Goal: Task Accomplishment & Management: Manage account settings

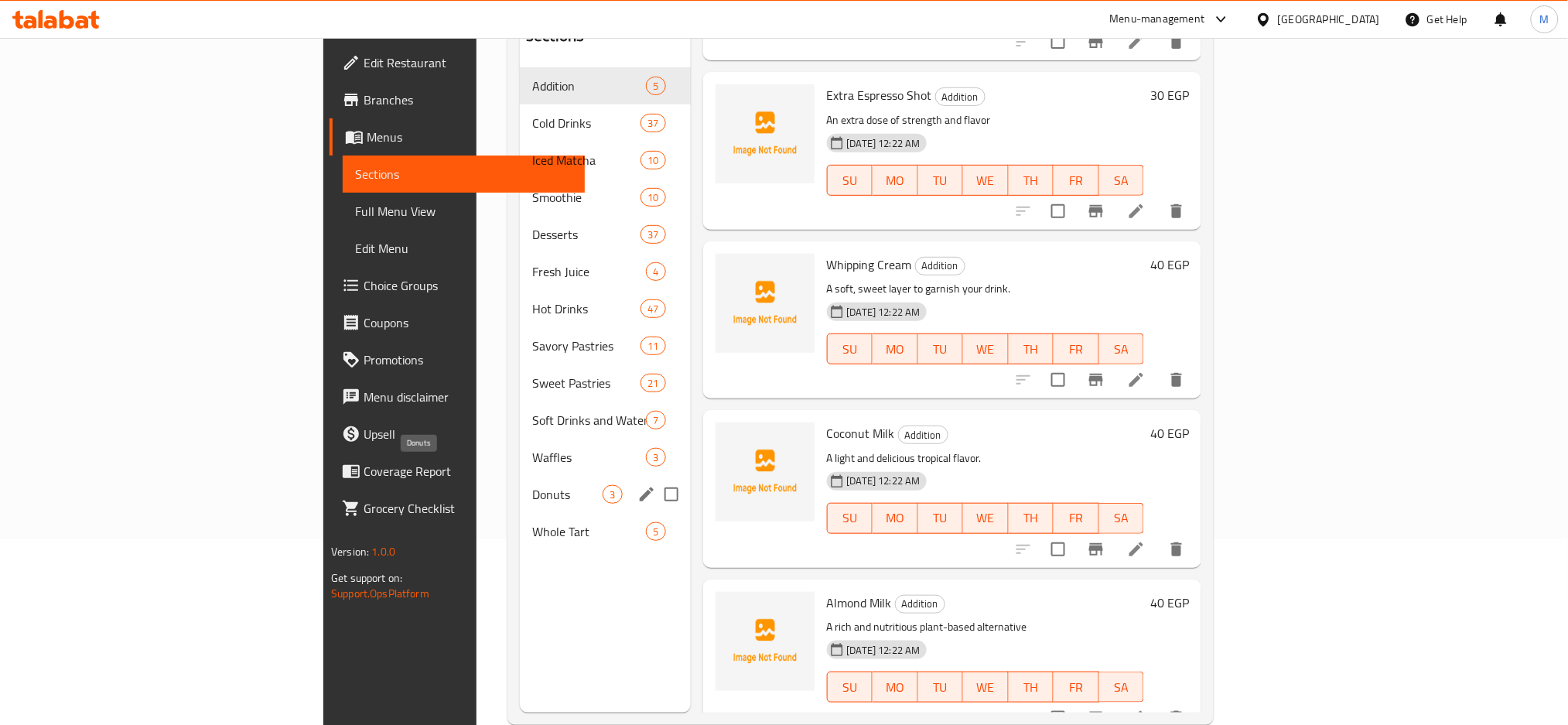
scroll to position [206, 0]
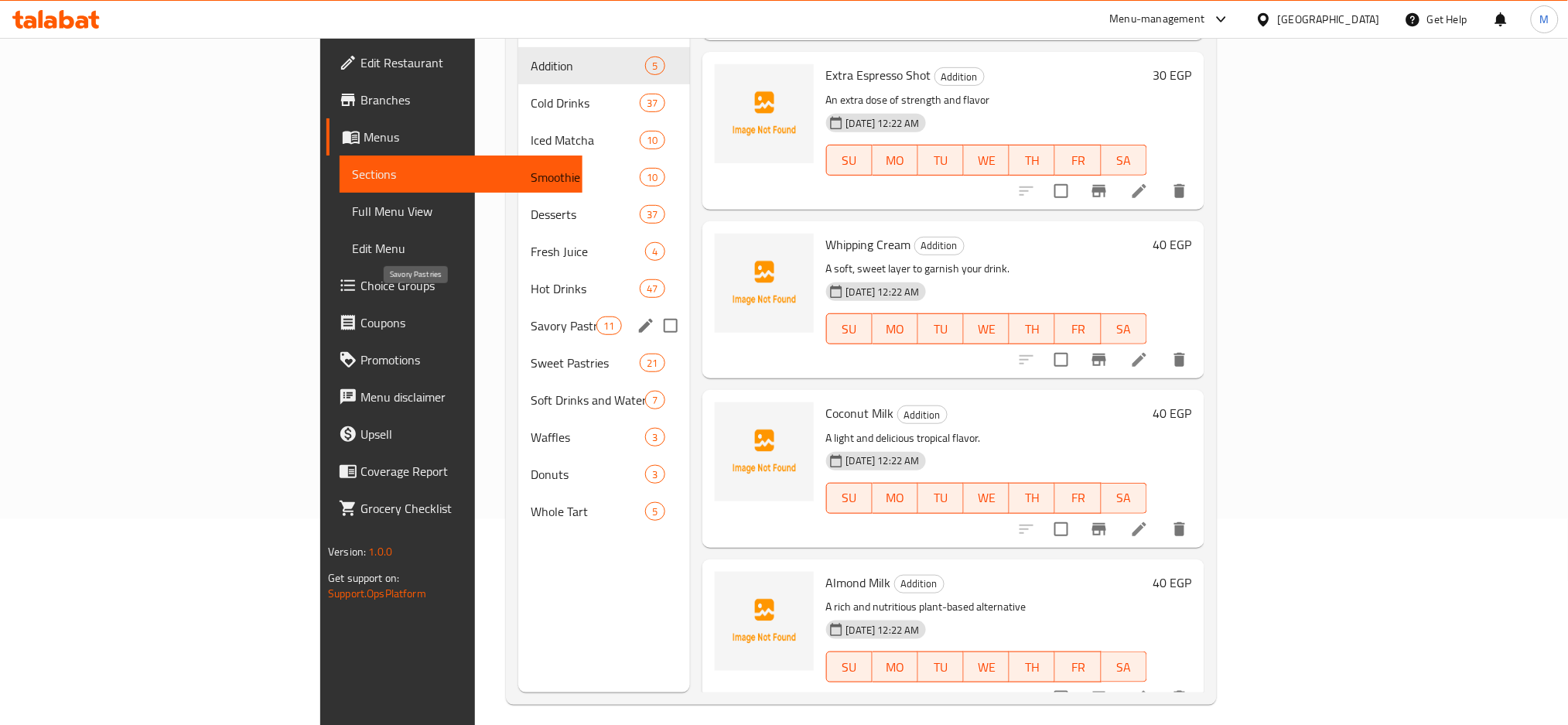
click at [531, 316] on span "Savory Pastries" at bounding box center [564, 325] width 66 height 18
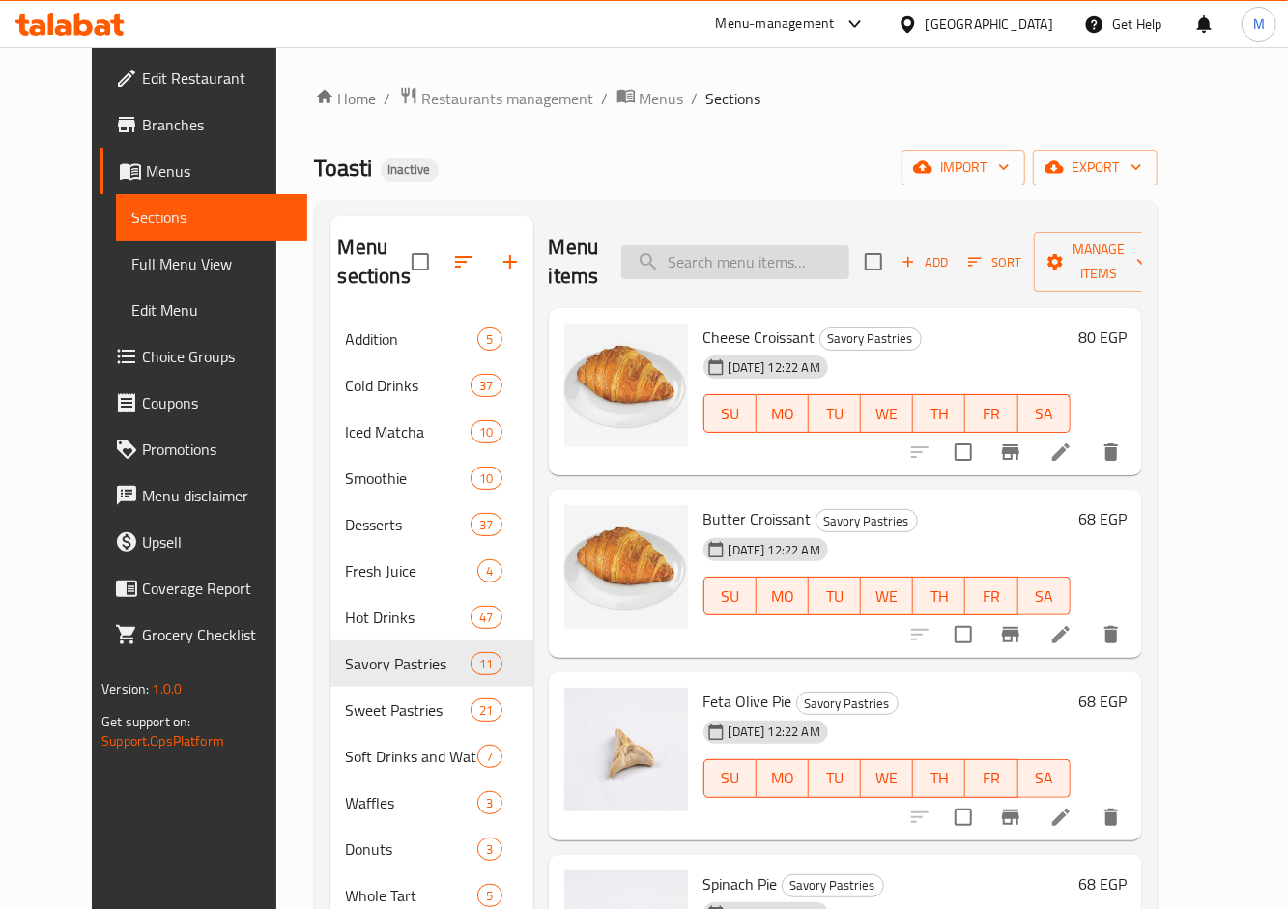
click at [754, 270] on input "search" at bounding box center [735, 262] width 228 height 34
paste input "Whipping Cream"
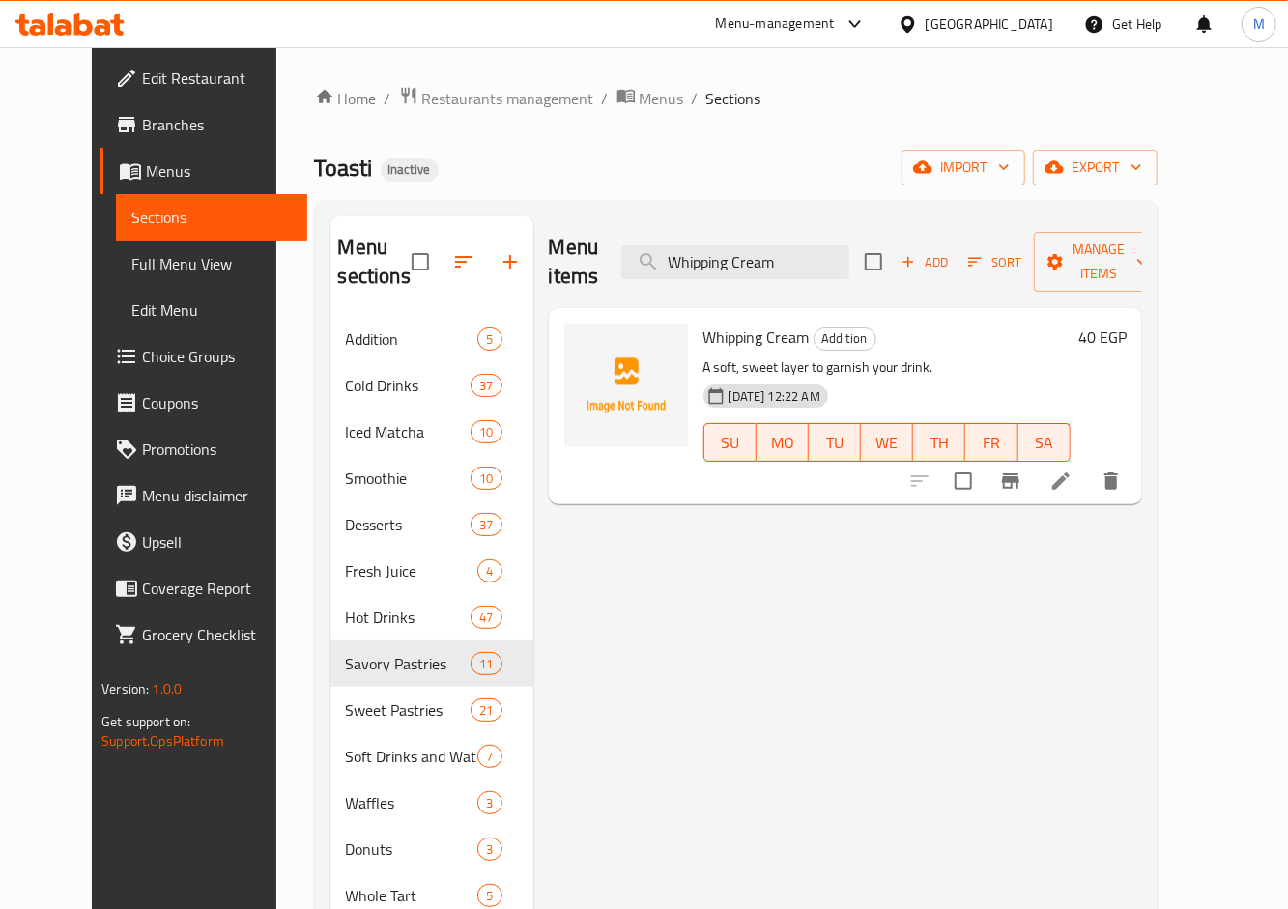
type input "Whipping Cream"
click at [1072, 470] on icon at bounding box center [1060, 481] width 23 height 23
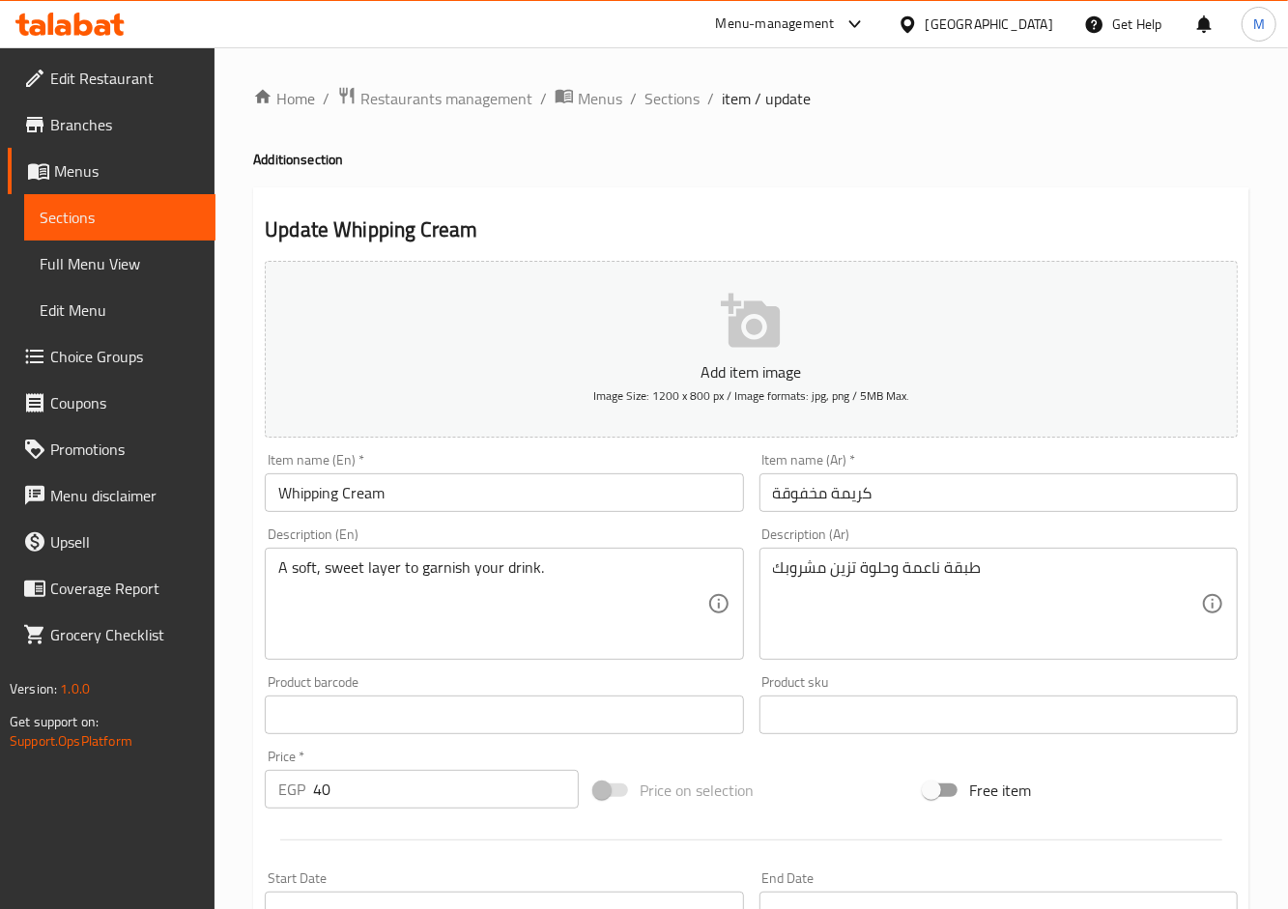
click at [791, 495] on input "كريمة مخفوقة" at bounding box center [998, 492] width 478 height 39
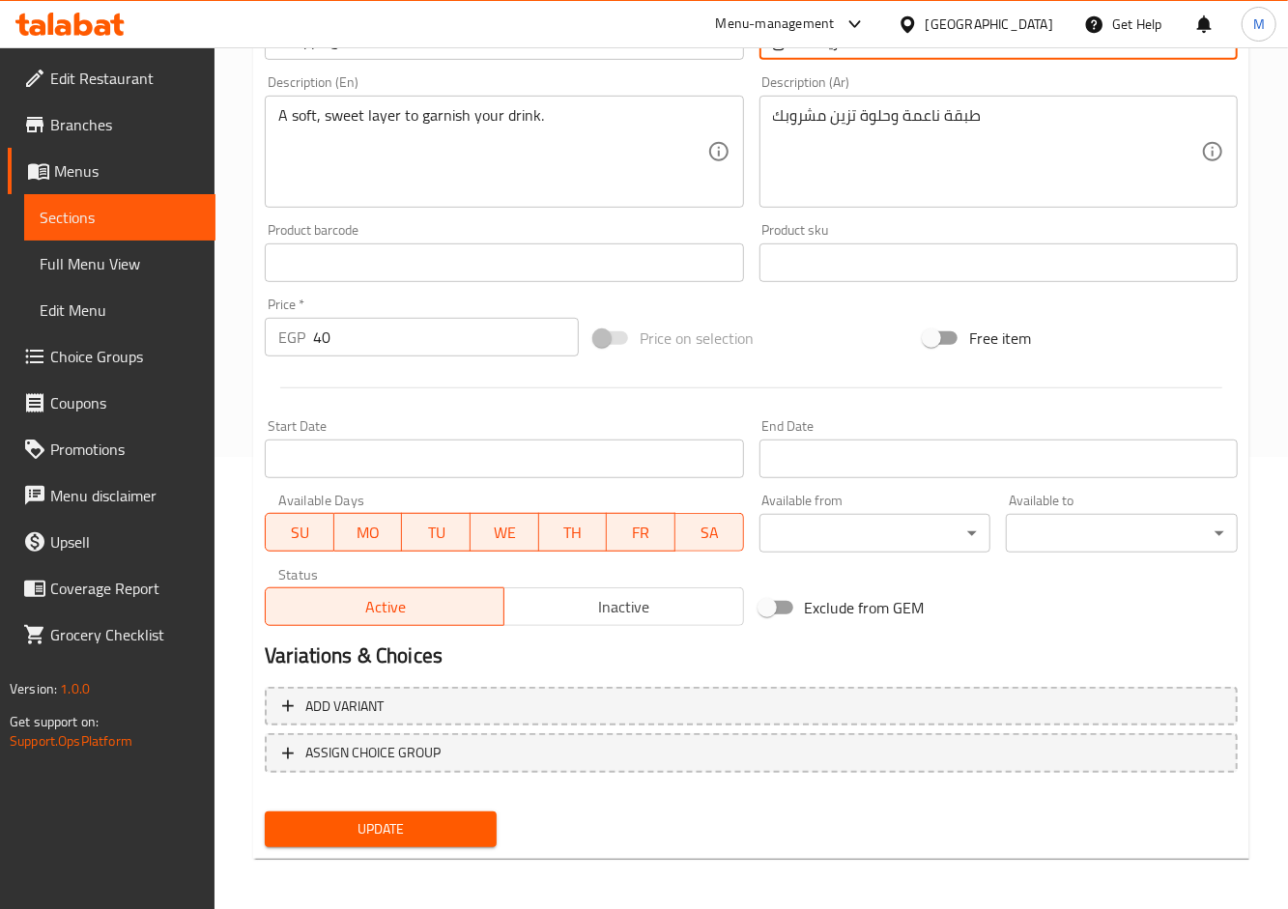
type input "كريمة خفق"
click at [386, 817] on span "Update" at bounding box center [380, 829] width 201 height 24
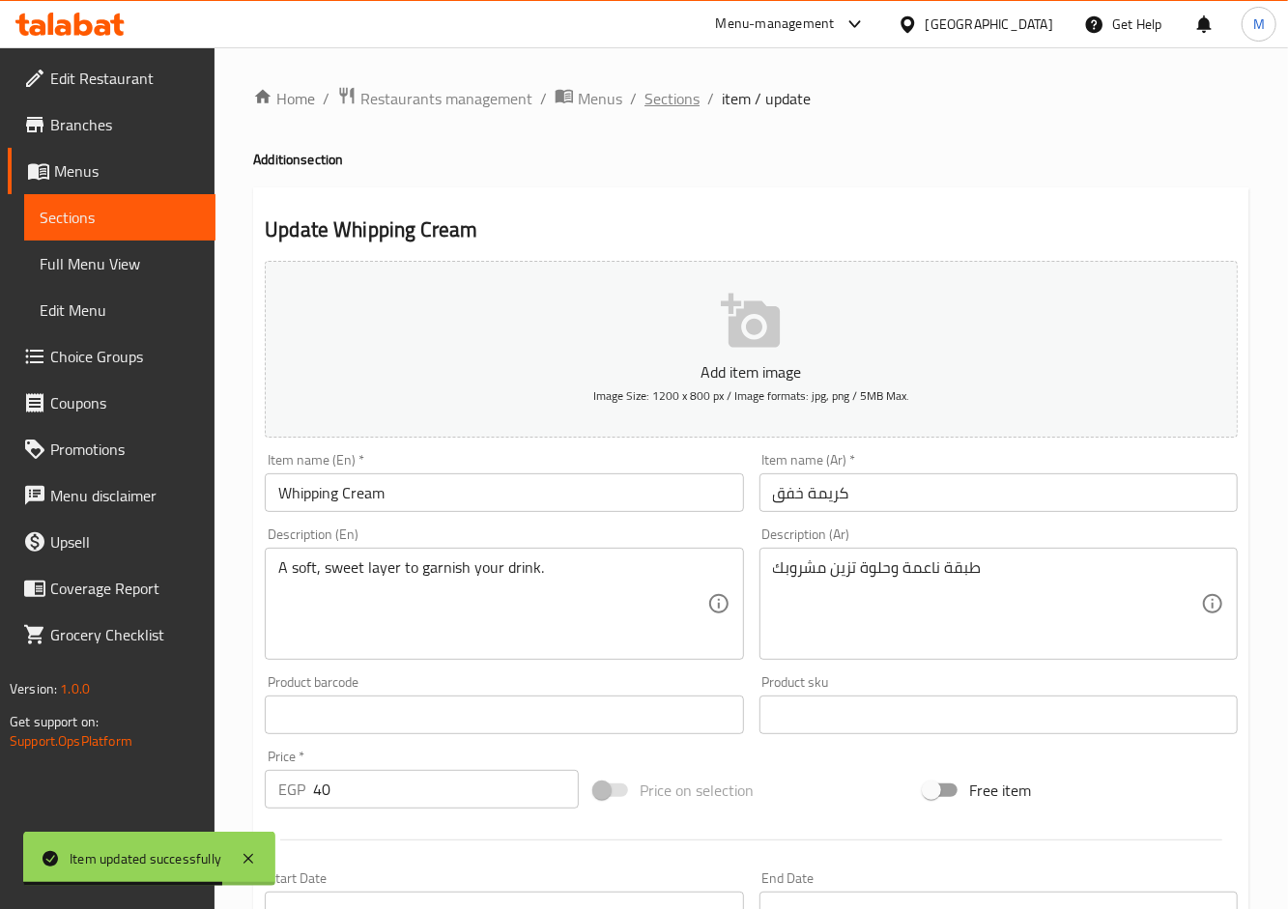
click at [686, 103] on span "Sections" at bounding box center [671, 98] width 55 height 23
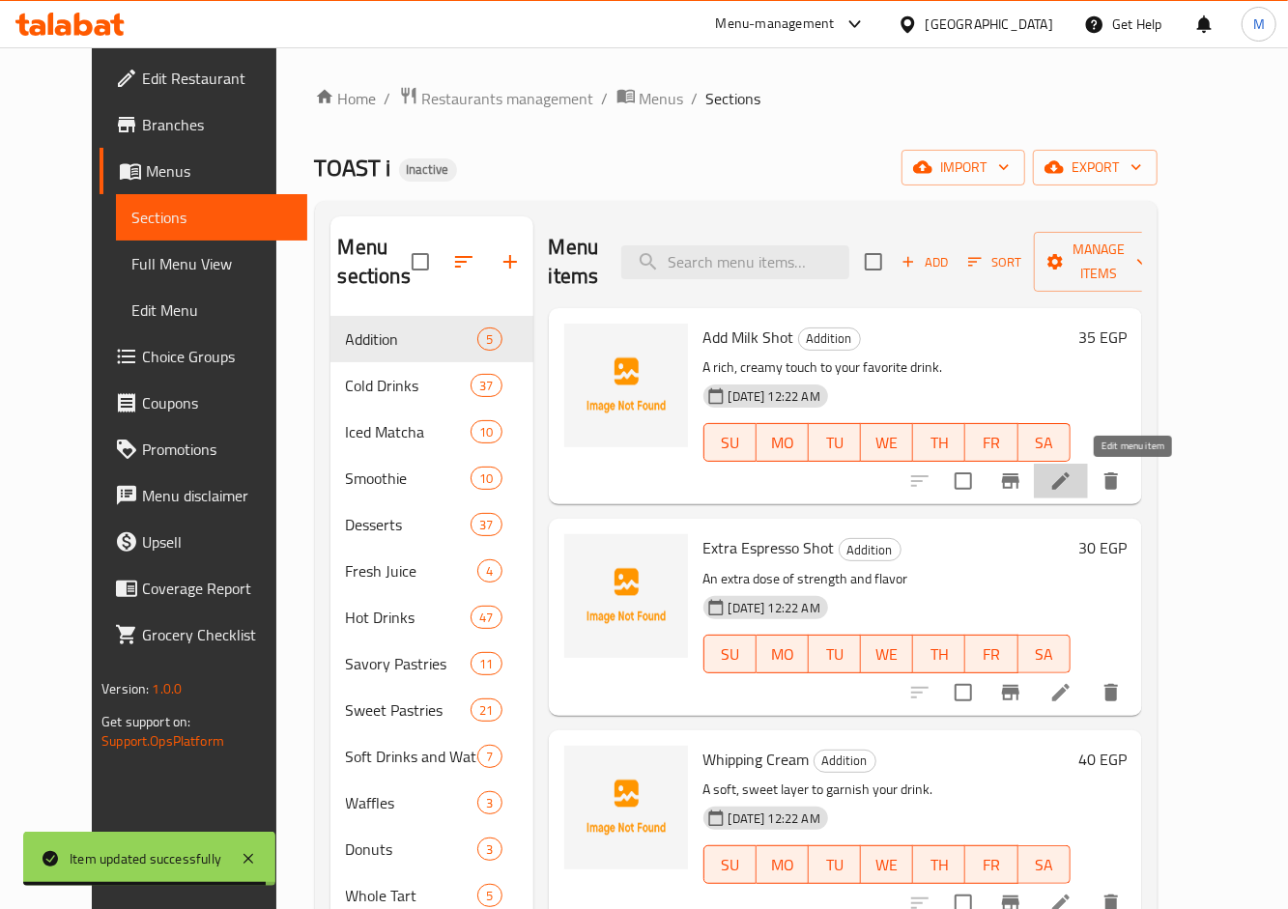
click at [1072, 491] on icon at bounding box center [1060, 481] width 23 height 23
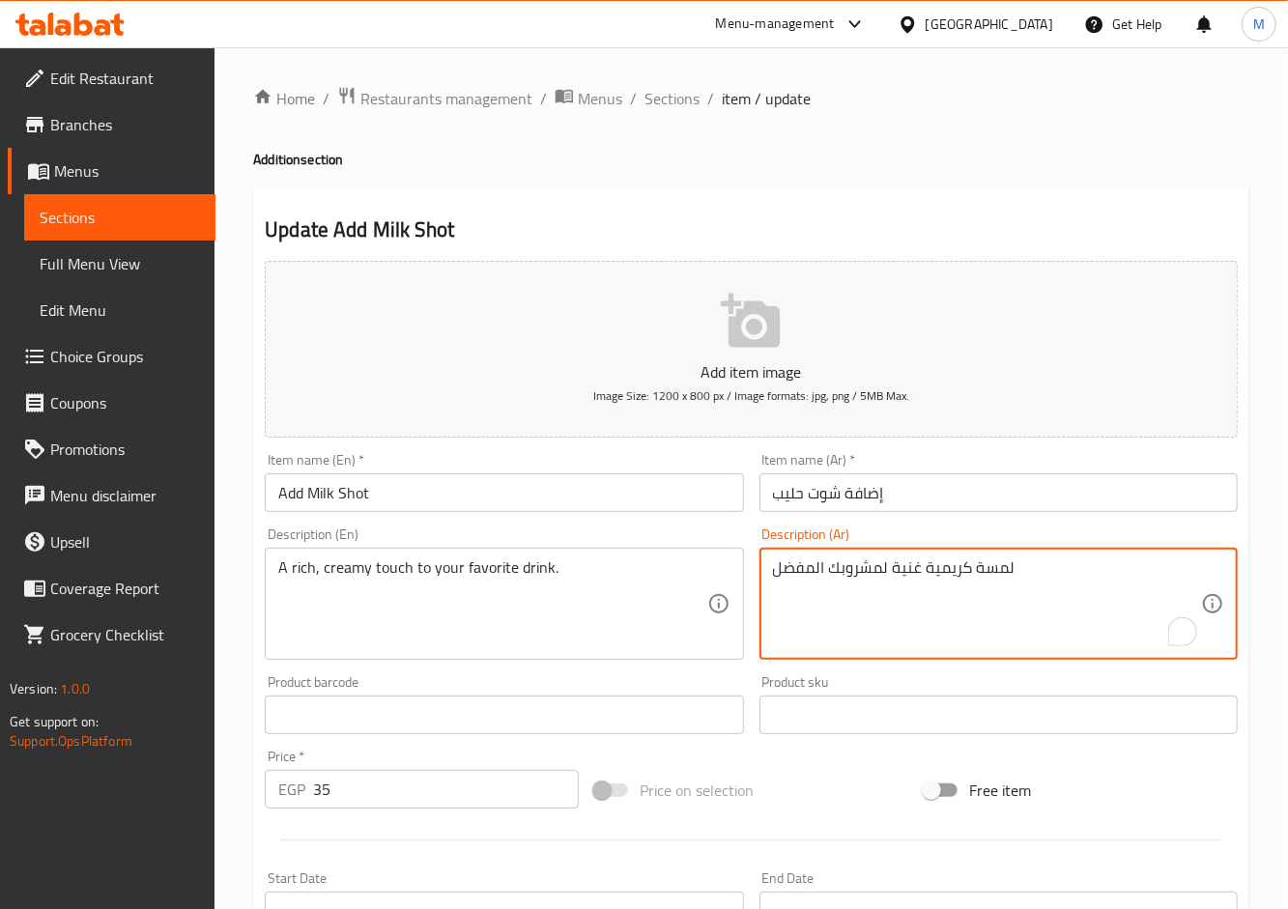
drag, startPoint x: 890, startPoint y: 571, endPoint x: 746, endPoint y: 571, distance: 143.9
type textarea "لمسة كريمية غنية"
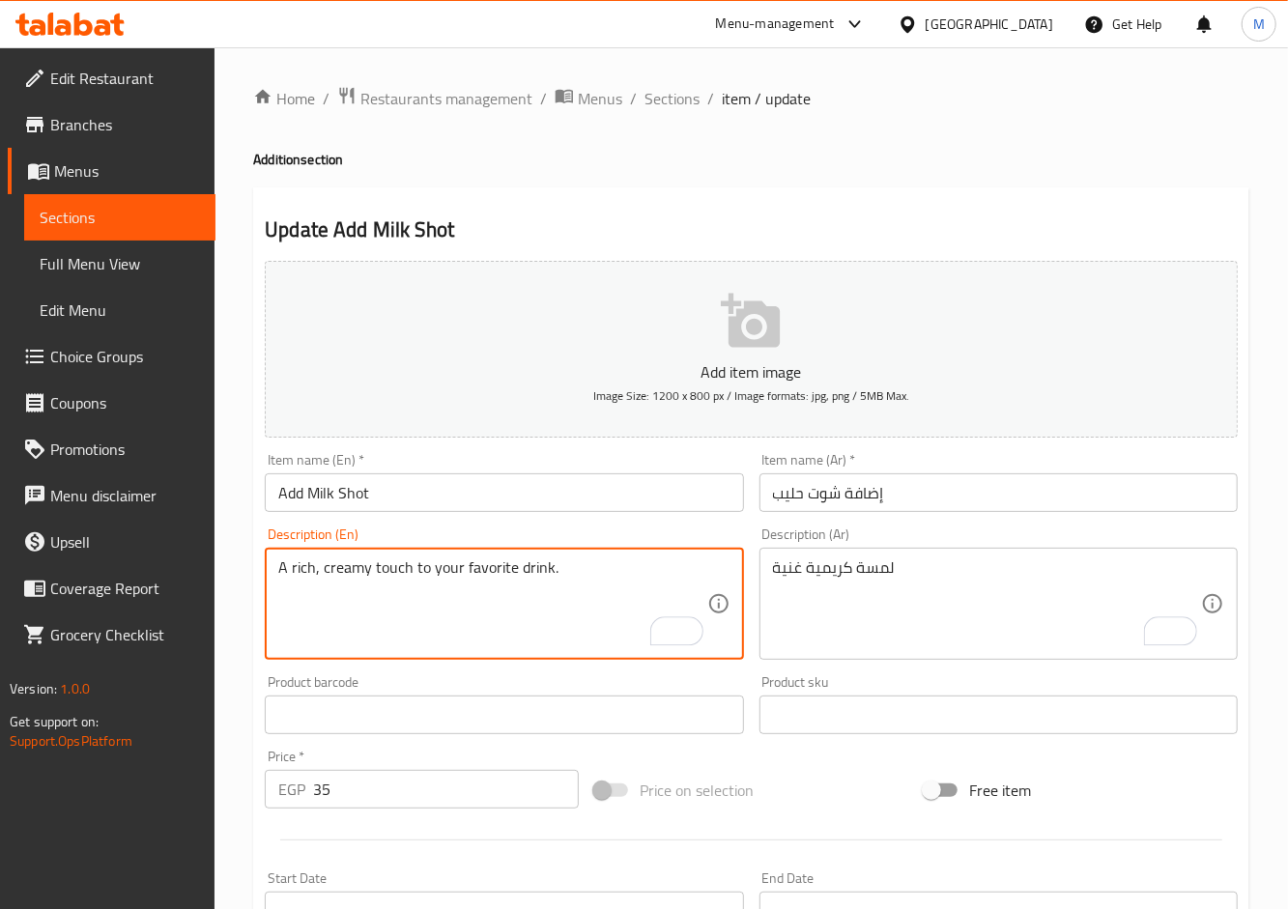
drag, startPoint x: 561, startPoint y: 564, endPoint x: 412, endPoint y: 566, distance: 149.8
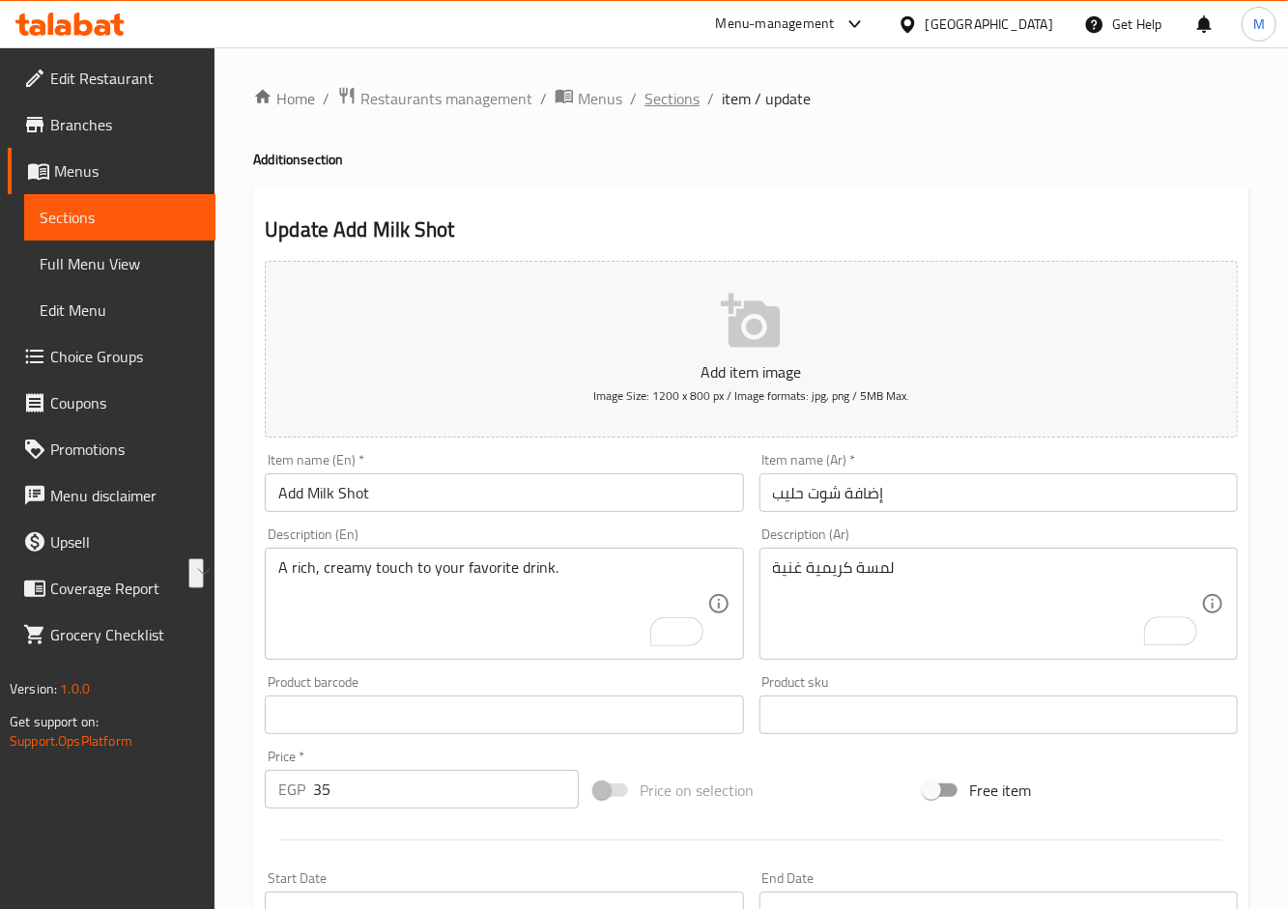
click at [671, 100] on span "Sections" at bounding box center [671, 98] width 55 height 23
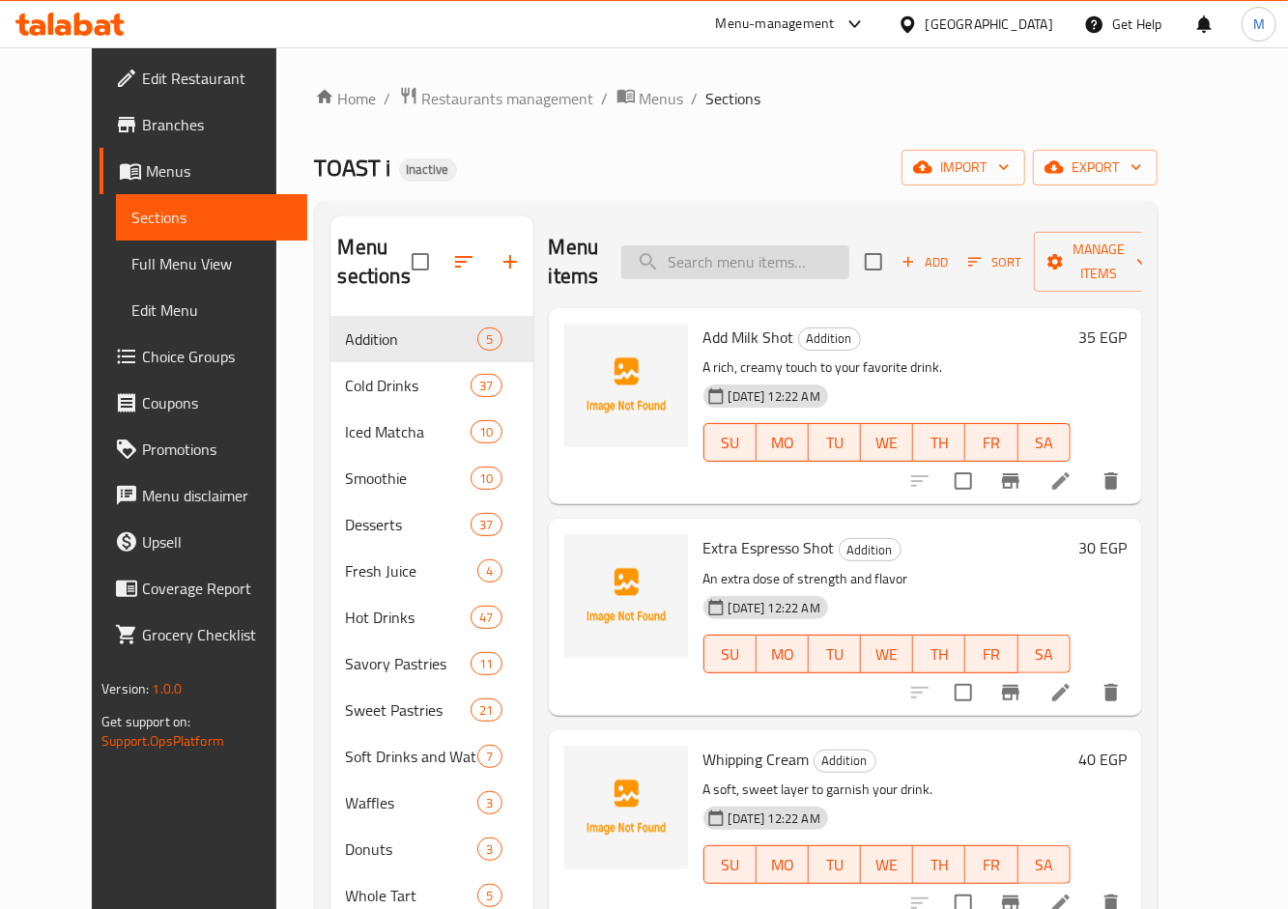
click at [731, 277] on input "search" at bounding box center [735, 262] width 228 height 34
paste input "Extra Espresso Shot"
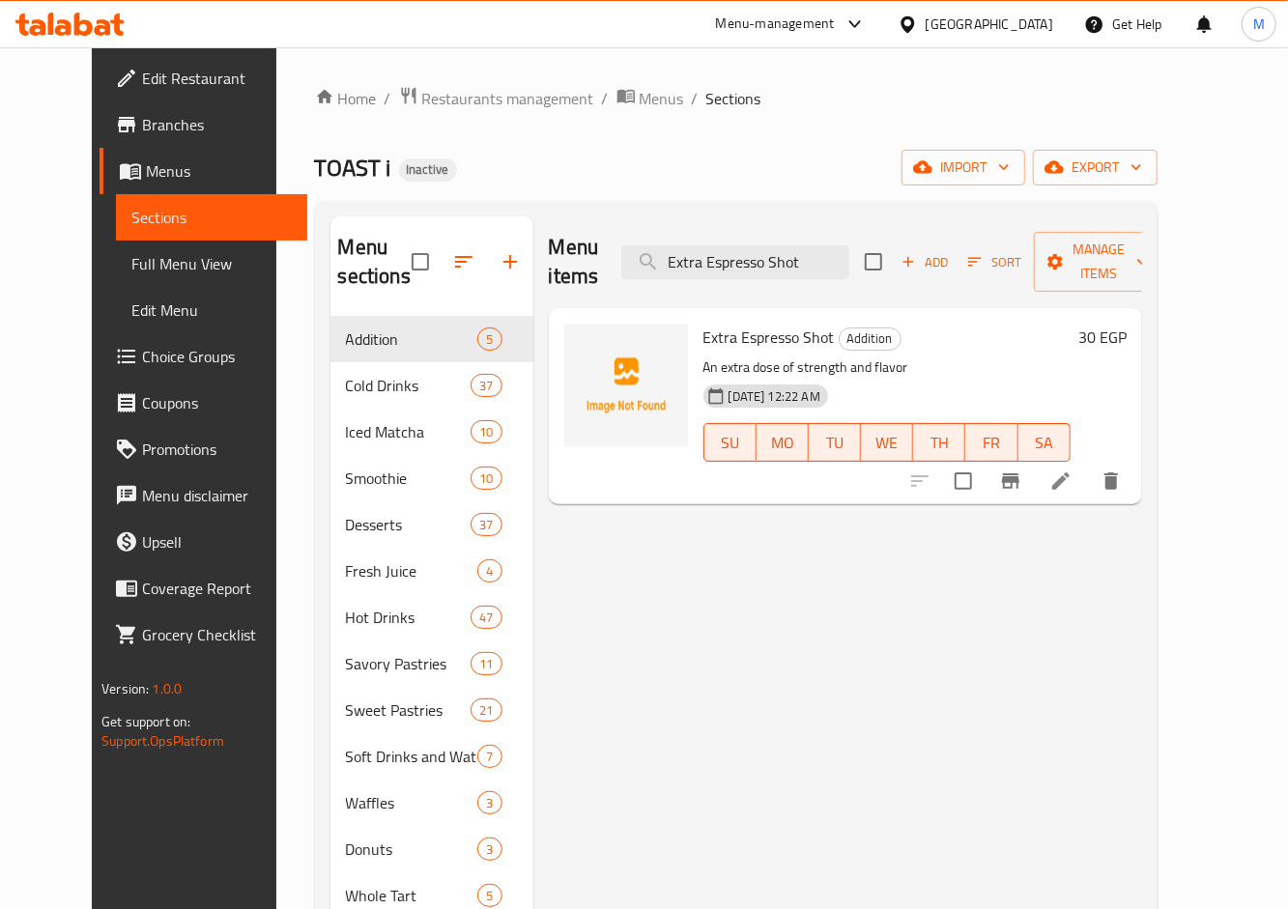
type input "Extra Espresso Shot"
click at [1072, 470] on icon at bounding box center [1060, 481] width 23 height 23
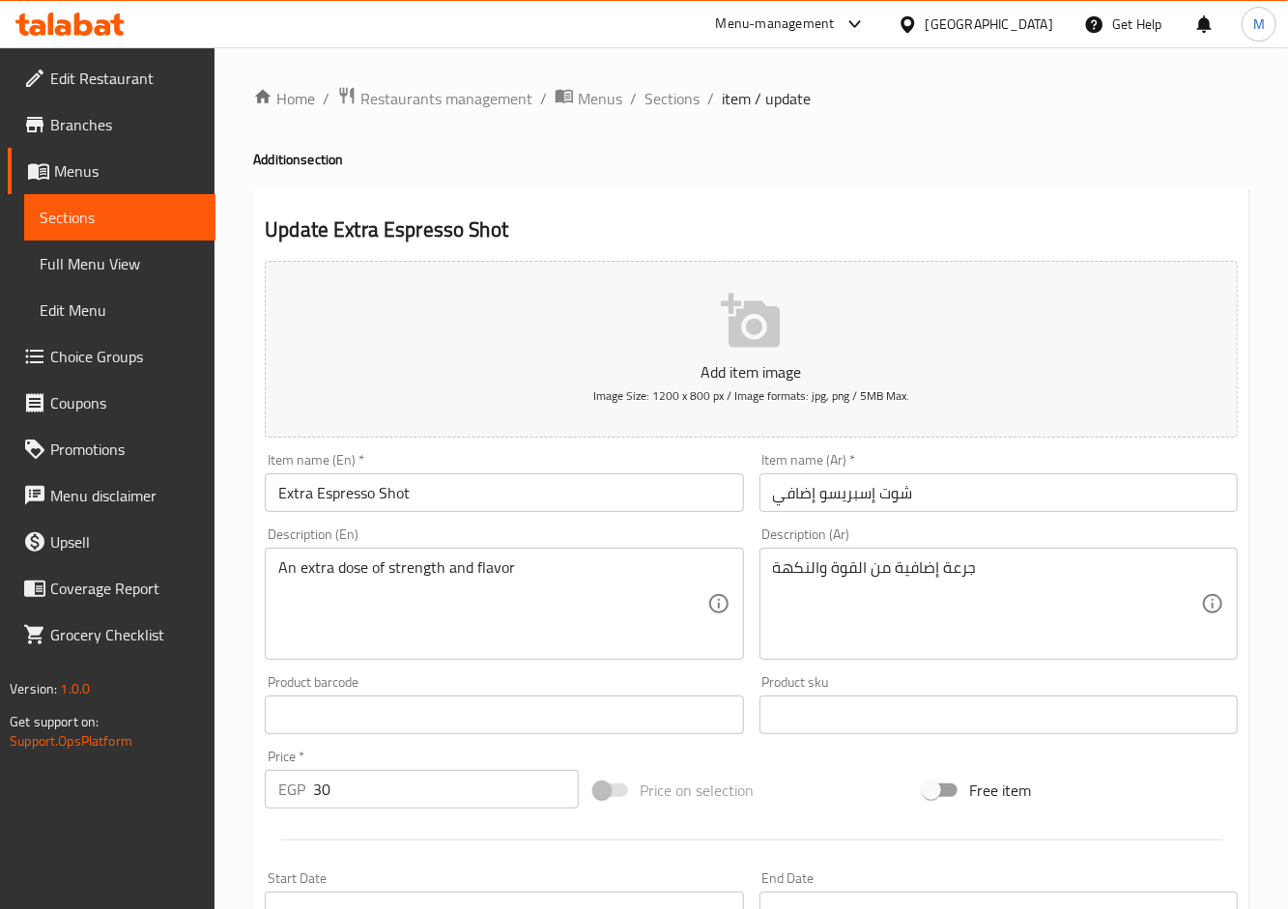
click at [383, 492] on input "Extra Espresso Shot" at bounding box center [504, 492] width 478 height 39
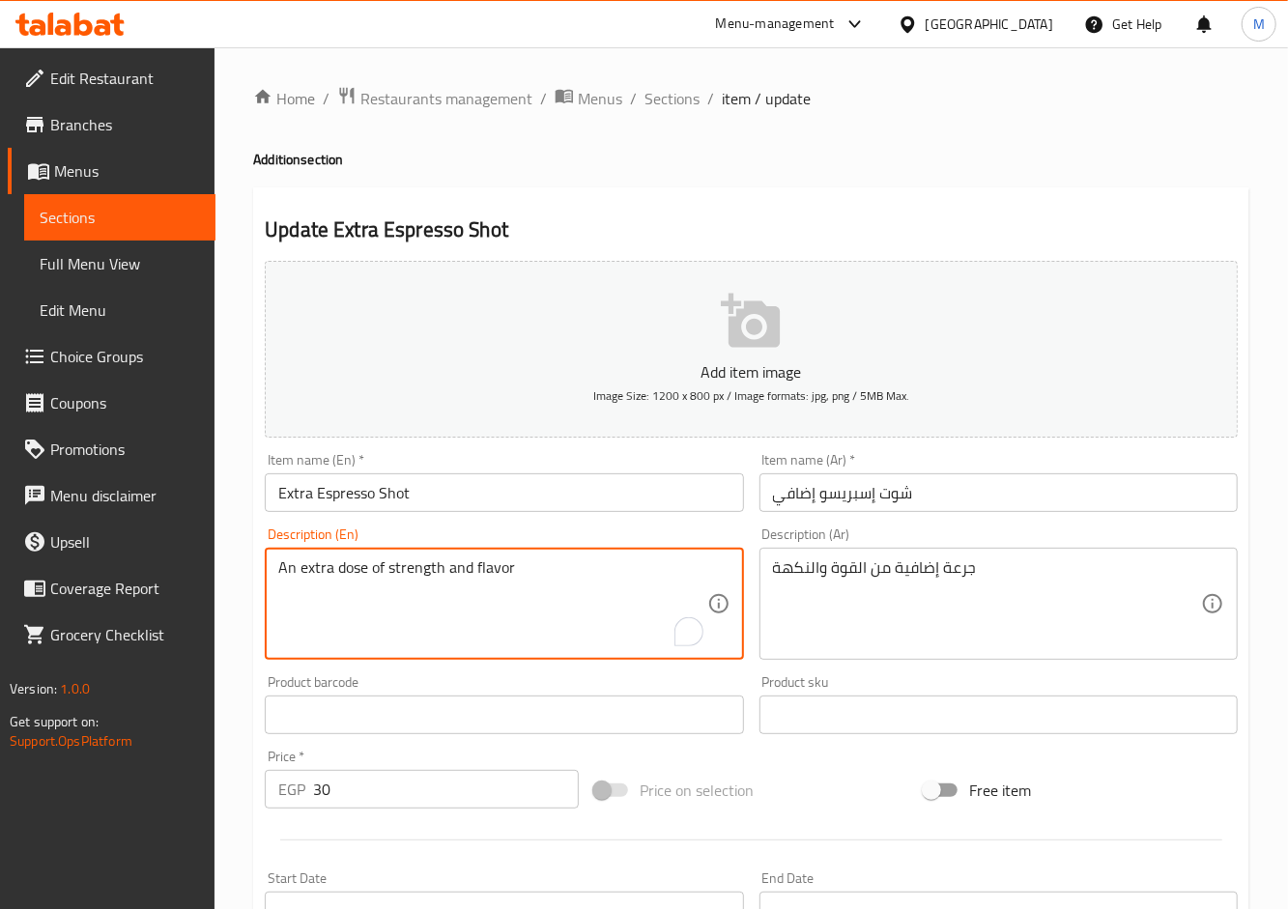
click at [344, 567] on textarea "An extra dose of strength and flavor" at bounding box center [492, 604] width 428 height 92
paste textarea "Shot"
drag, startPoint x: 299, startPoint y: 567, endPoint x: 245, endPoint y: 564, distance: 53.2
click at [243, 564] on div "Home / Restaurants management / Menus / Sections / item / update Addition secti…" at bounding box center [750, 706] width 1073 height 1318
click at [346, 572] on textarea "extra Shotof strength and flavor" at bounding box center [492, 604] width 428 height 92
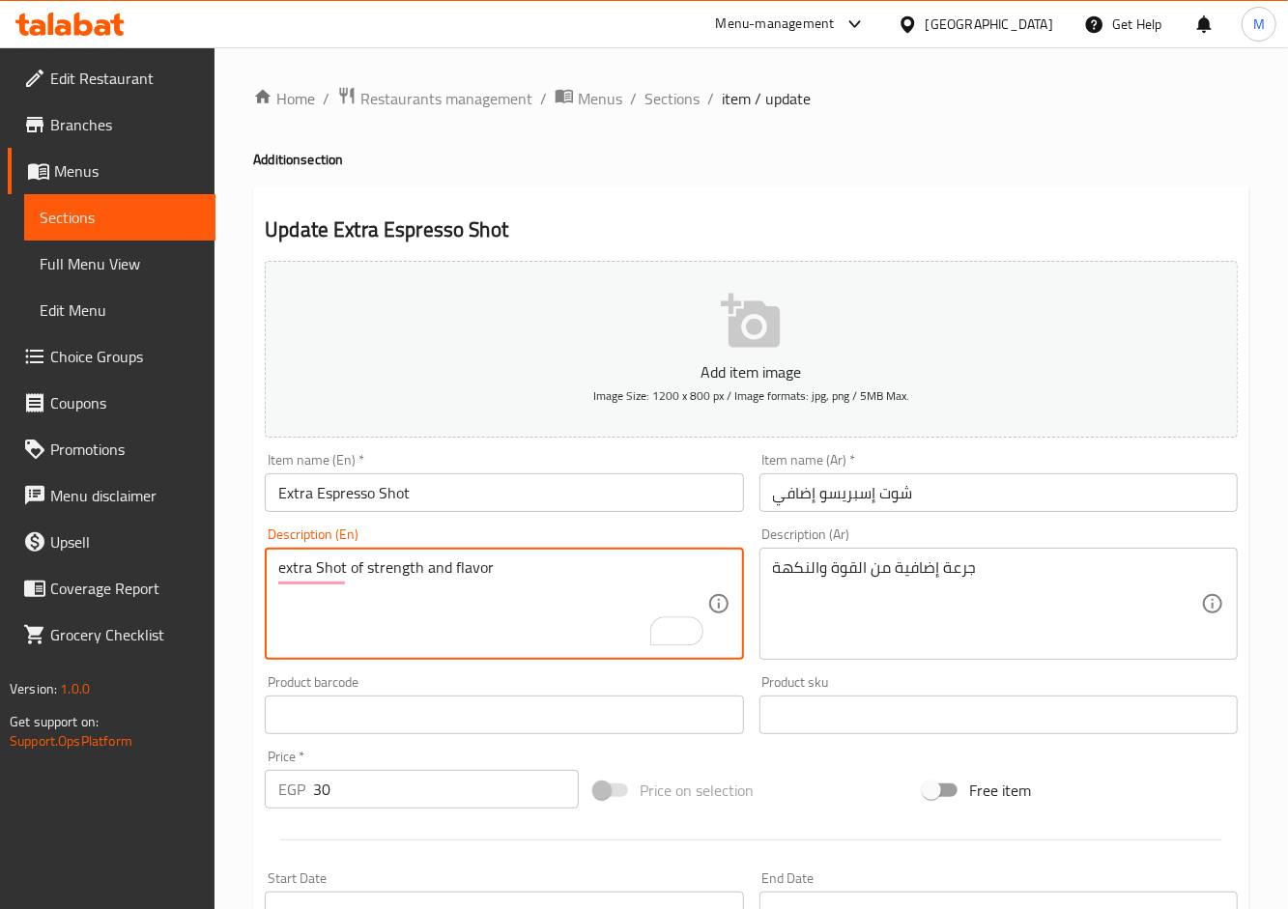
click at [374, 572] on textarea "extra Shot of strength and flavor" at bounding box center [492, 604] width 428 height 92
click at [499, 613] on textarea "extra Shot of strength and flavor" at bounding box center [492, 604] width 428 height 92
type textarea "extra Shot of strength and flavor"
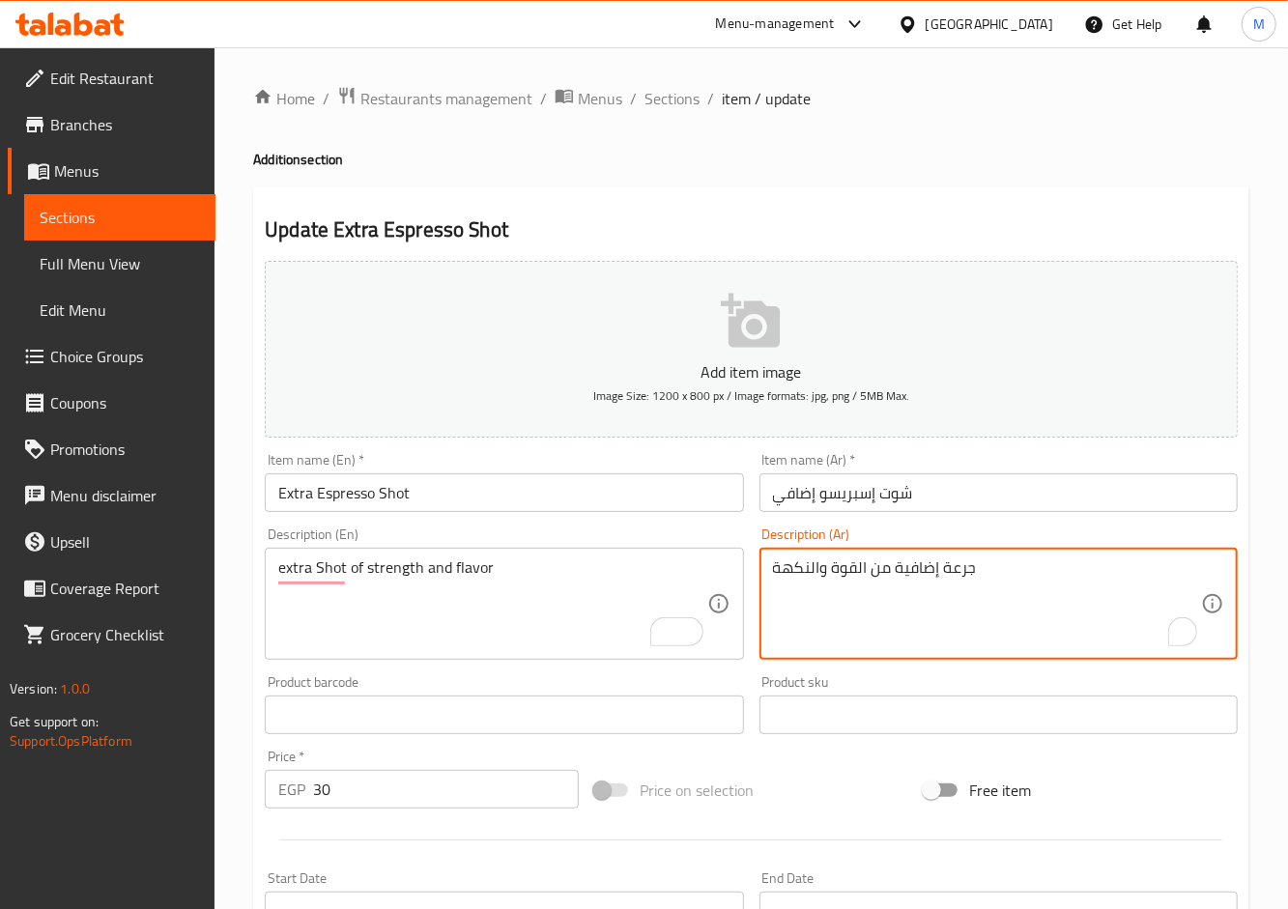
click at [841, 571] on textarea "جرعة إضافية من القوة والنكهة" at bounding box center [987, 604] width 428 height 92
click at [812, 574] on textarea "جرعة إضافية من والنكهة" at bounding box center [987, 604] width 428 height 92
type textarea "جرعة إضافية من النكهة"
click at [400, 570] on textarea "extra Shot of strength and flavor" at bounding box center [492, 604] width 428 height 92
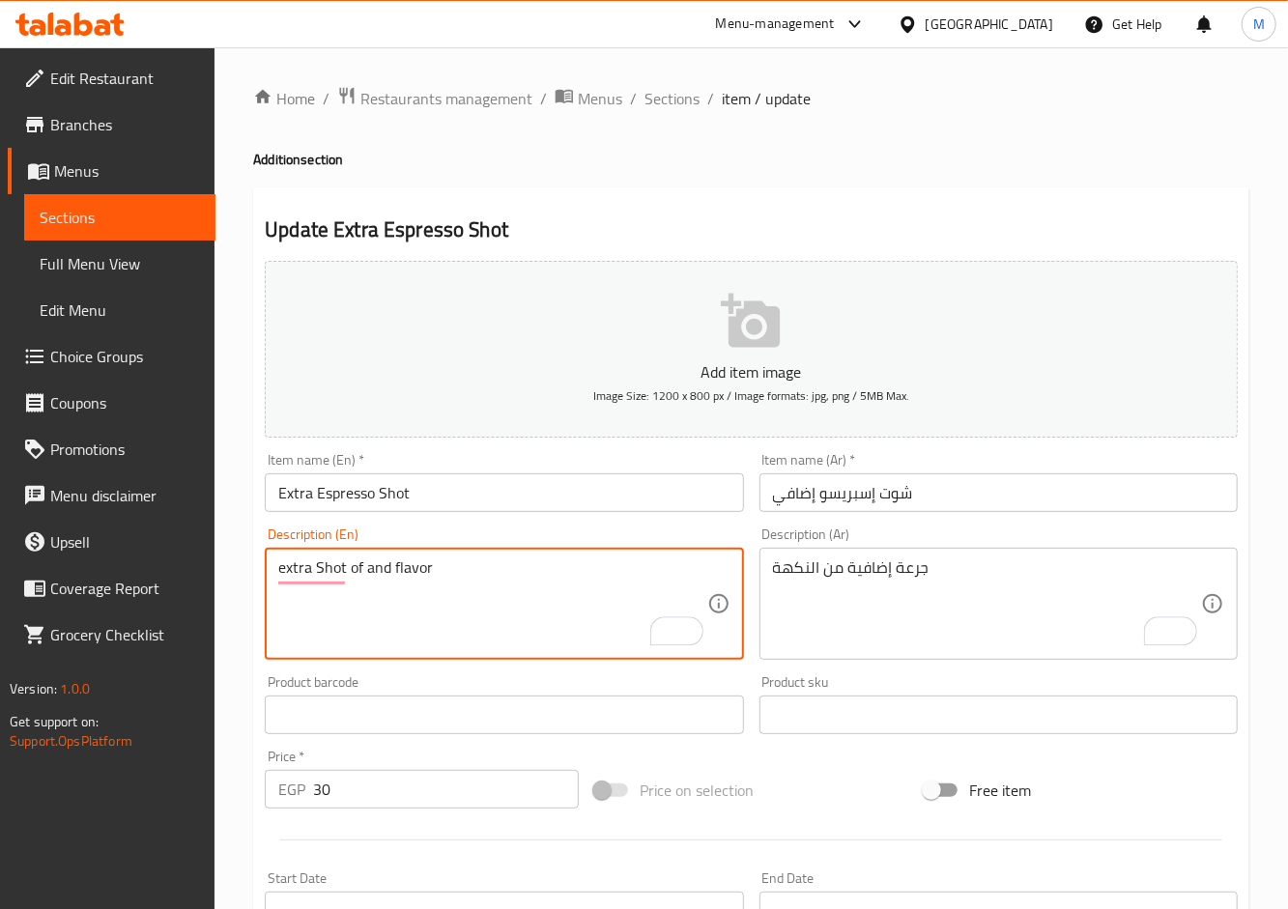
click at [375, 568] on textarea "extra Shot of and flavor" at bounding box center [492, 604] width 428 height 92
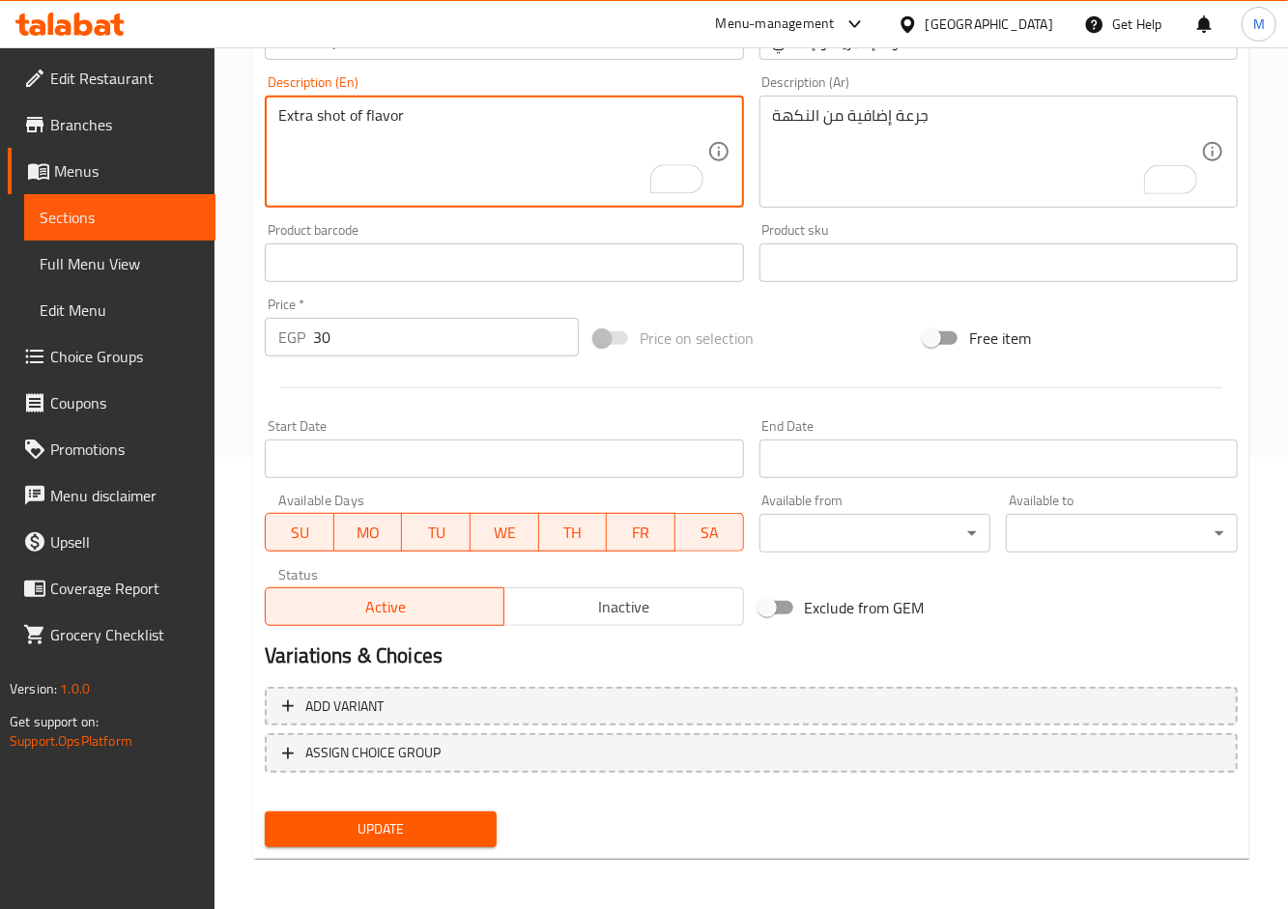
type textarea "Extra shot of flavor"
click at [375, 806] on div "Update" at bounding box center [380, 829] width 247 height 51
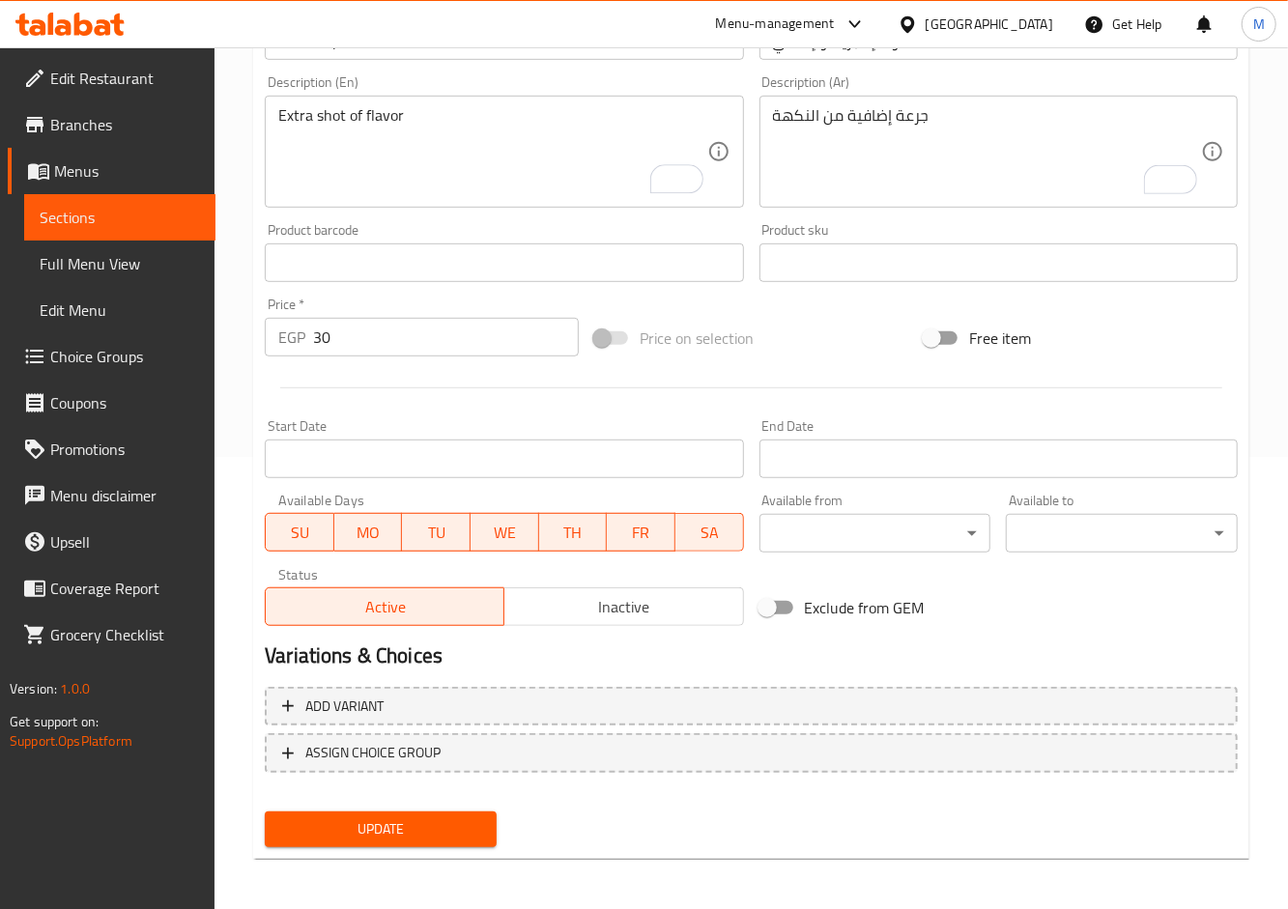
click at [403, 829] on span "Update" at bounding box center [380, 829] width 201 height 24
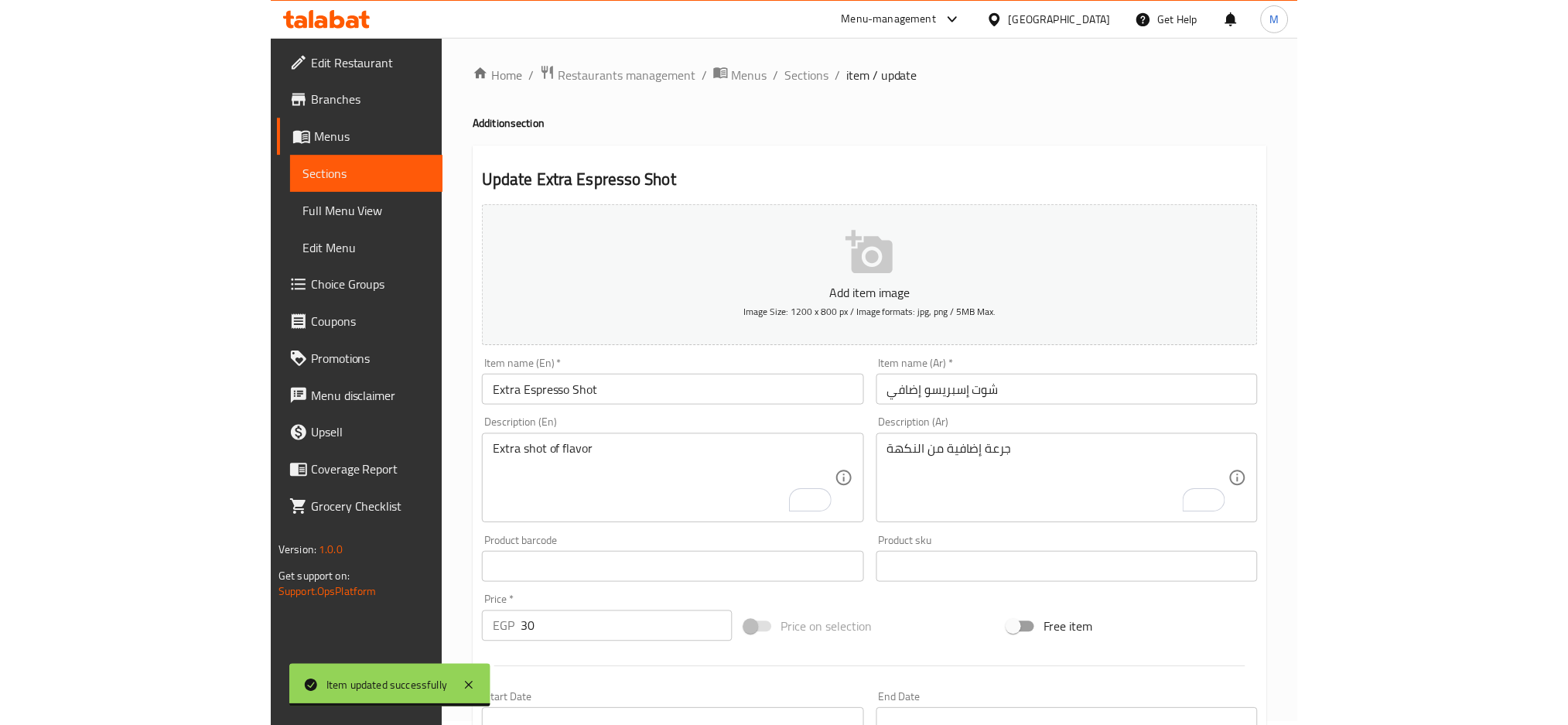
scroll to position [0, 0]
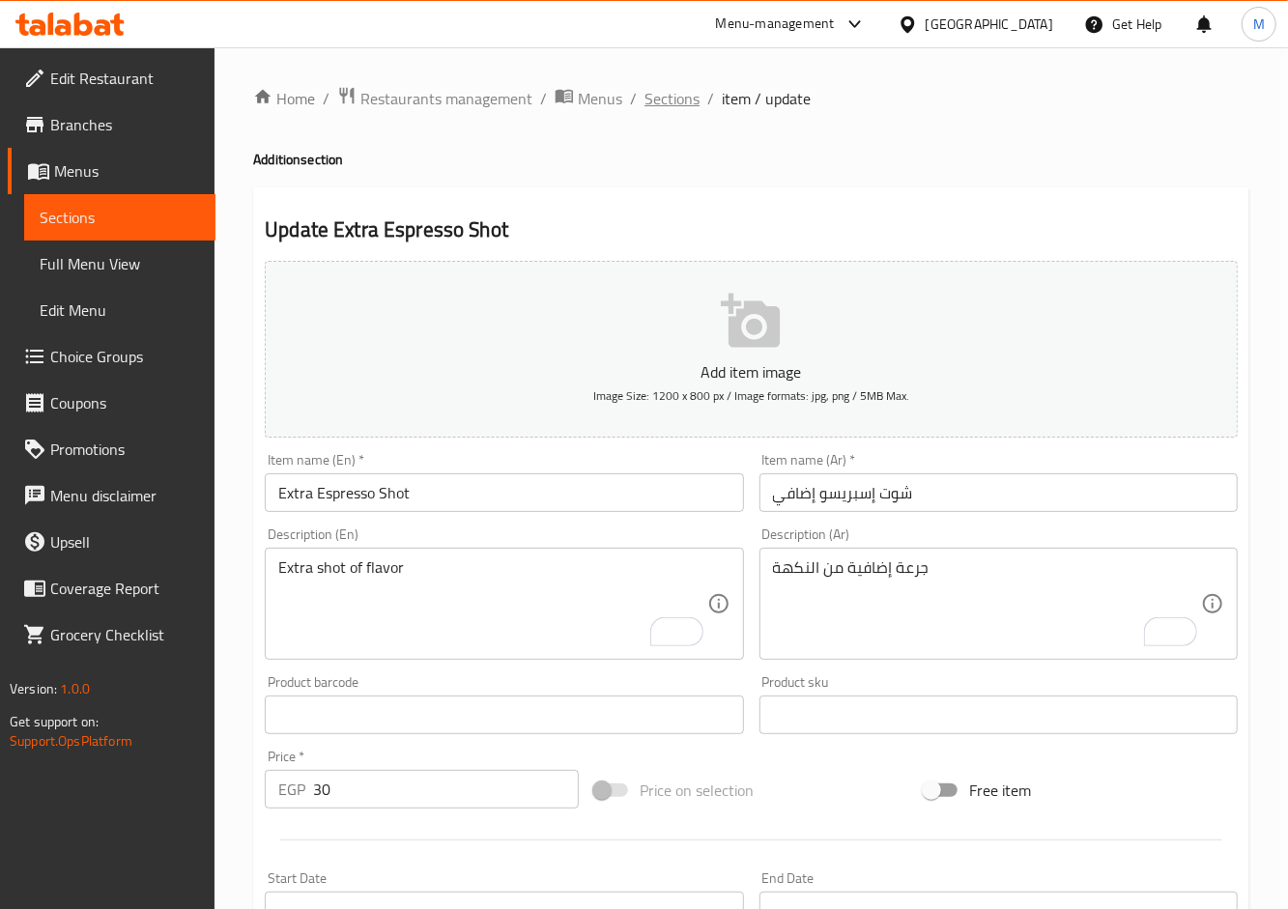
click at [673, 101] on span "Sections" at bounding box center [671, 98] width 55 height 23
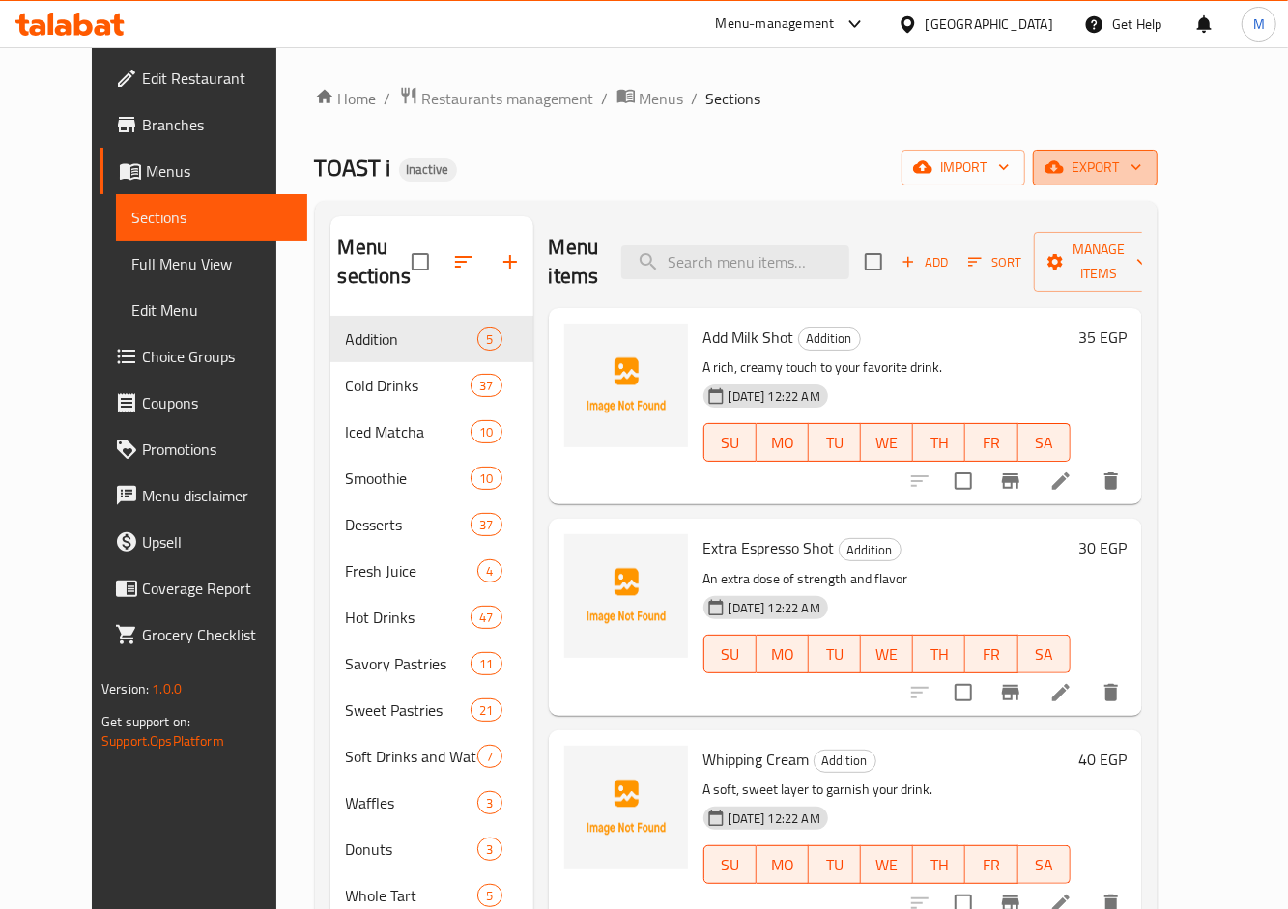
click at [1142, 178] on span "export" at bounding box center [1095, 168] width 94 height 24
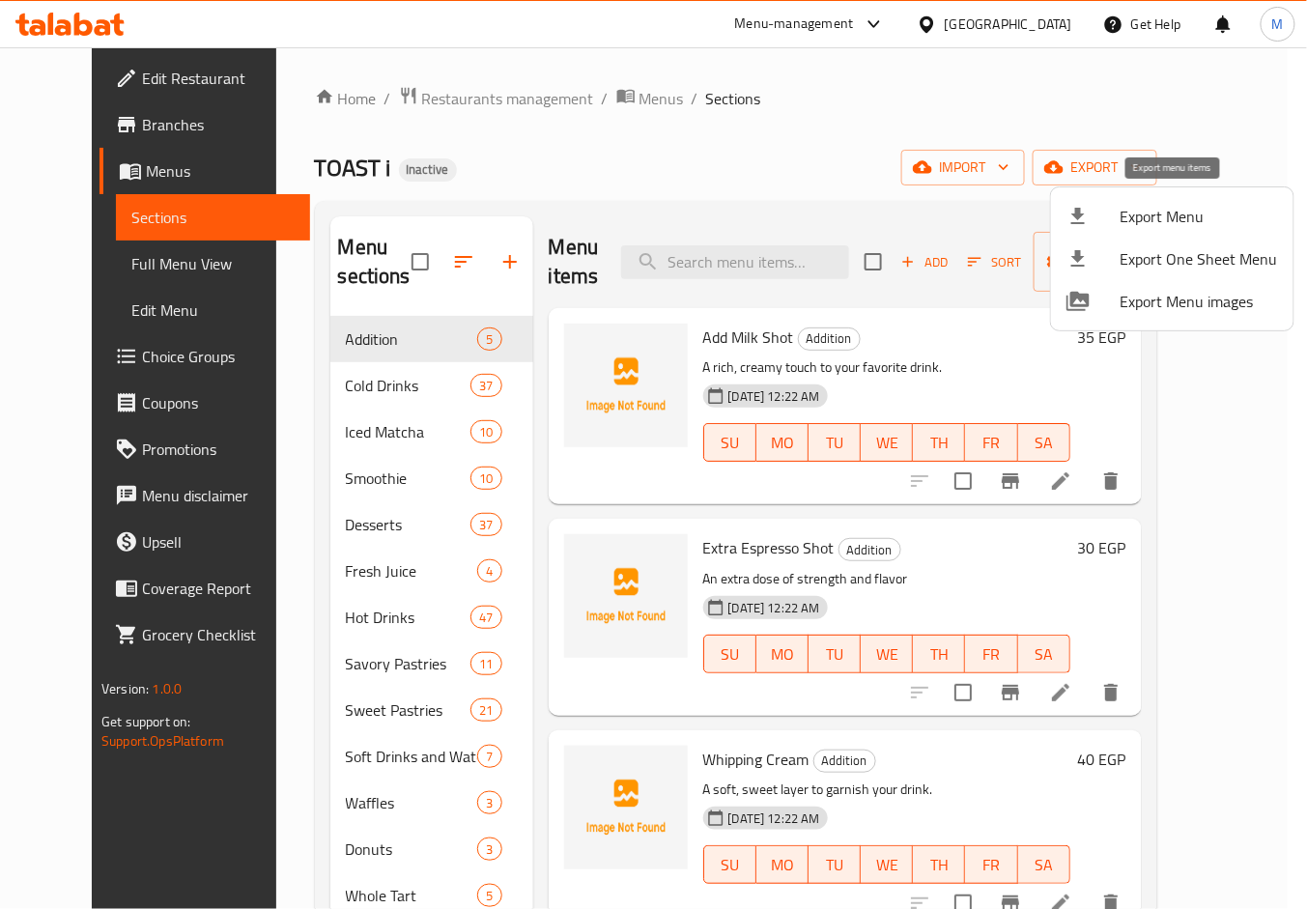
click at [1198, 210] on span "Export Menu" at bounding box center [1199, 216] width 157 height 23
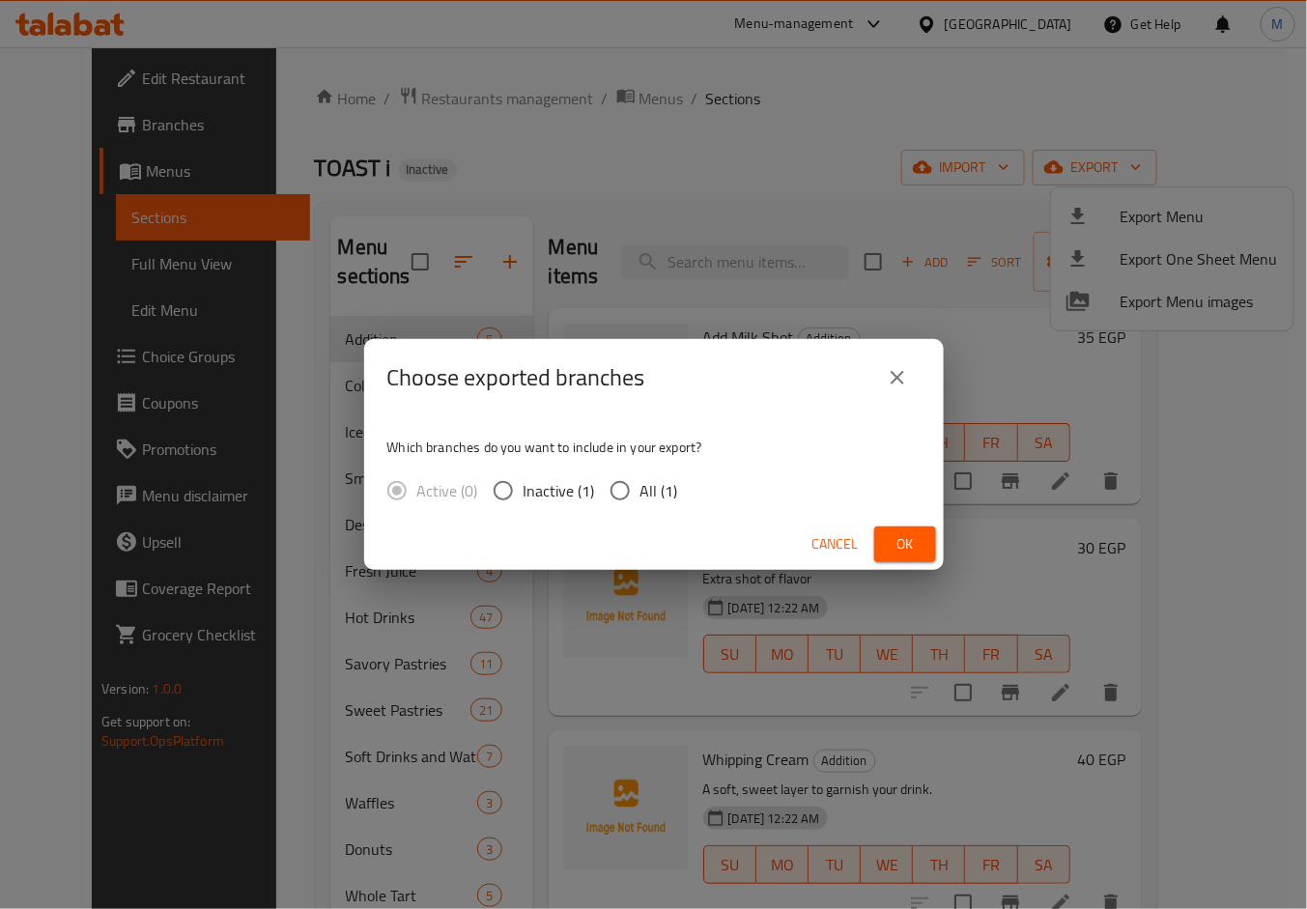
click at [641, 484] on span "All (1)" at bounding box center [660, 490] width 38 height 23
click at [641, 484] on input "All (1)" at bounding box center [620, 490] width 41 height 41
radio input "true"
click at [906, 540] on span "Ok" at bounding box center [905, 544] width 31 height 24
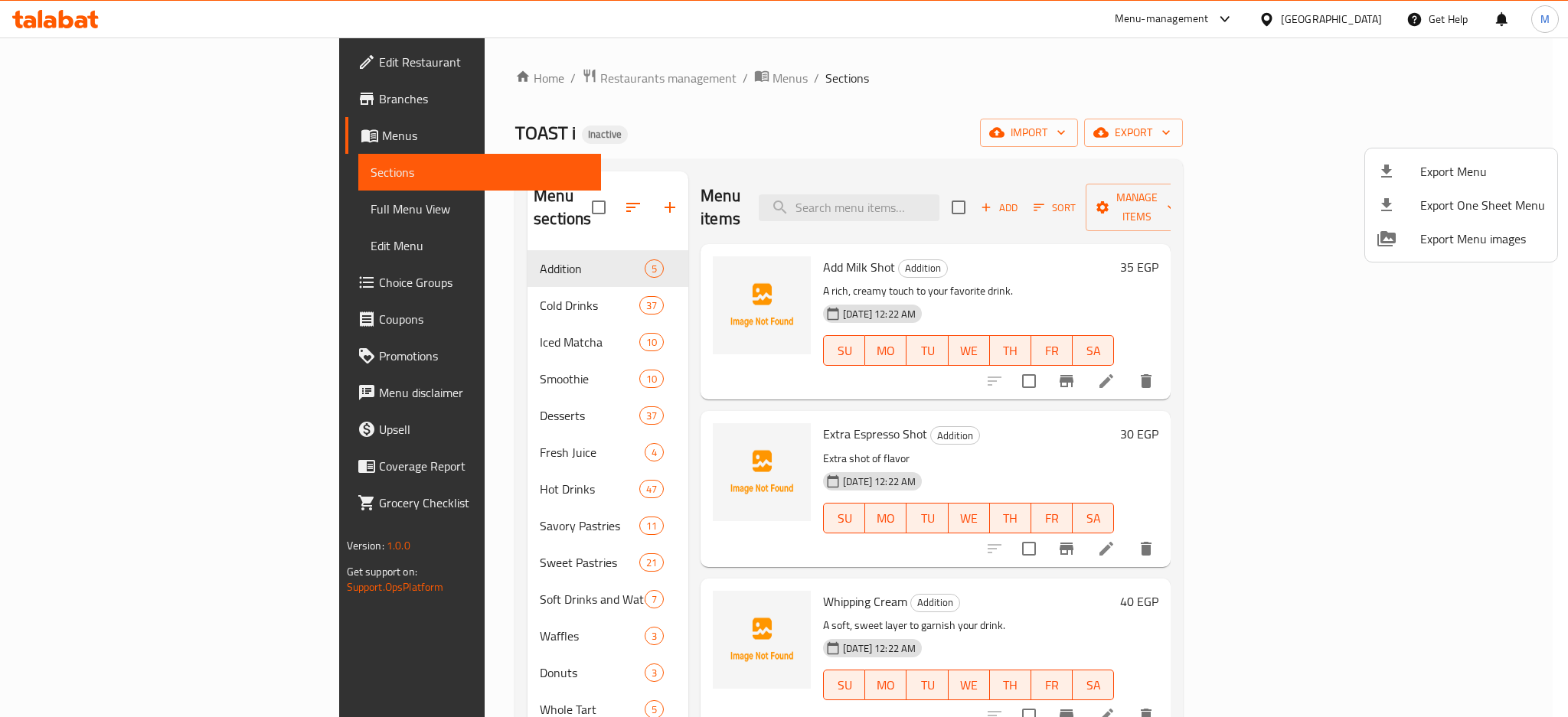
click at [70, 97] on div at bounding box center [784, 358] width 1568 height 717
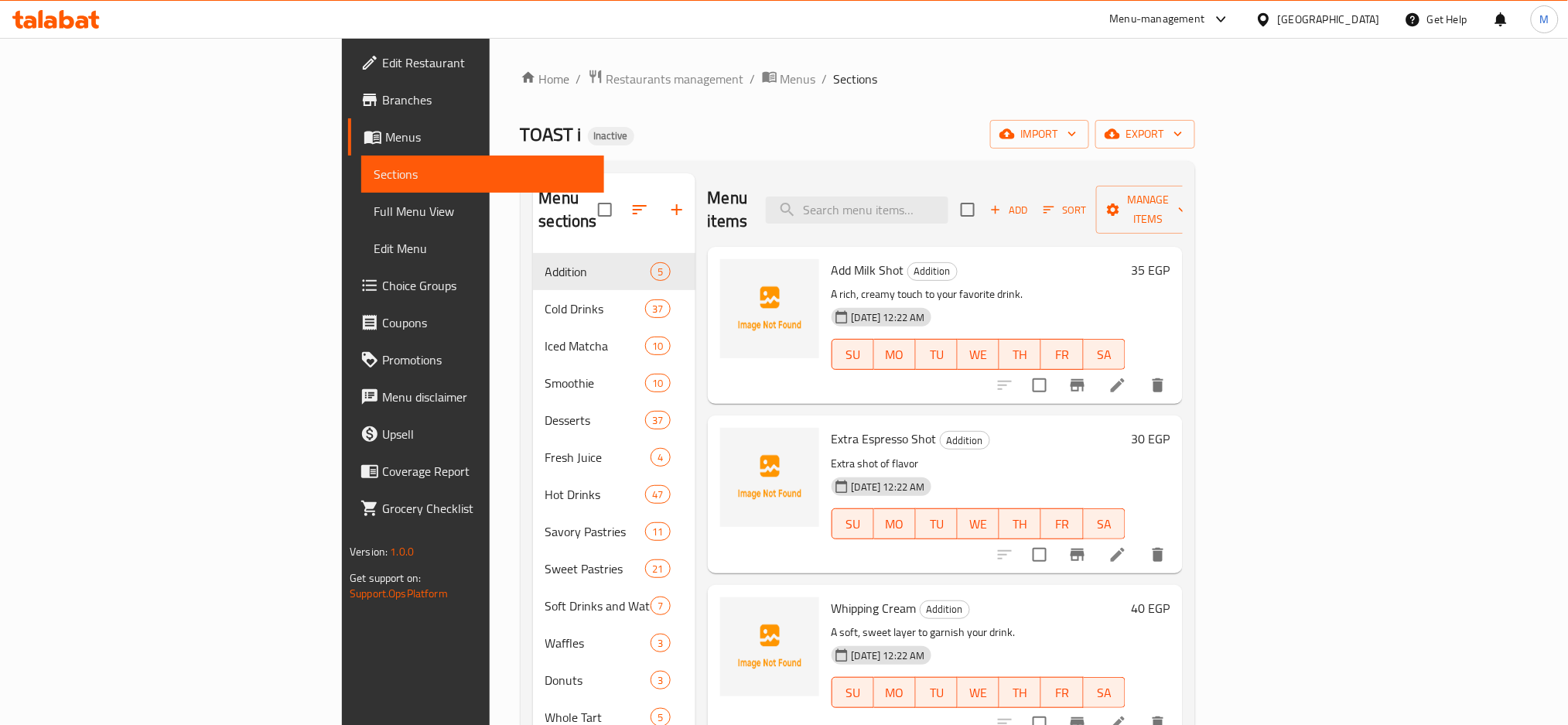
click at [382, 94] on span "Branches" at bounding box center [487, 99] width 210 height 18
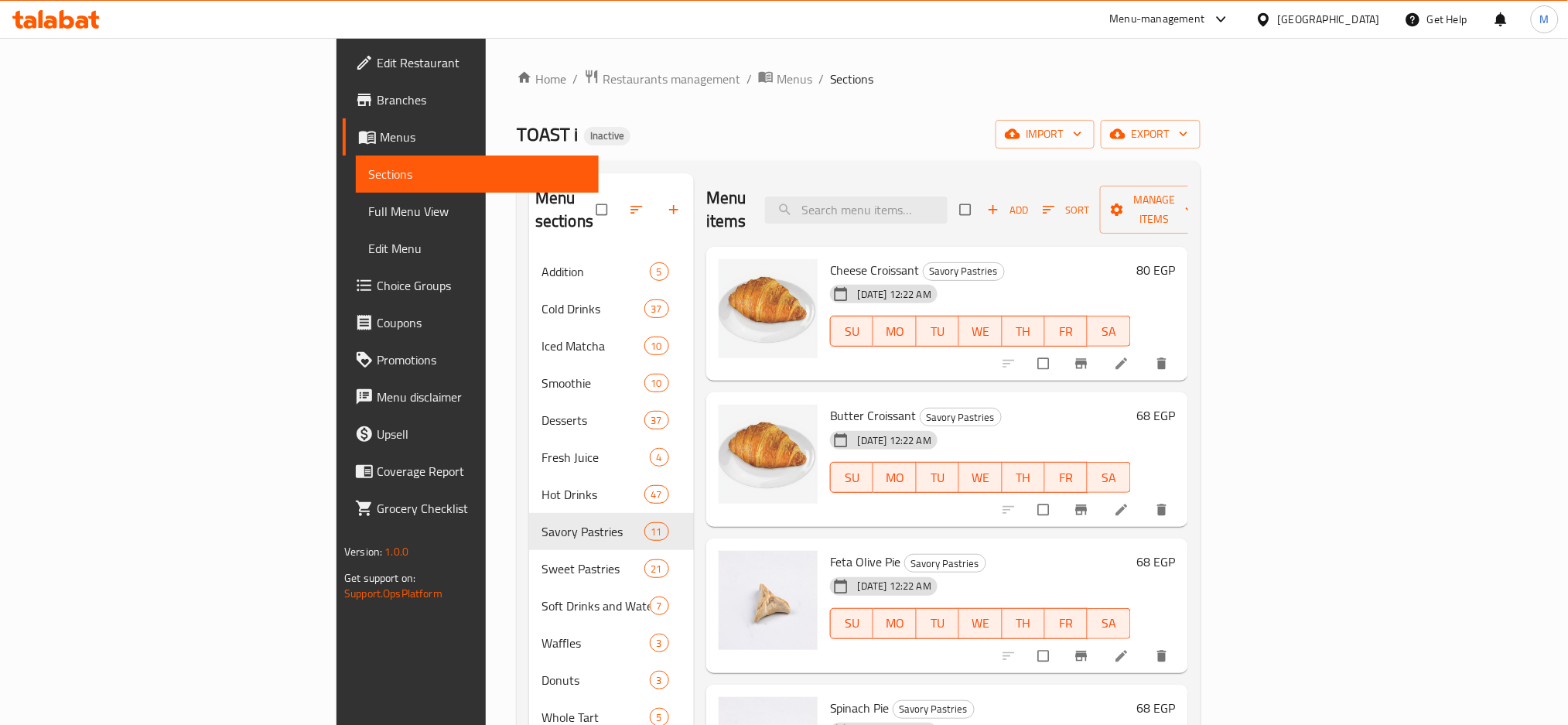
click at [368, 208] on span "Full Menu View" at bounding box center [477, 211] width 218 height 18
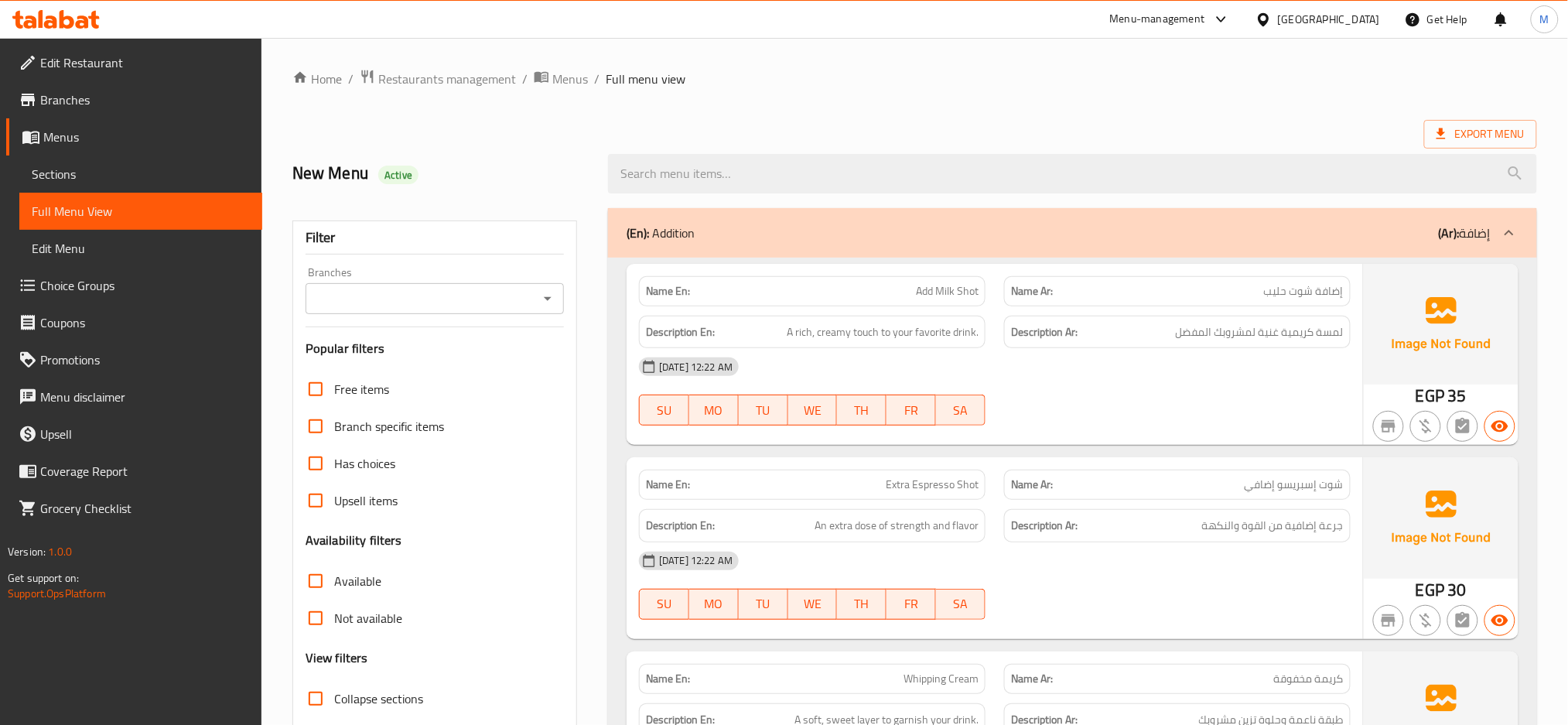
scroll to position [309, 0]
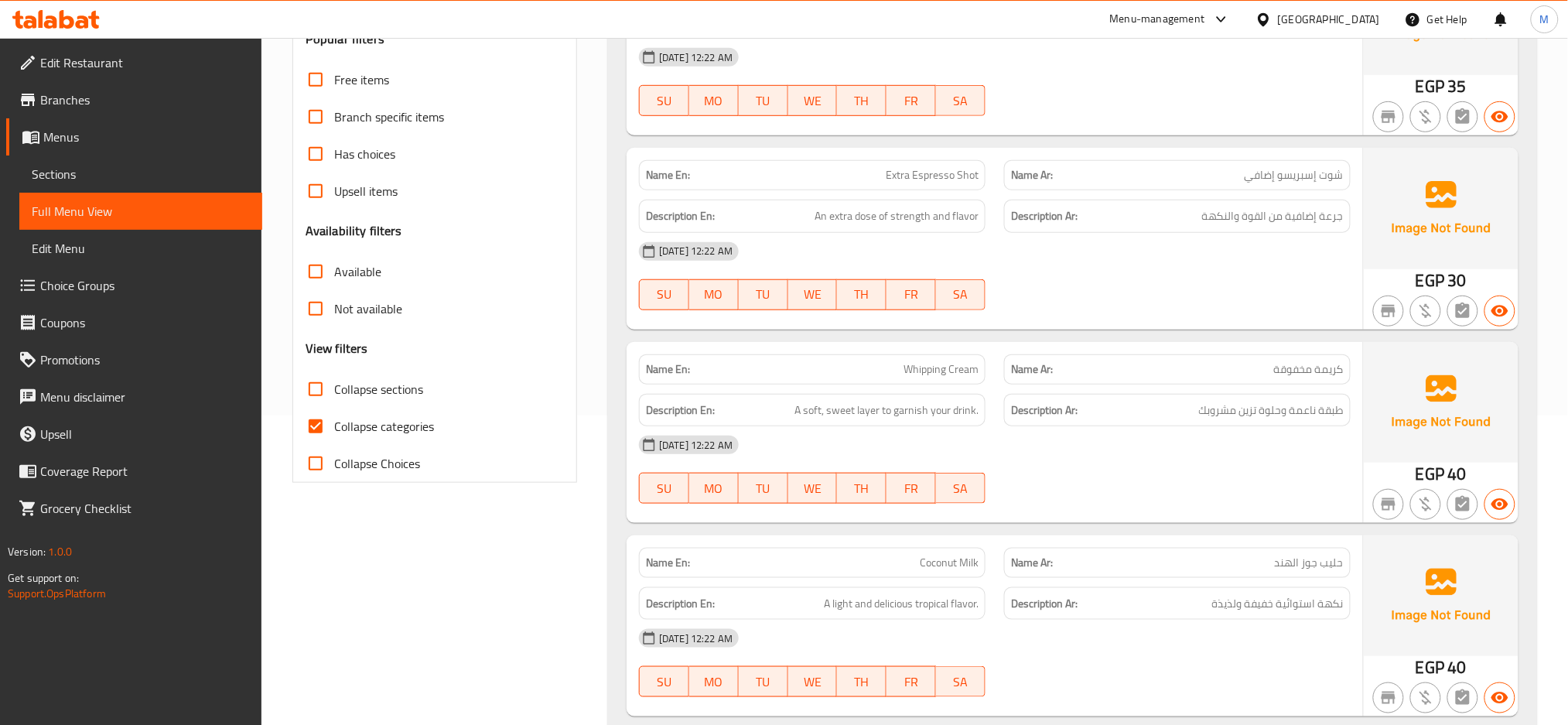
click at [354, 422] on span "Collapse categories" at bounding box center [384, 426] width 100 height 18
click at [334, 422] on input "Collapse categories" at bounding box center [316, 426] width 37 height 37
checkbox input "false"
click at [364, 383] on span "Collapse sections" at bounding box center [378, 389] width 89 height 18
click at [334, 383] on input "Collapse sections" at bounding box center [316, 389] width 37 height 37
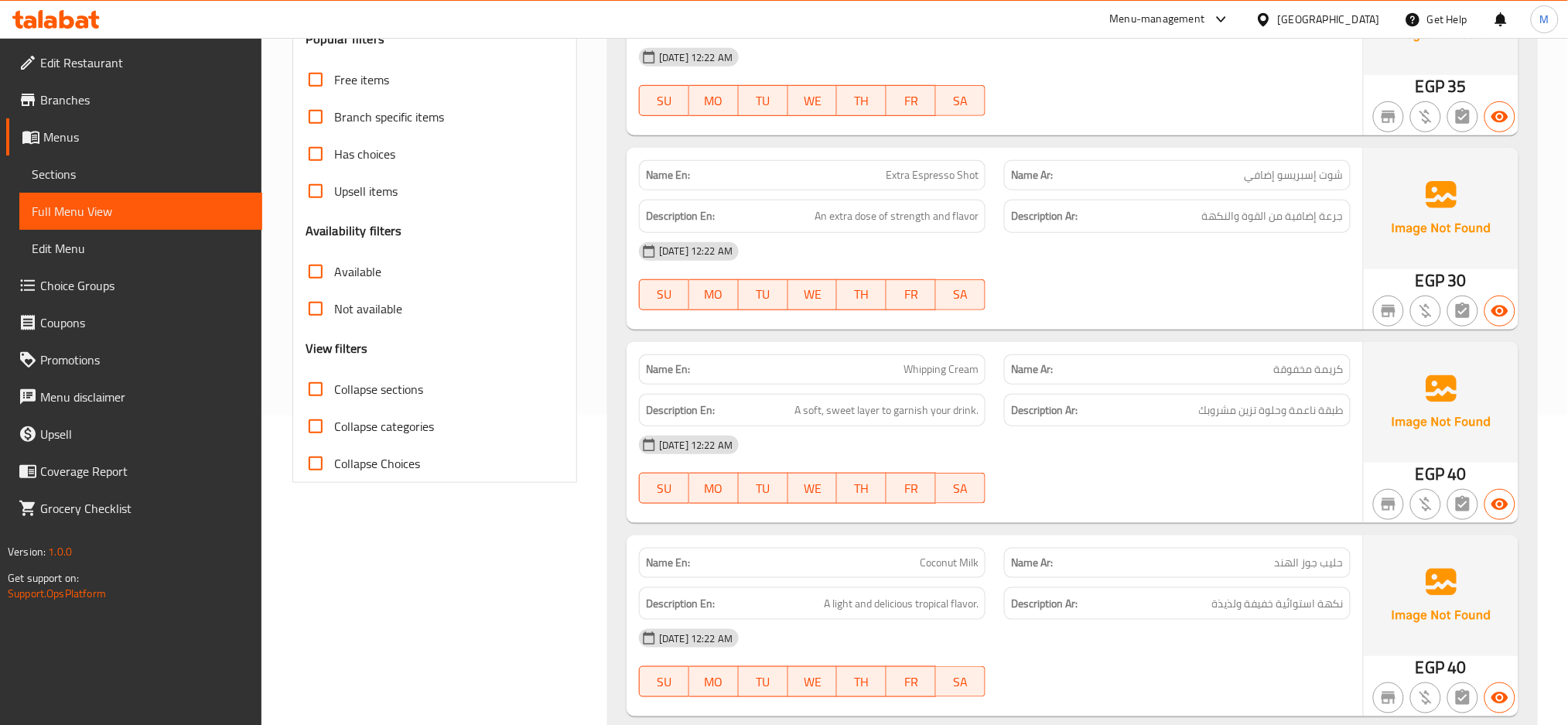
checkbox input "true"
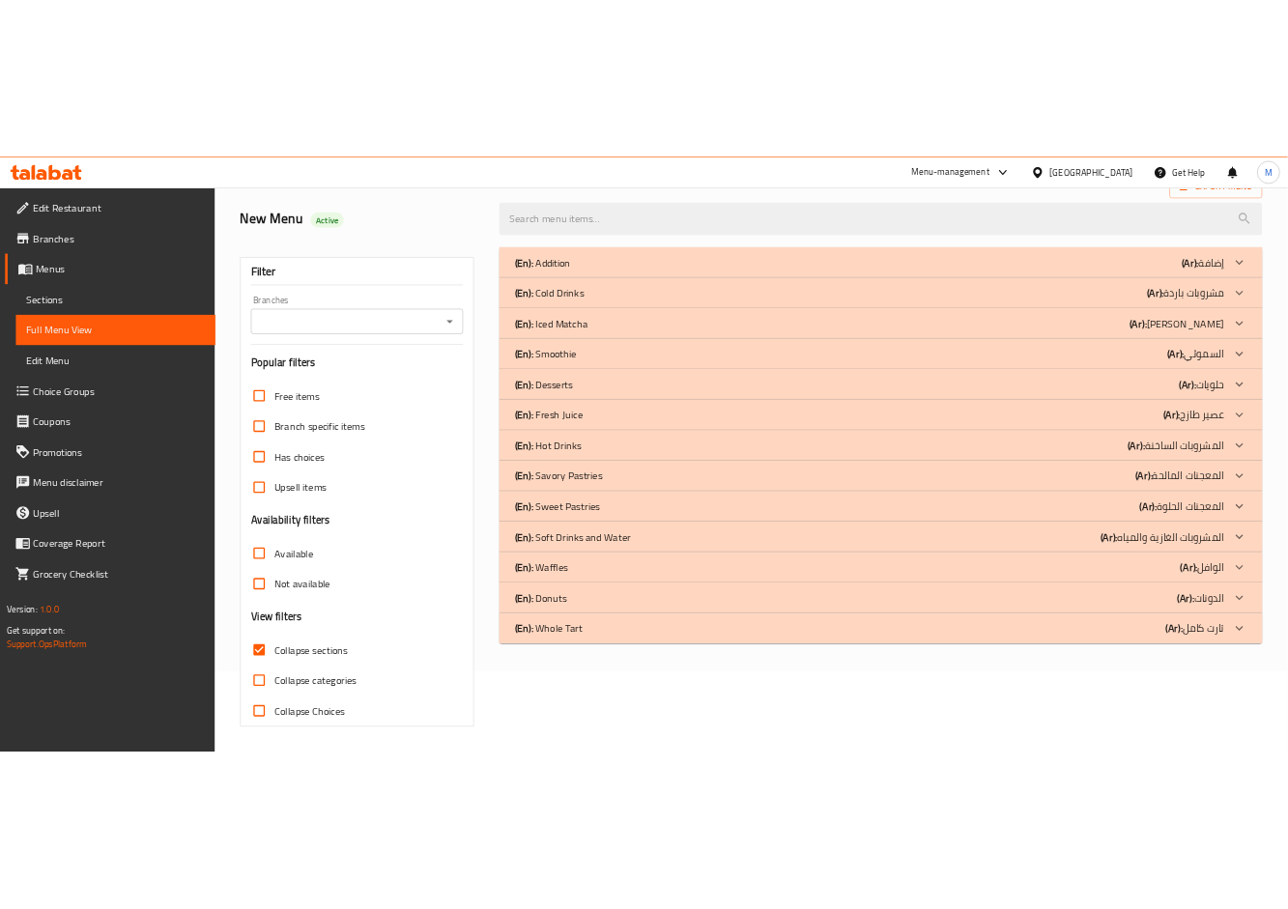
scroll to position [0, 0]
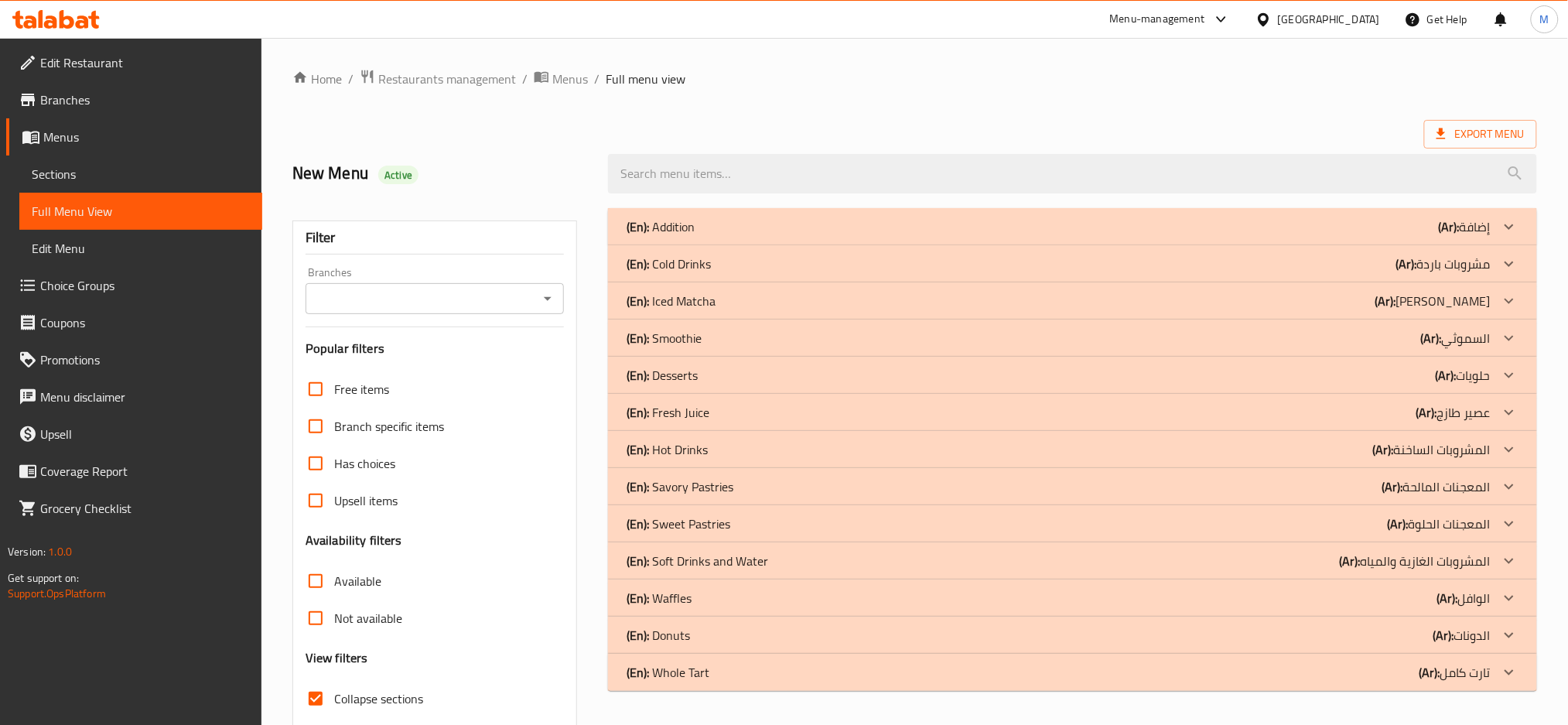
click at [945, 221] on div "(En): Addition (Ar): إضافة" at bounding box center [1059, 226] width 864 height 18
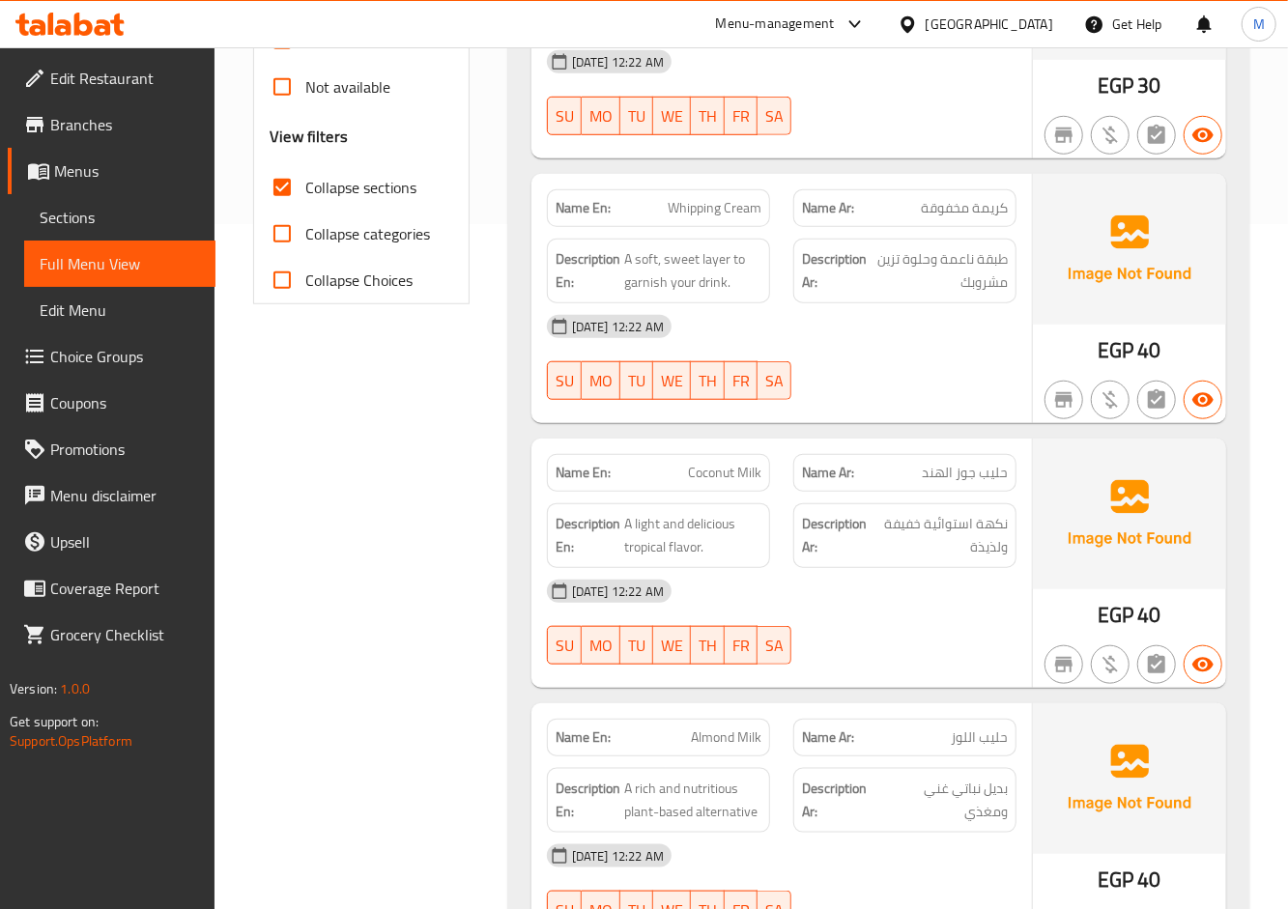
scroll to position [773, 0]
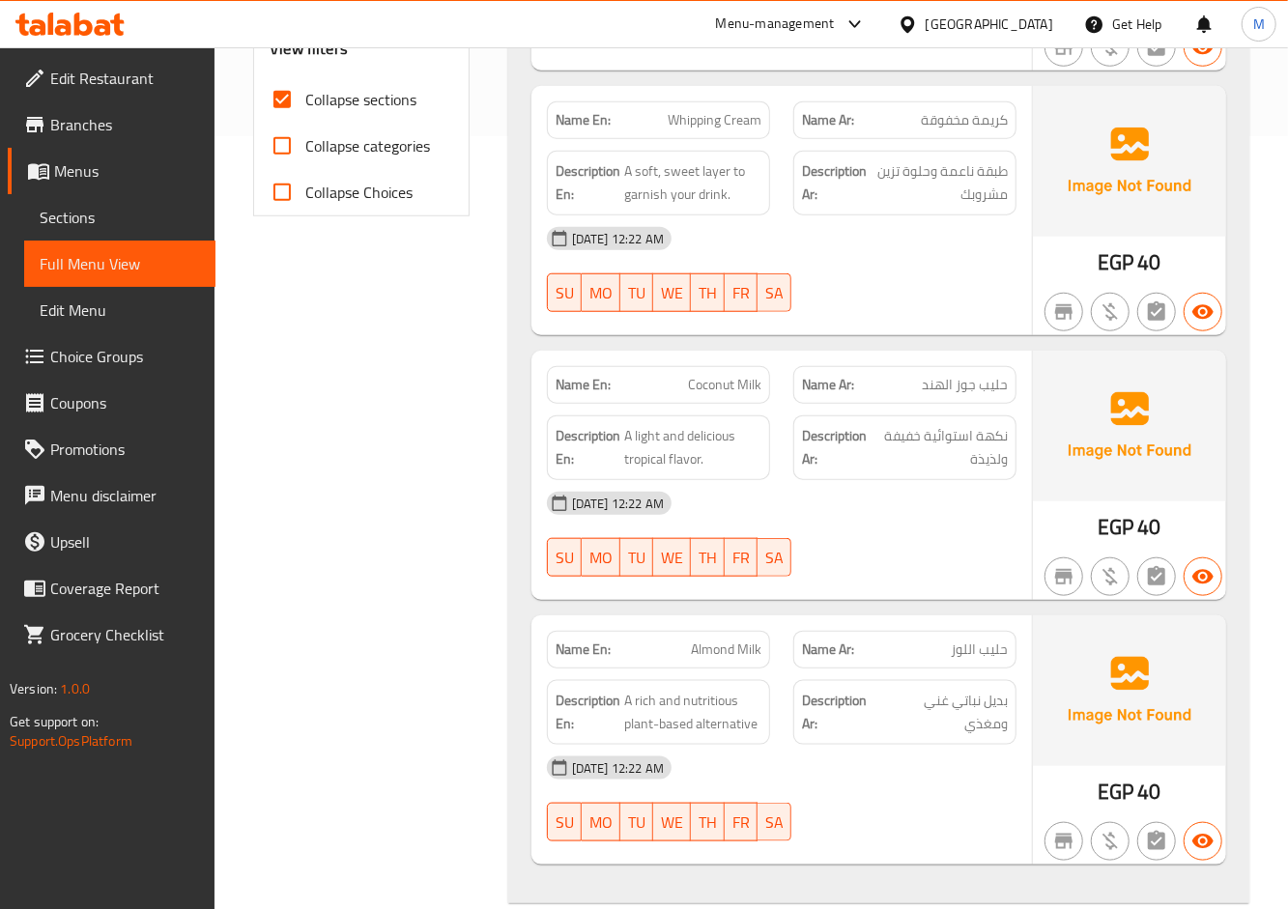
click at [699, 110] on span "Whipping Cream" at bounding box center [715, 120] width 94 height 20
copy span "Whipping Cream"
click at [717, 129] on span "Whipping Cream" at bounding box center [715, 120] width 94 height 20
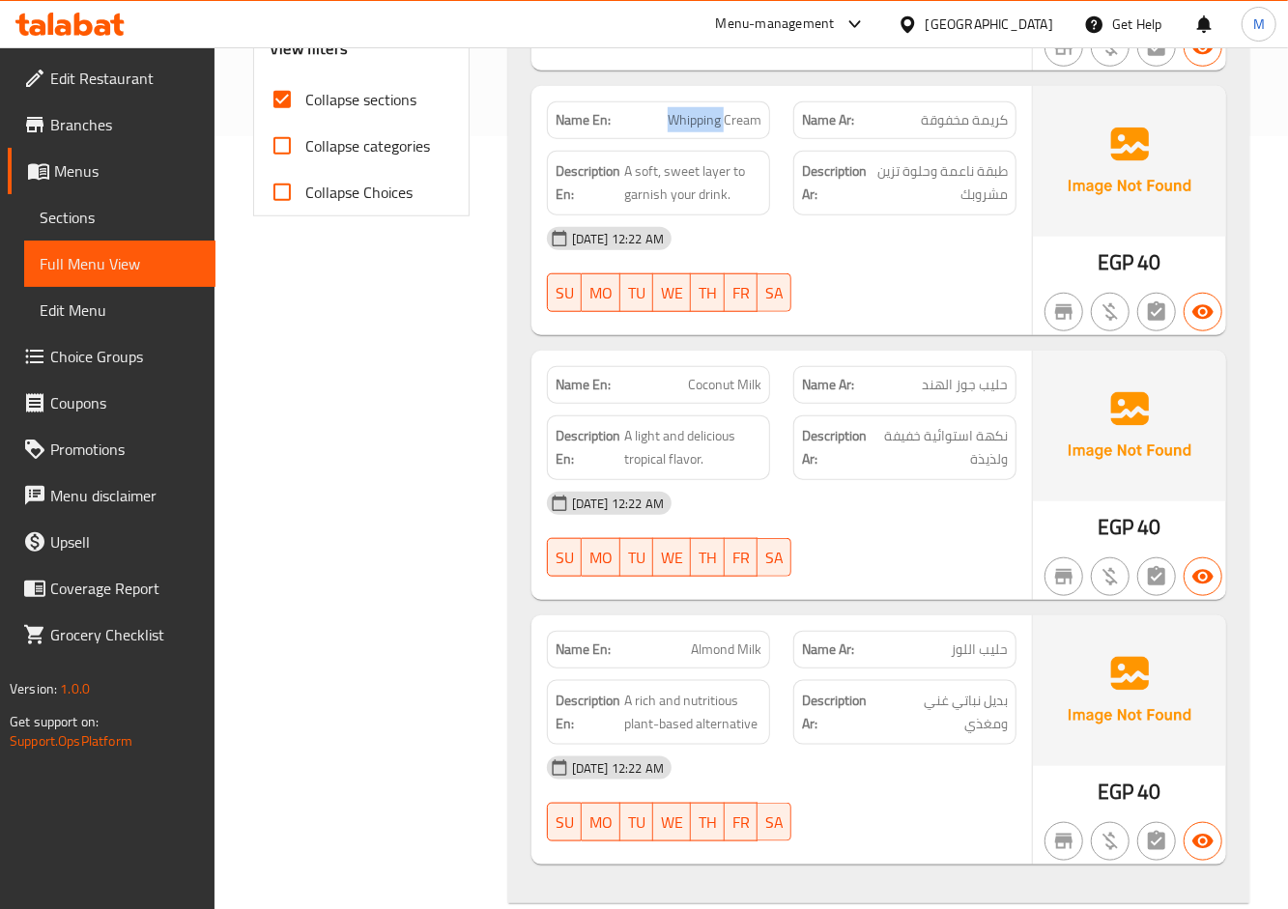
click at [717, 129] on span "Whipping Cream" at bounding box center [715, 120] width 94 height 20
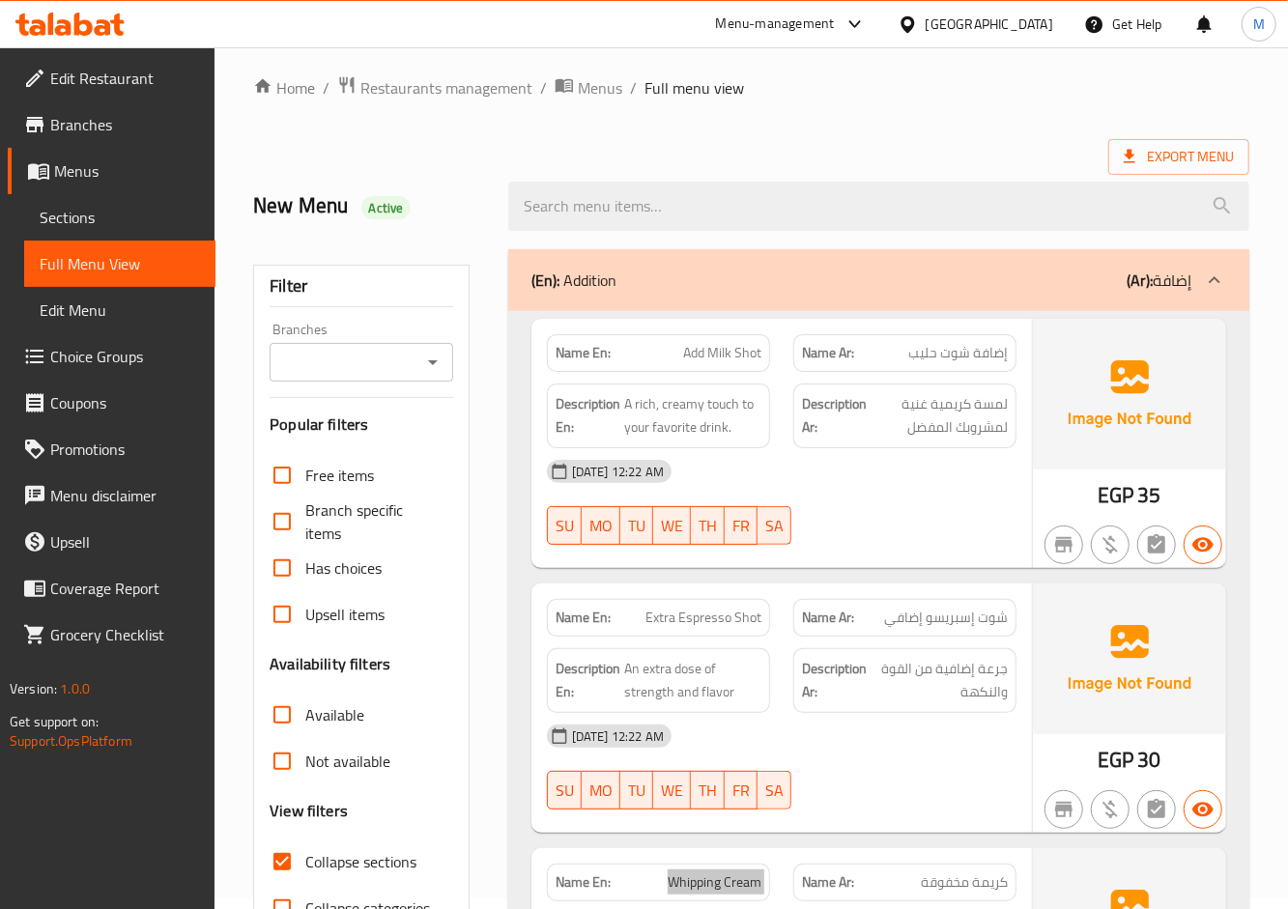
scroll to position [0, 0]
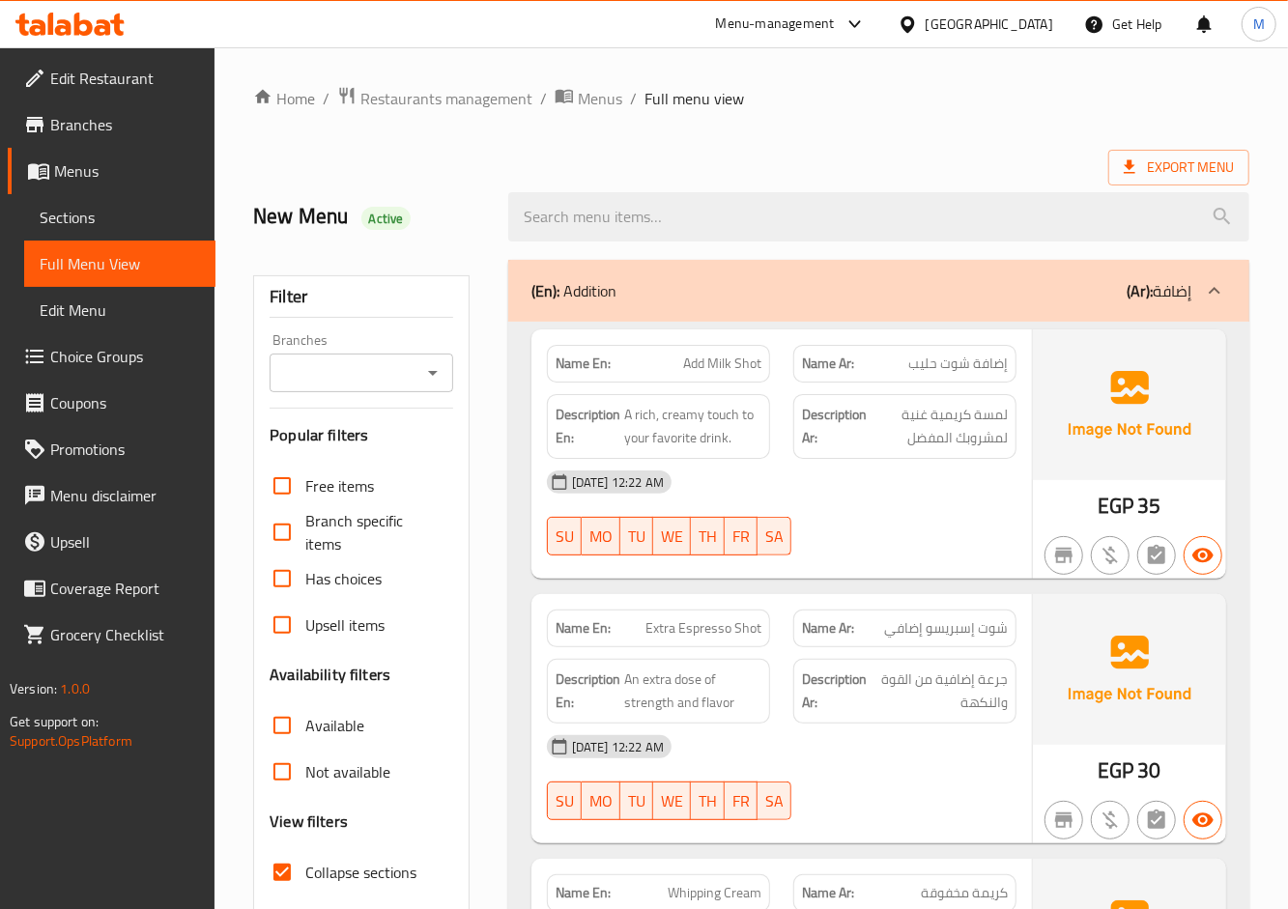
drag, startPoint x: 954, startPoint y: 509, endPoint x: 931, endPoint y: 468, distance: 47.1
click at [954, 509] on div "[DATE] 12:22 AM SU MO TU WE TH FR SA" at bounding box center [781, 513] width 493 height 108
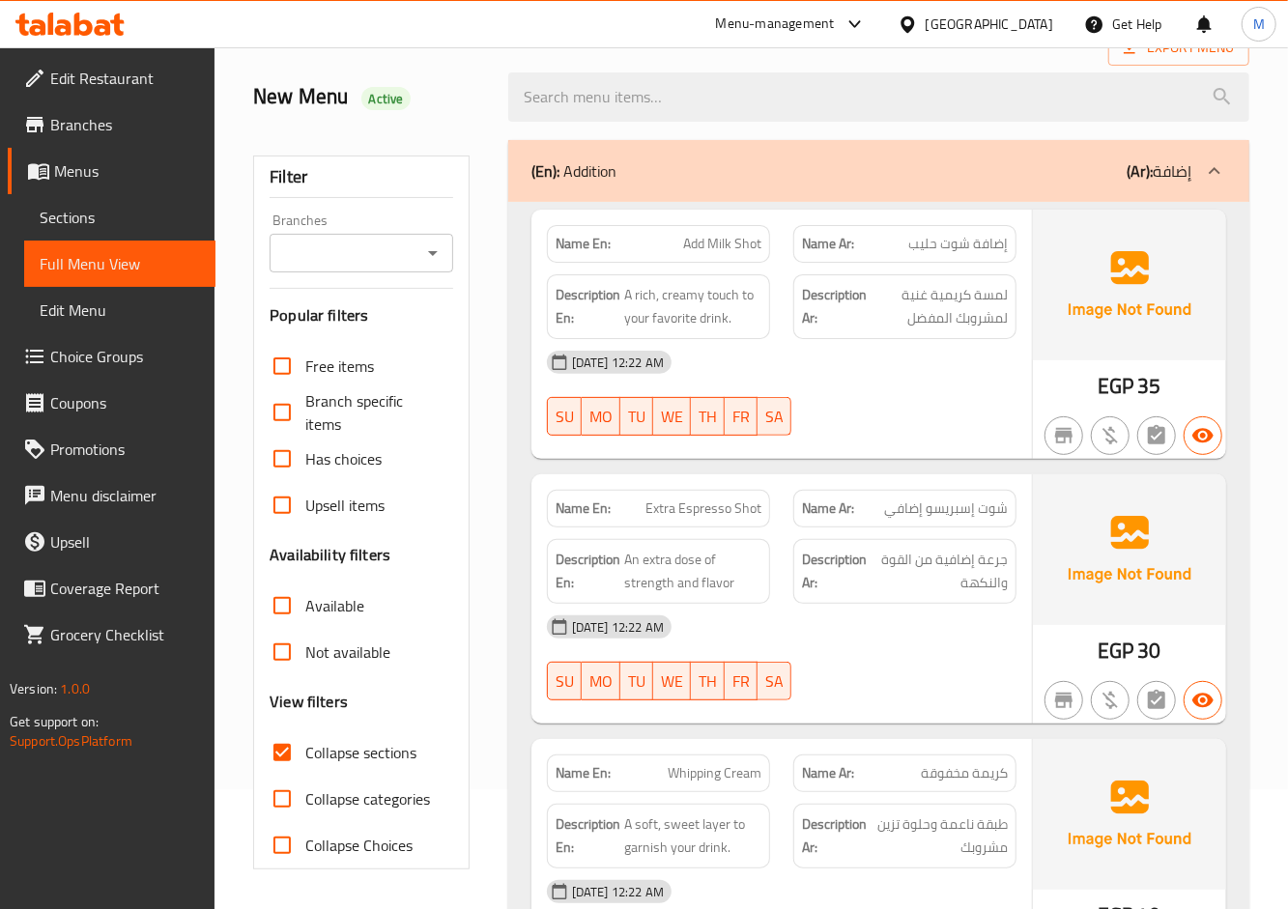
scroll to position [128, 0]
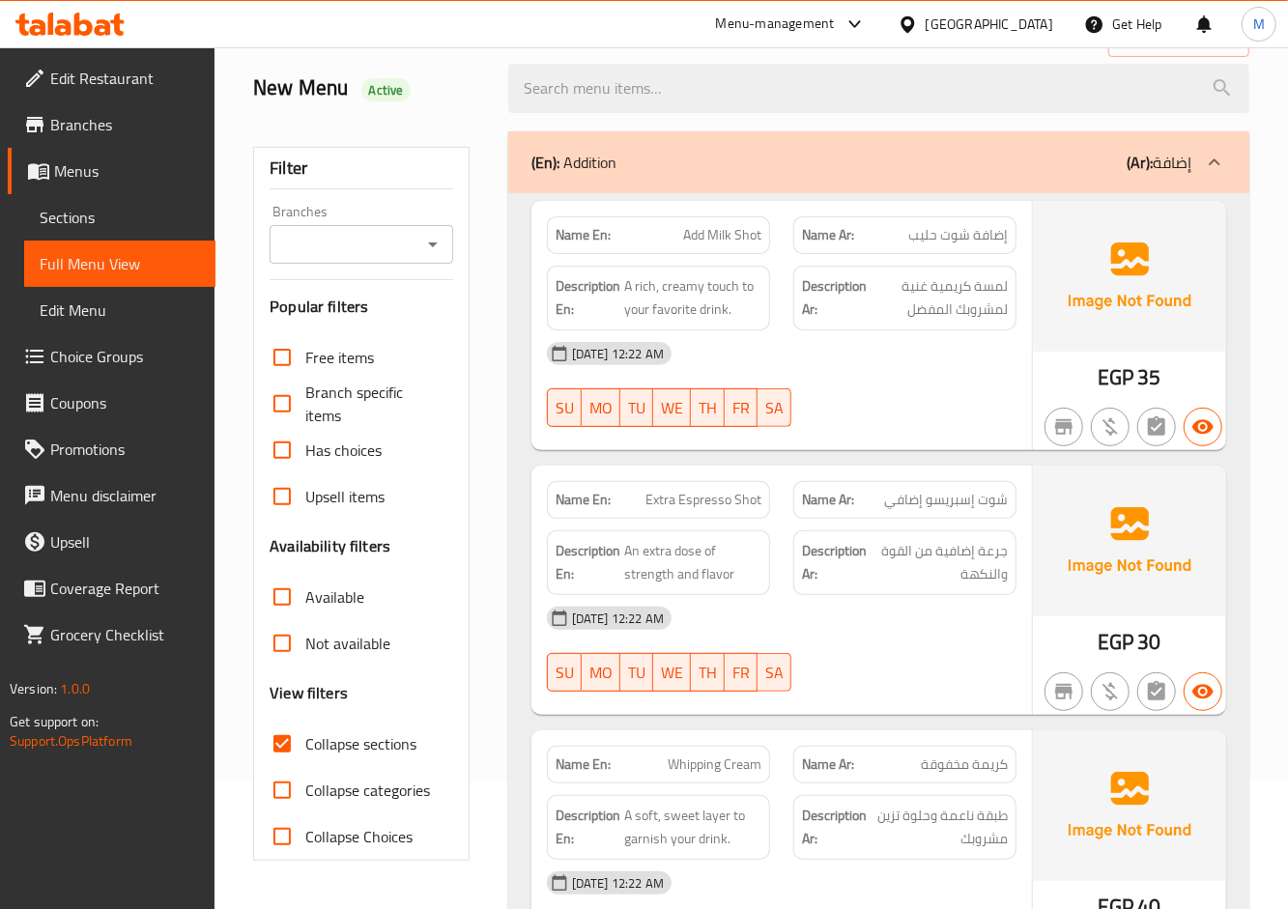
click at [701, 503] on span "Extra Espresso Shot" at bounding box center [703, 500] width 116 height 20
copy span "Extra Espresso Shot"
click at [716, 503] on span "Extra Espresso Shot" at bounding box center [703, 500] width 116 height 20
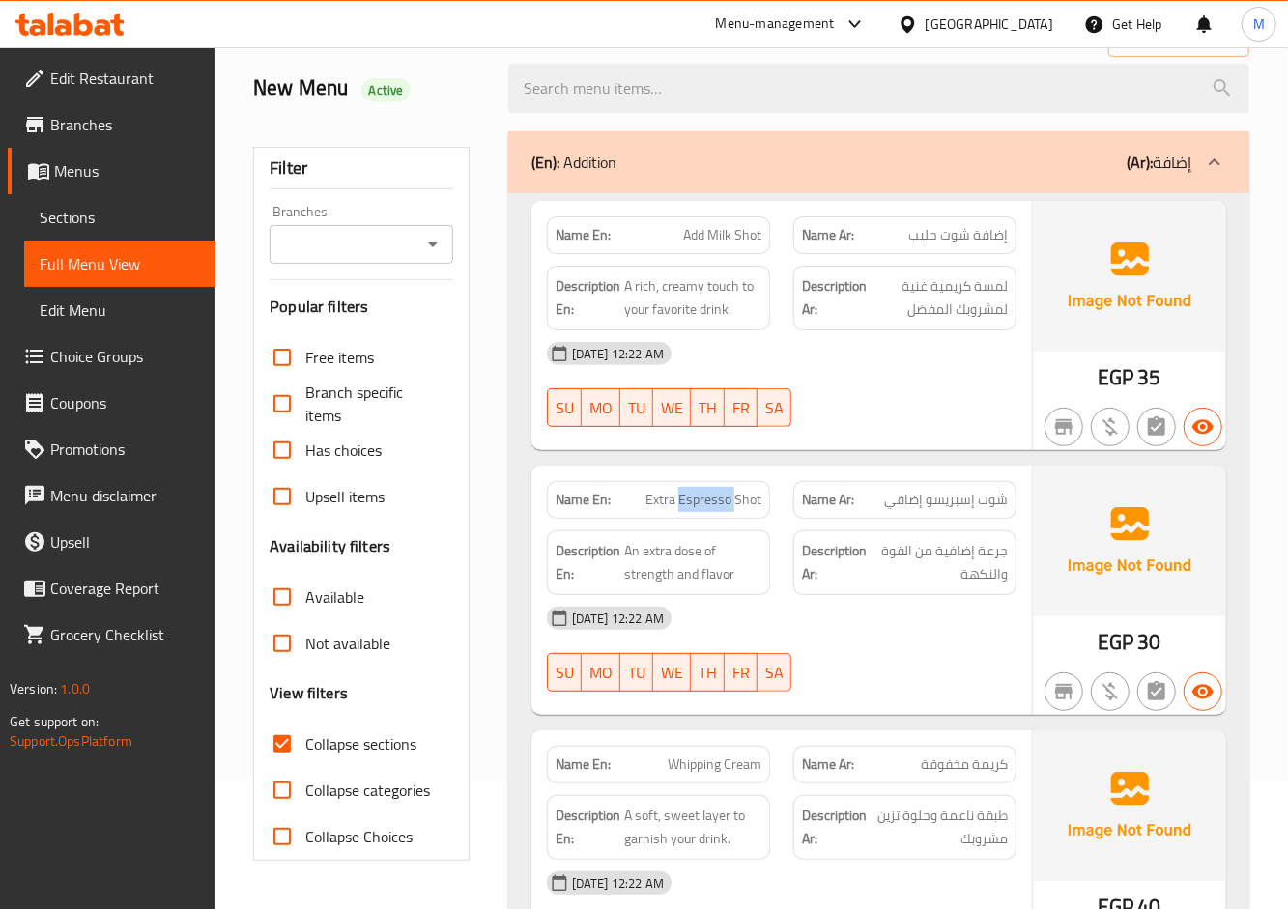
click at [716, 503] on span "Extra Espresso Shot" at bounding box center [703, 500] width 116 height 20
click at [584, 457] on div "Name En: Add Milk Shot Name Ar: إضافة شوت حليب Description En: A rich, creamy t…" at bounding box center [878, 870] width 741 height 1354
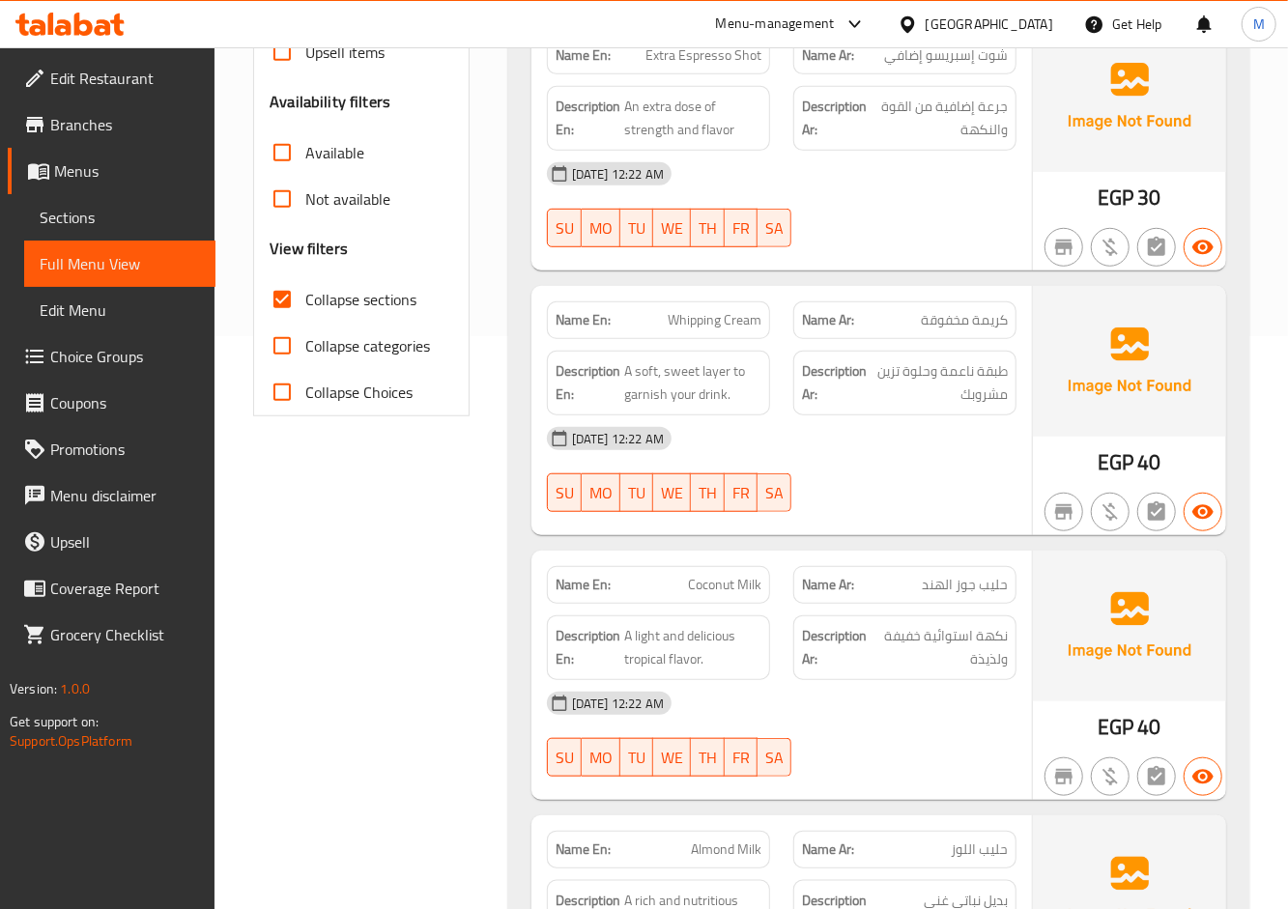
scroll to position [773, 0]
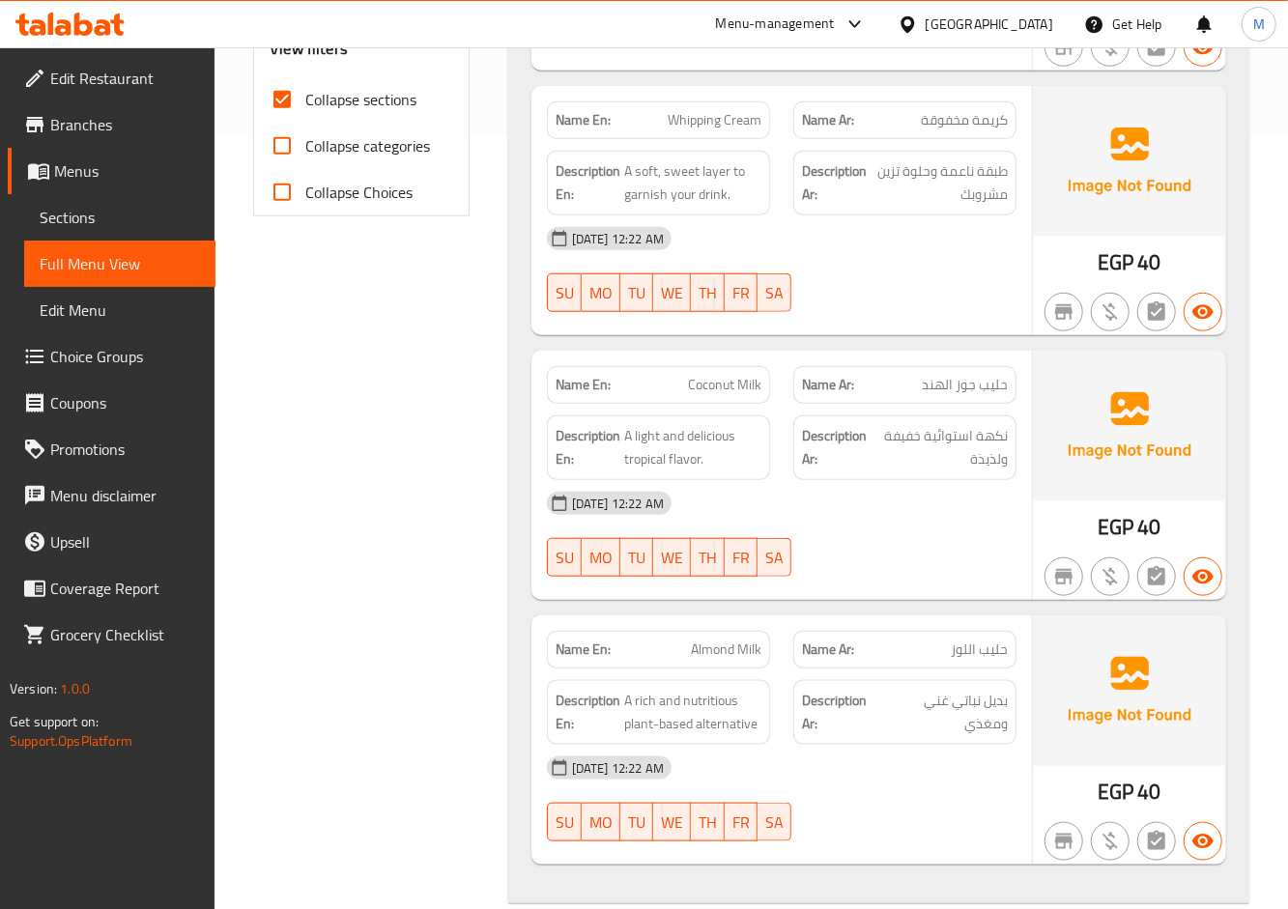
click at [924, 527] on div "[DATE] 12:22 AM" at bounding box center [781, 503] width 493 height 46
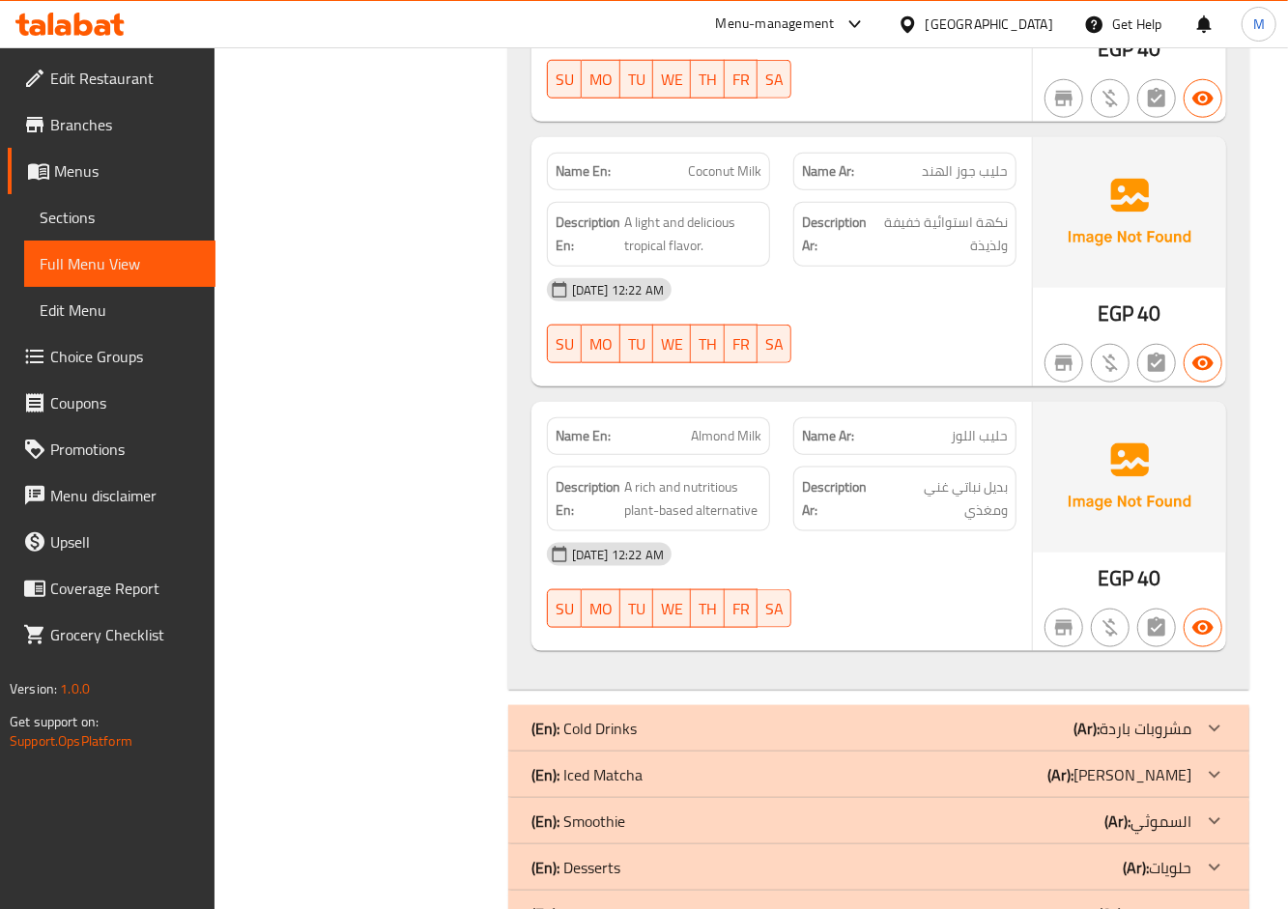
scroll to position [1030, 0]
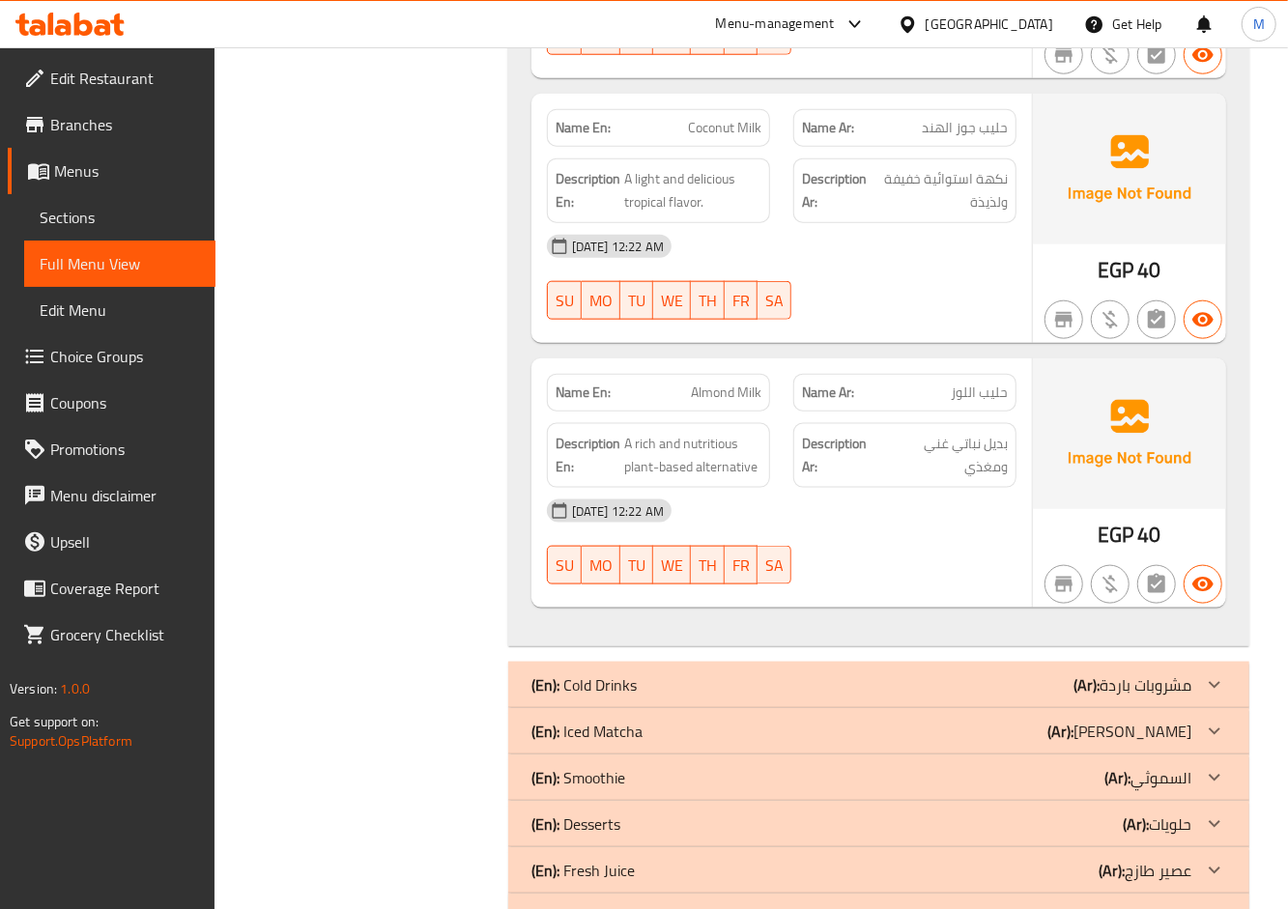
click at [934, 509] on div "[DATE] 12:22 AM" at bounding box center [781, 511] width 493 height 46
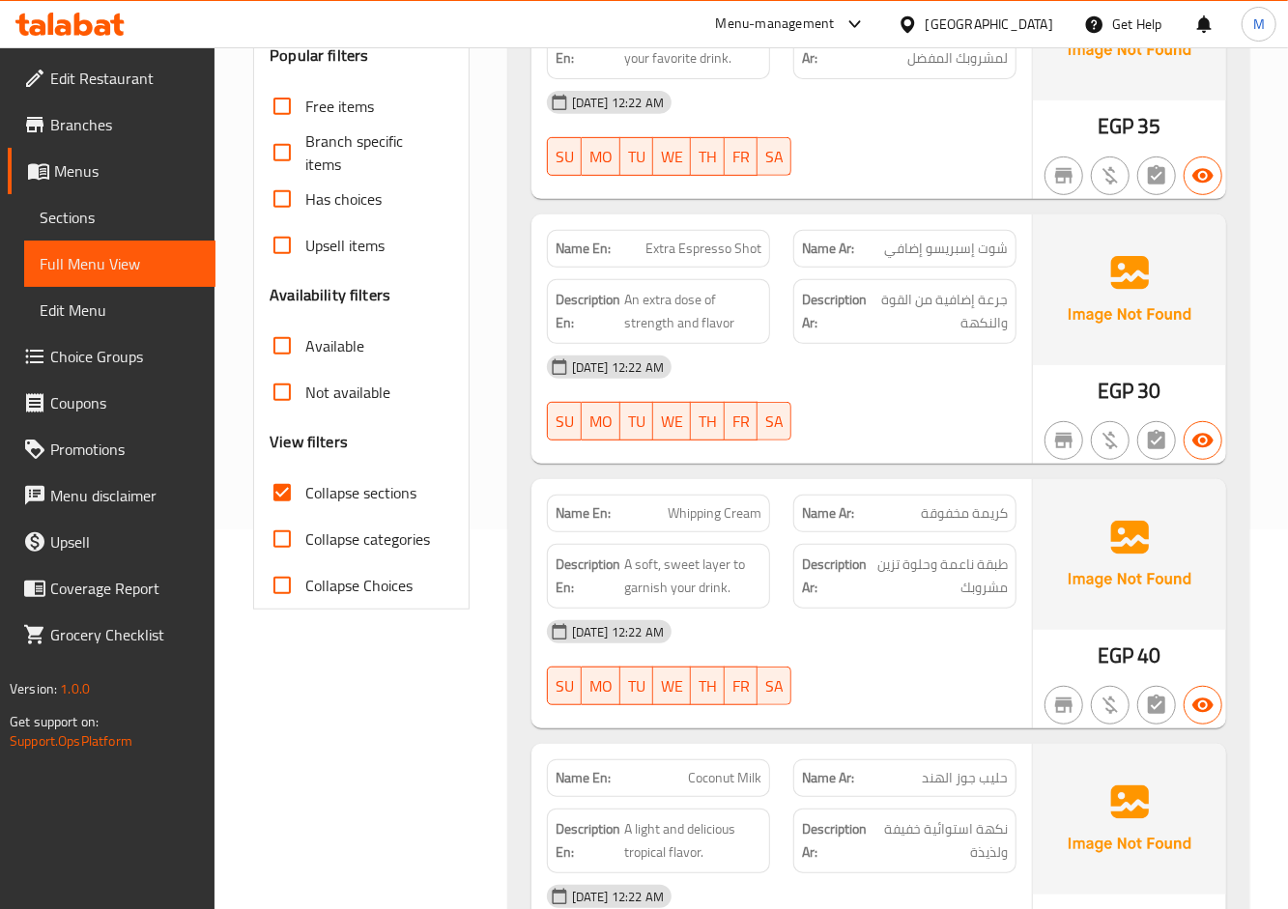
scroll to position [386, 0]
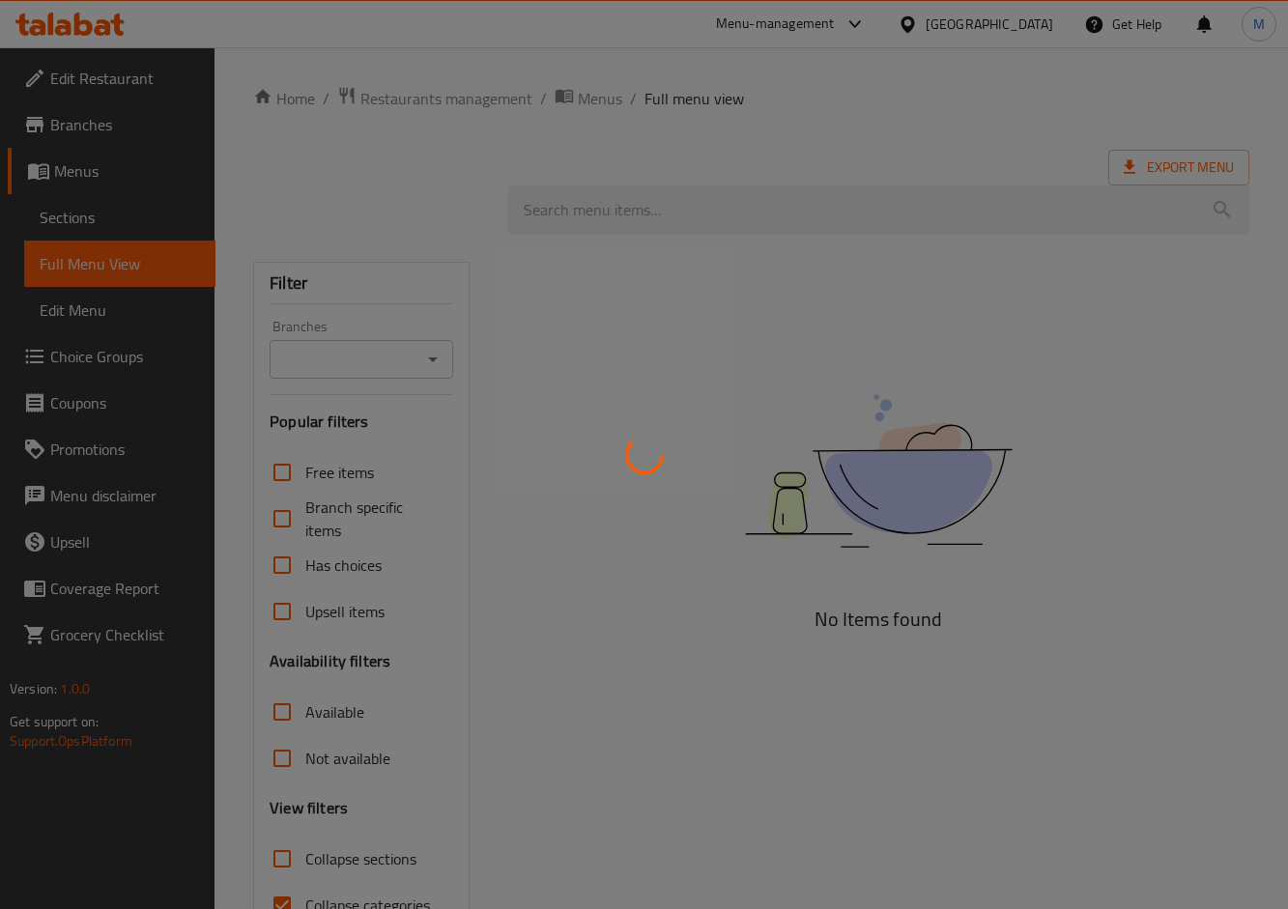
scroll to position [105, 0]
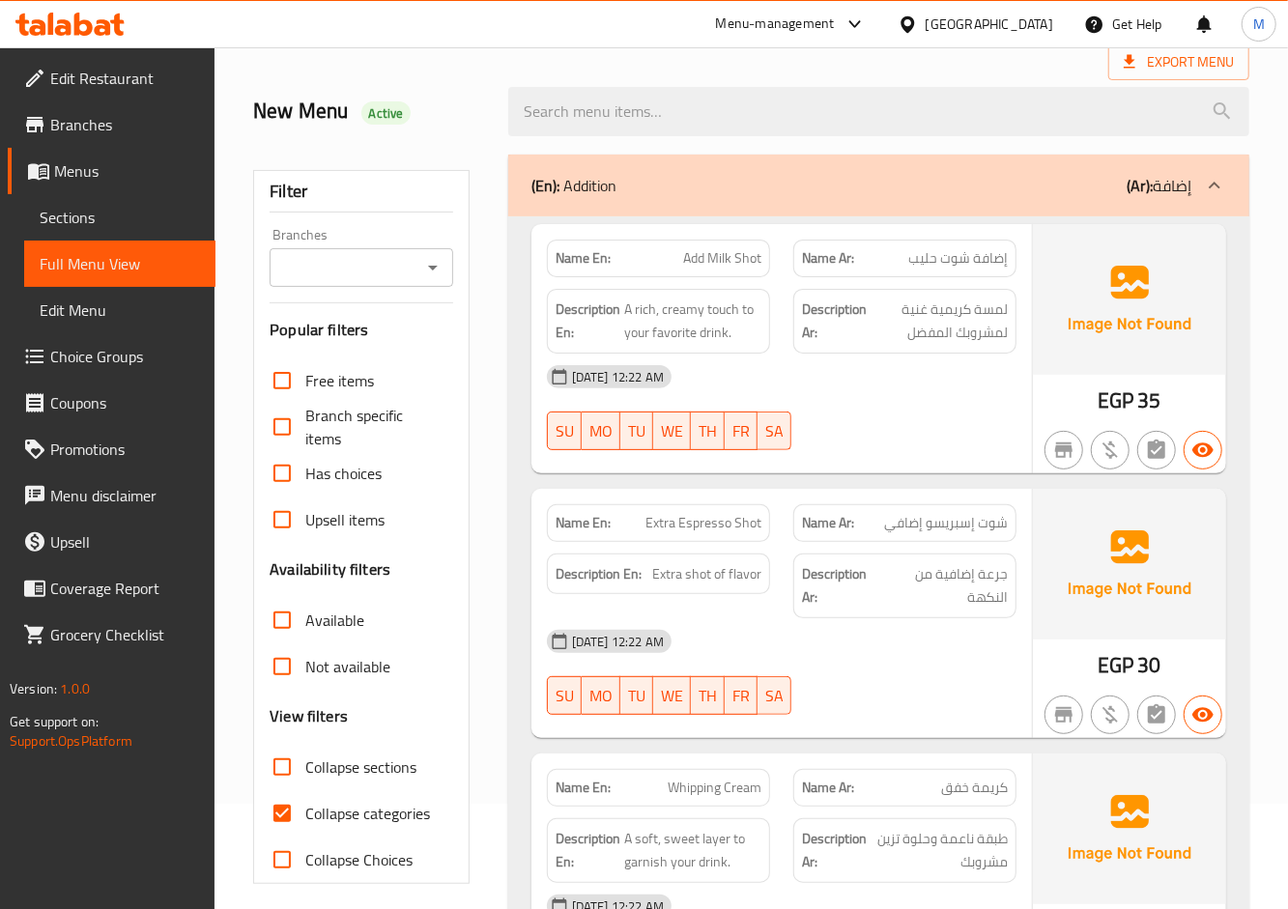
click at [274, 810] on input "Collapse categories" at bounding box center [282, 813] width 46 height 46
checkbox input "false"
click at [287, 766] on input "Collapse sections" at bounding box center [282, 767] width 46 height 46
checkbox input "true"
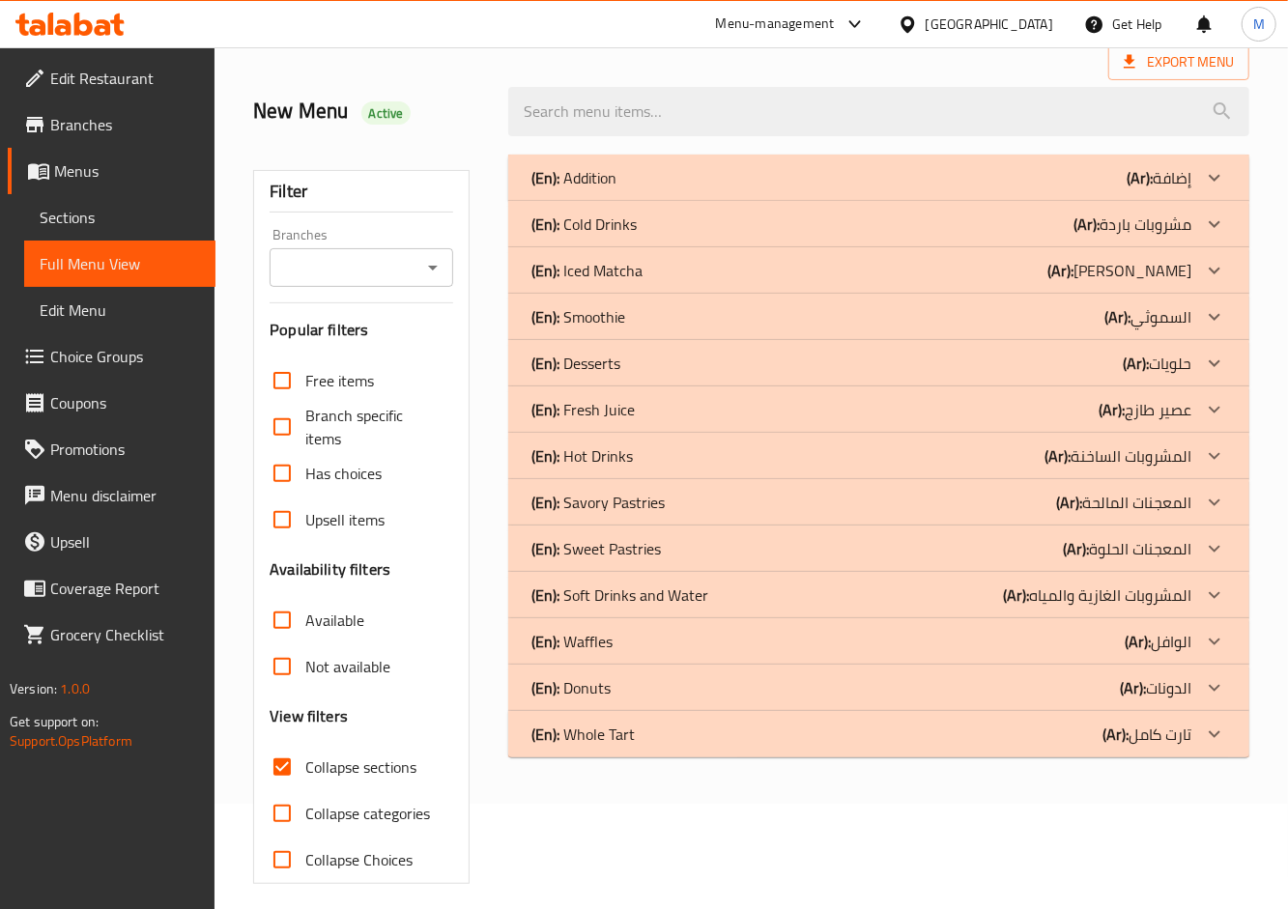
click at [594, 166] on p "(En): Addition" at bounding box center [573, 177] width 85 height 23
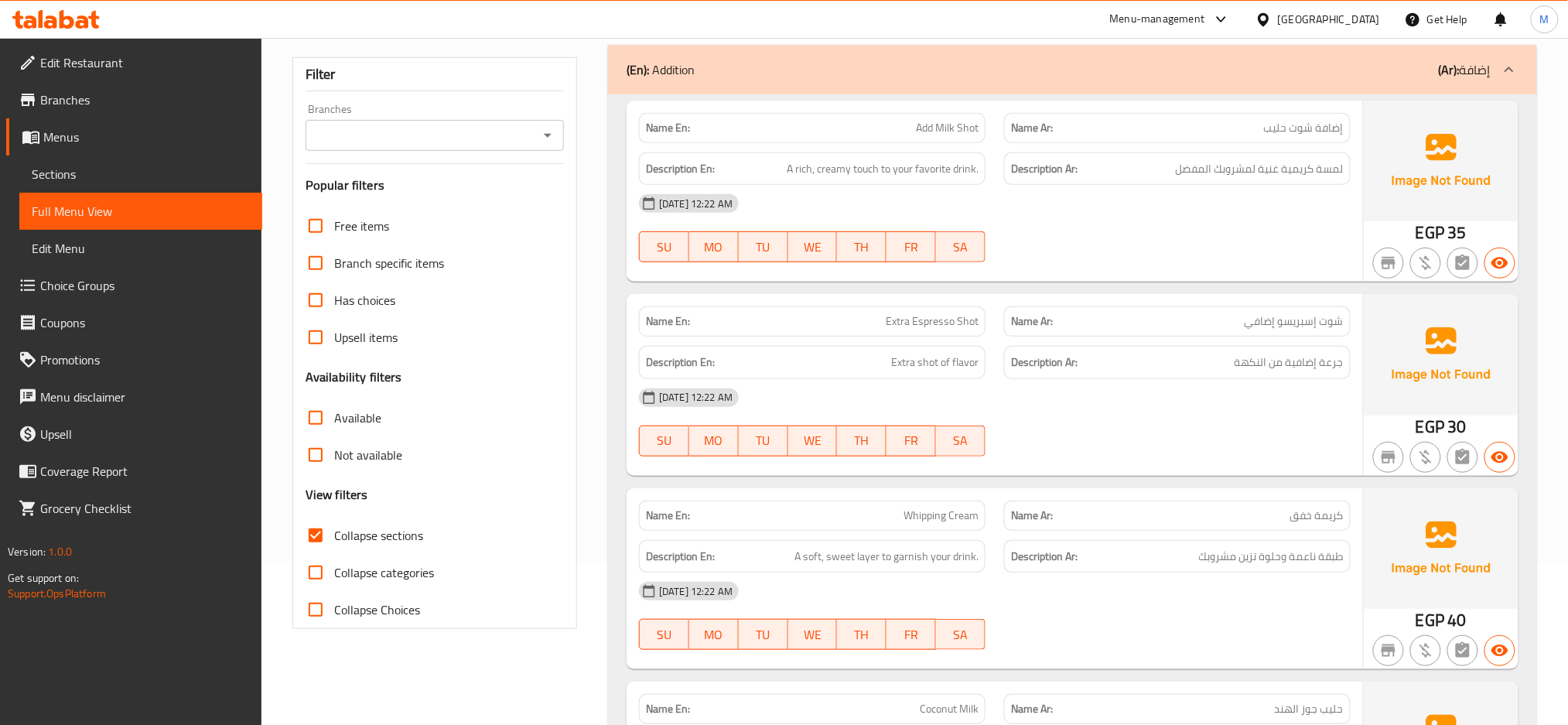
scroll to position [206, 0]
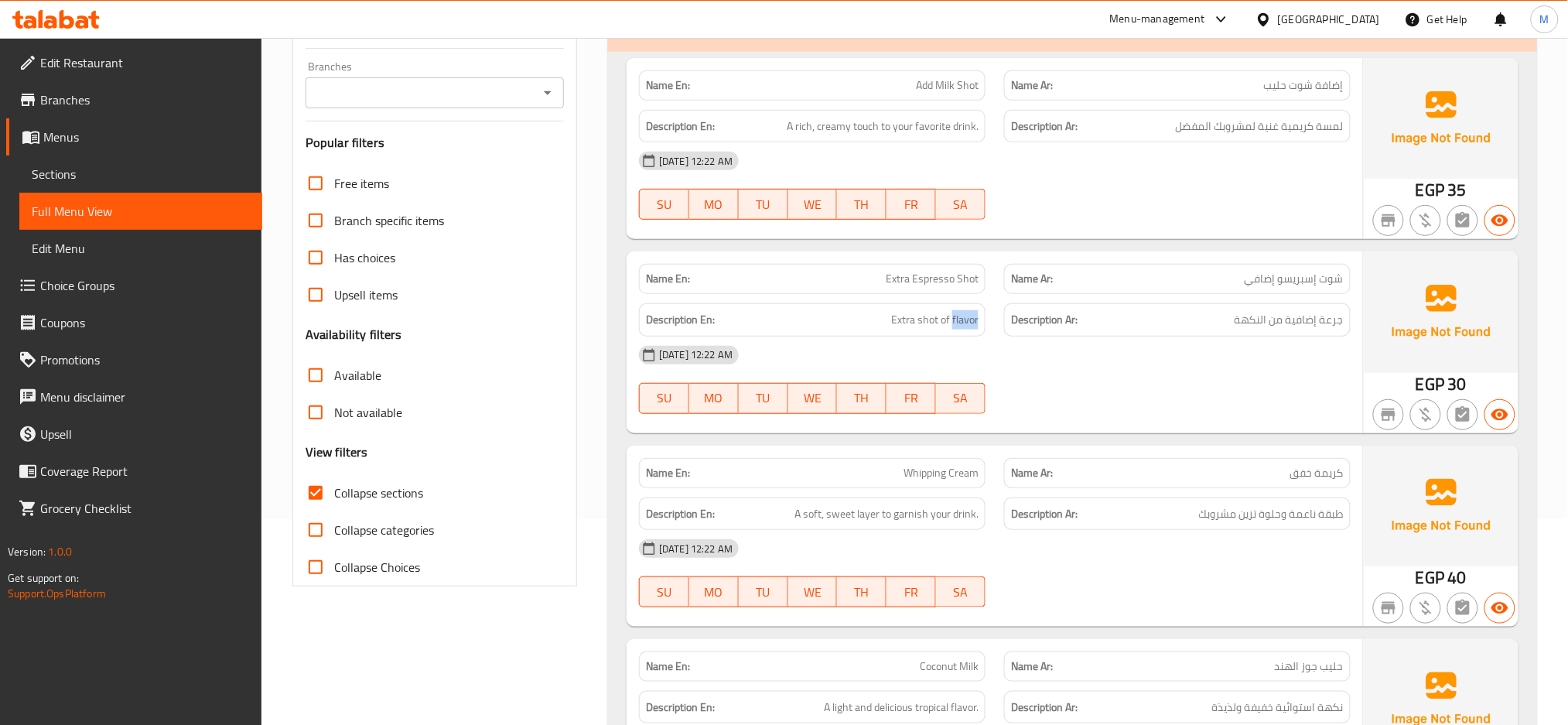
drag, startPoint x: 954, startPoint y: 326, endPoint x: 979, endPoint y: 325, distance: 25.0
click at [979, 325] on div "Description En: Extra shot of flavor" at bounding box center [812, 320] width 347 height 34
click at [995, 332] on div "Description Ar: جرعة إضافية من النكهة" at bounding box center [1177, 320] width 365 height 52
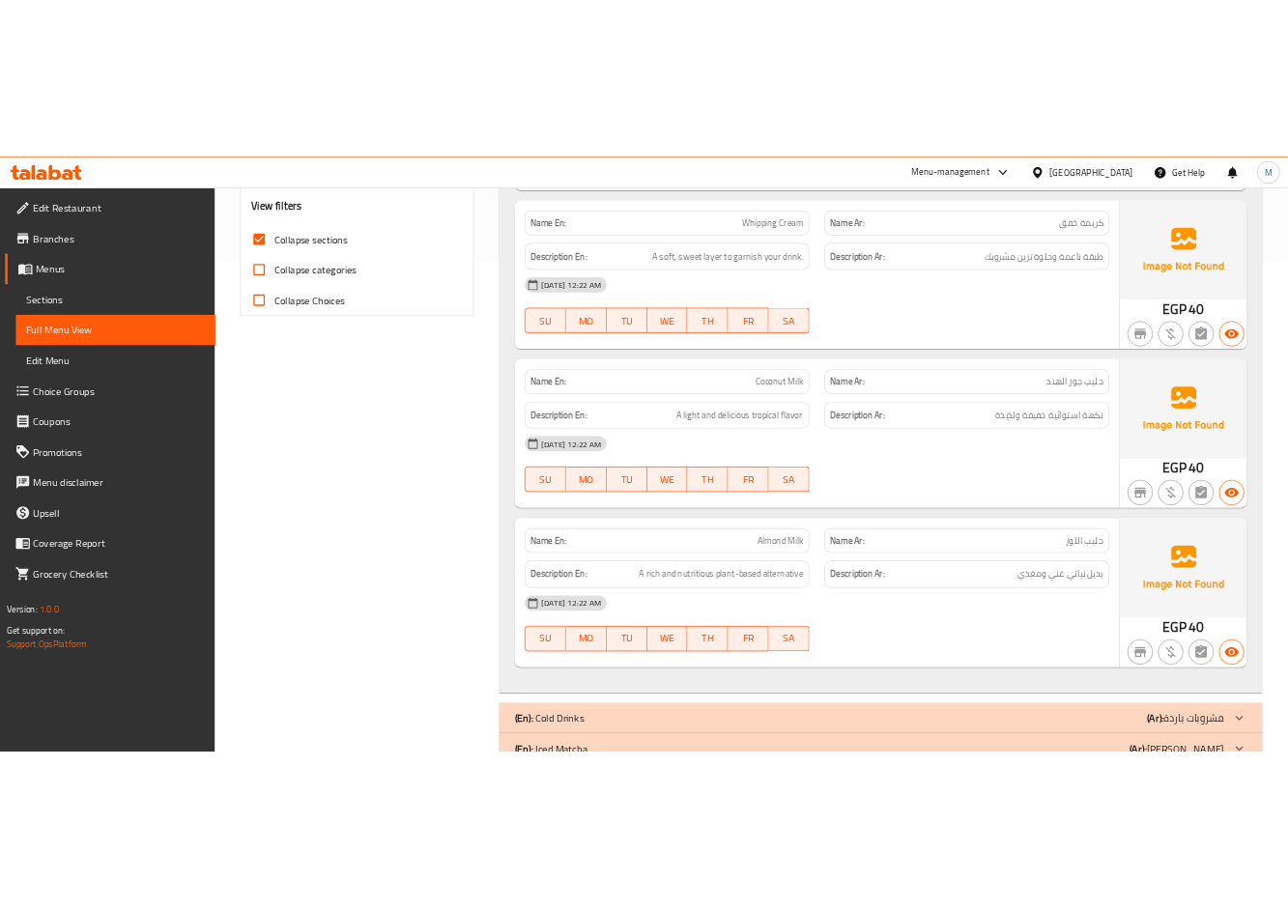
scroll to position [0, 0]
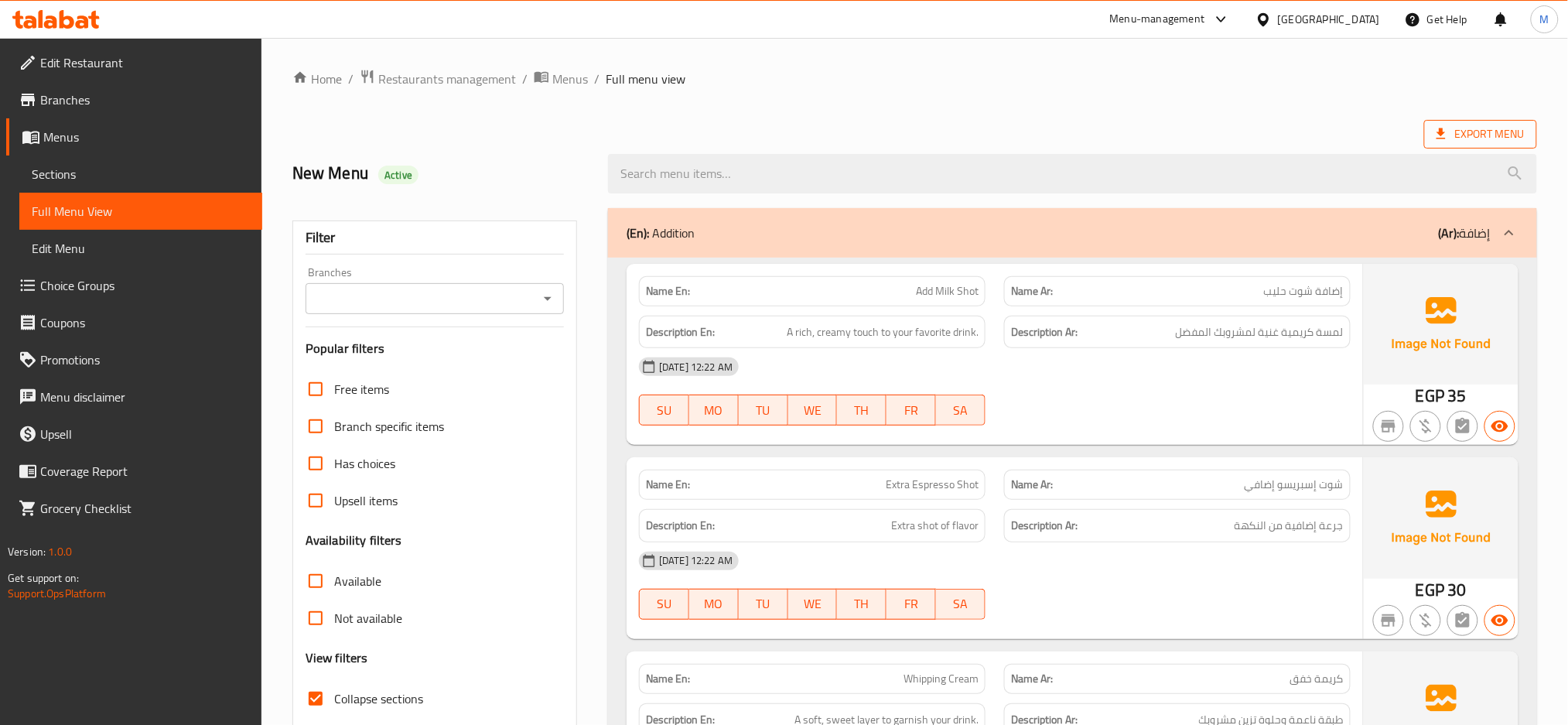
click at [1031, 126] on span "Export Menu" at bounding box center [1481, 135] width 88 height 19
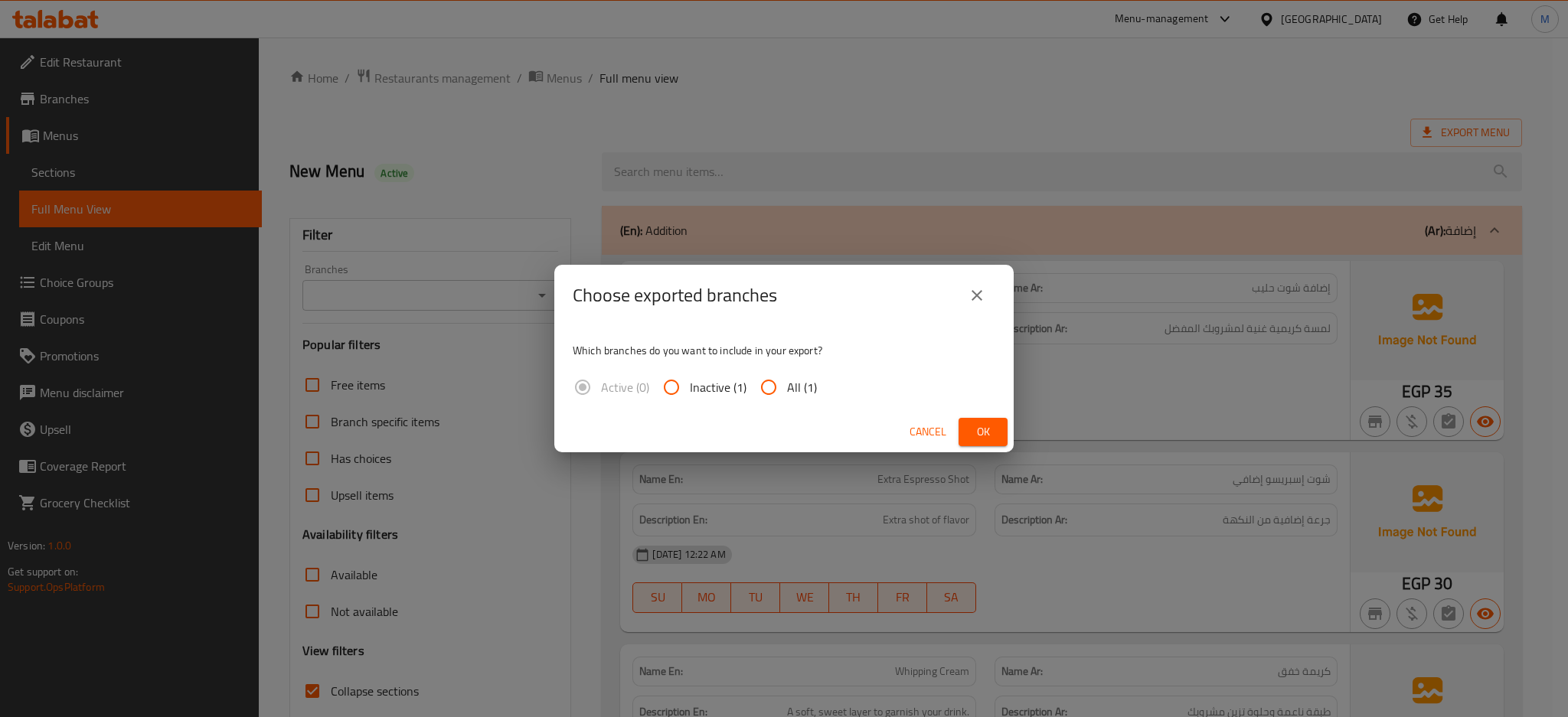
click at [803, 389] on span "All (1)" at bounding box center [802, 387] width 30 height 18
click at [787, 389] on input "All (1)" at bounding box center [769, 387] width 36 height 36
radio input "true"
click at [972, 430] on span "Ok" at bounding box center [982, 432] width 25 height 19
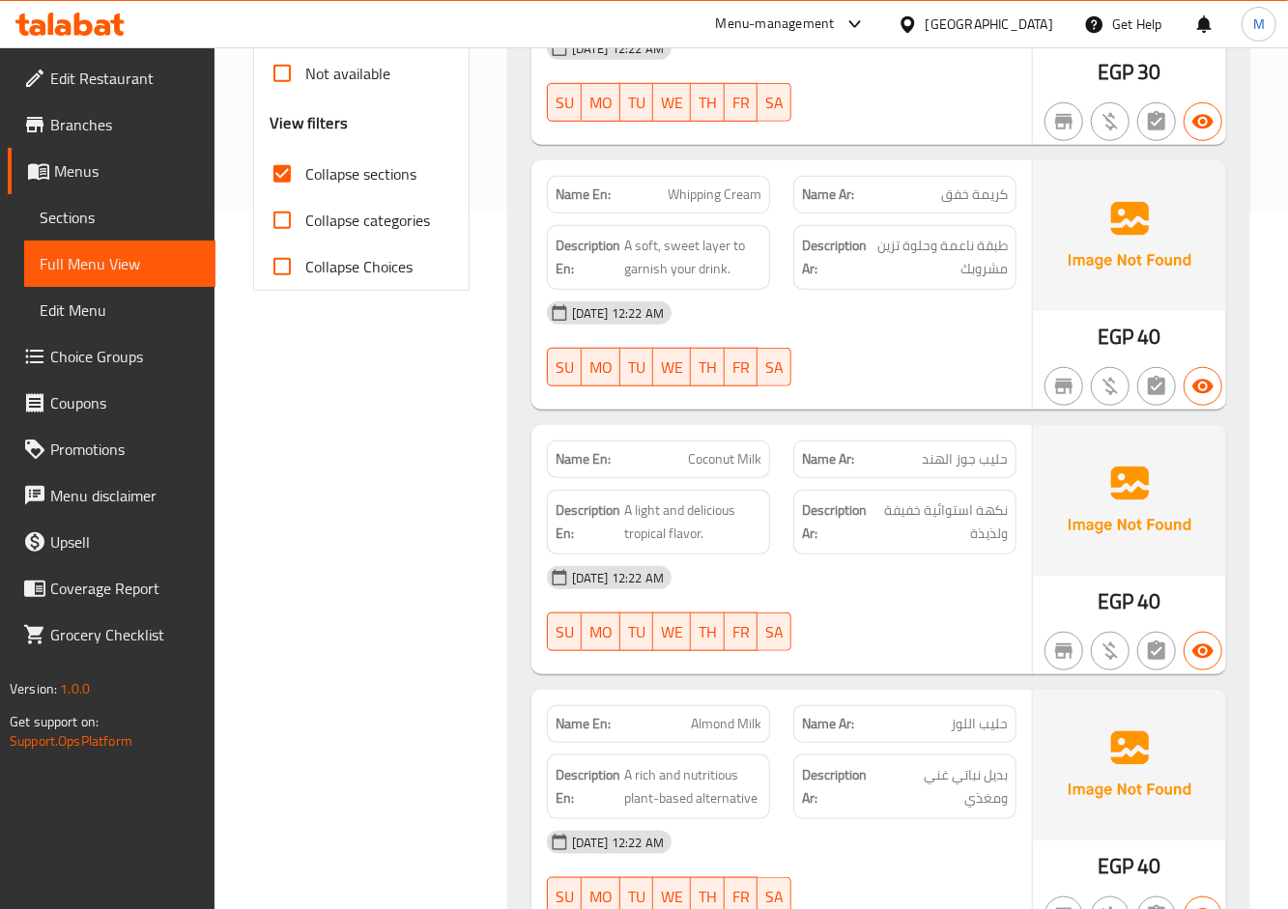
scroll to position [773, 0]
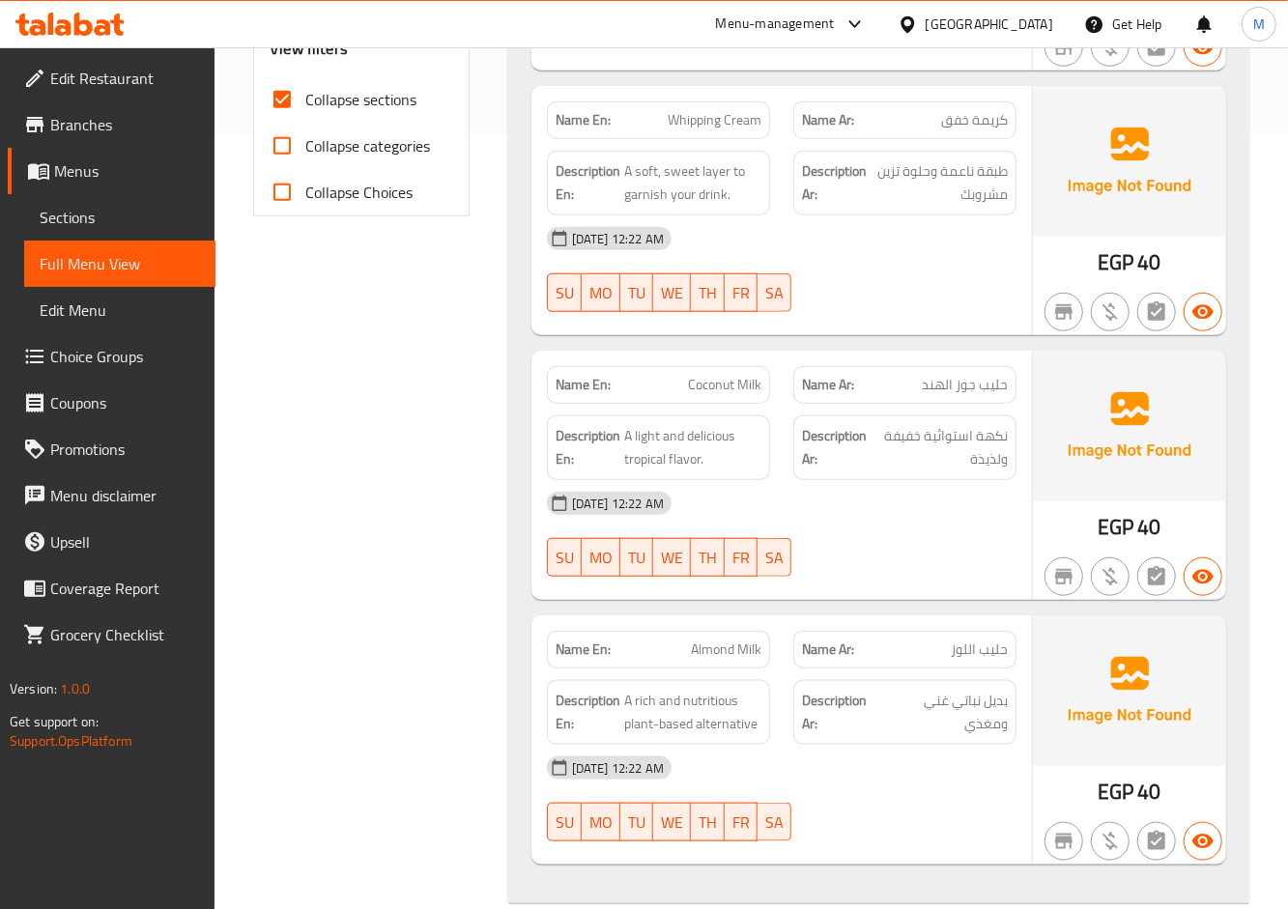
click at [907, 547] on div "[DATE] 12:22 AM SU MO TU WE TH FR SA" at bounding box center [781, 534] width 493 height 108
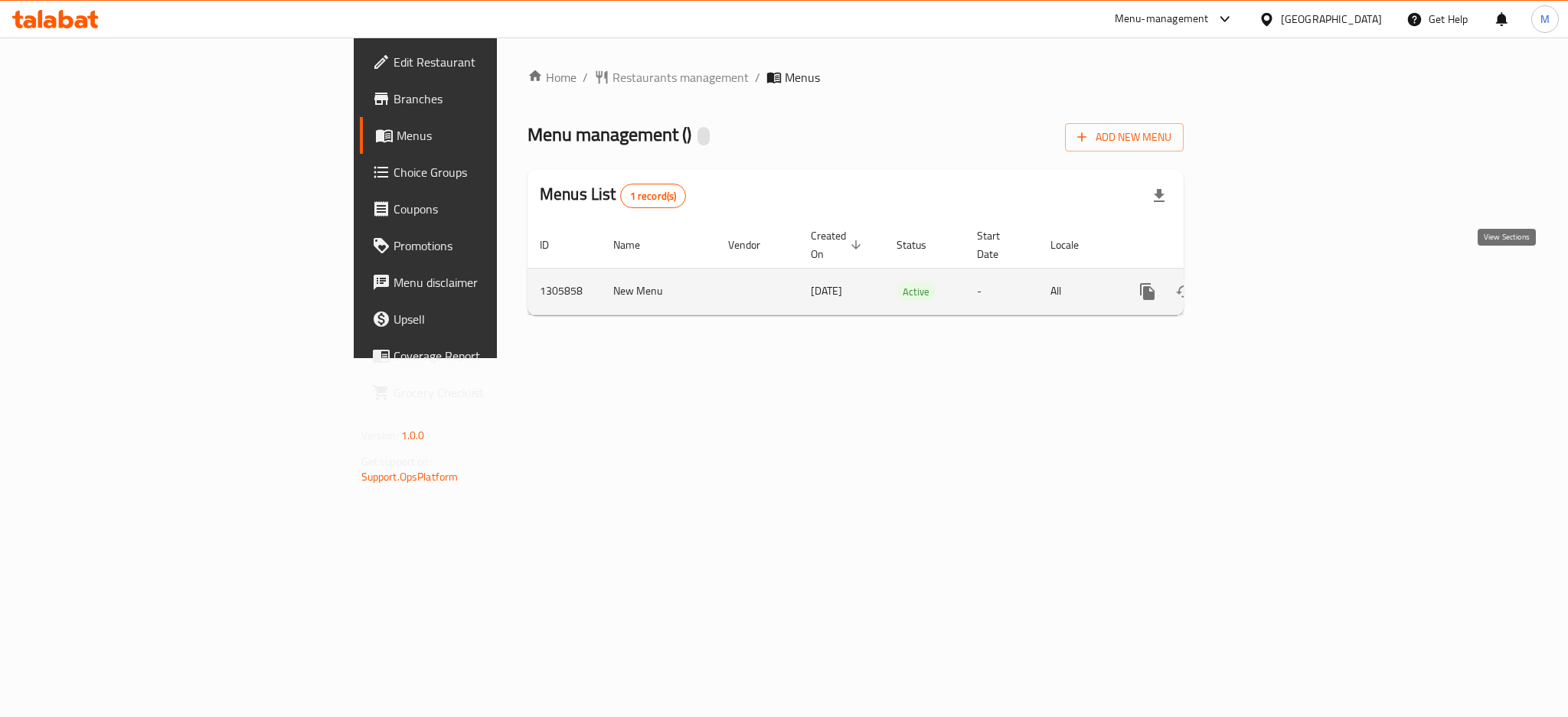
click at [1276, 273] on link "enhanced table" at bounding box center [1257, 292] width 36 height 36
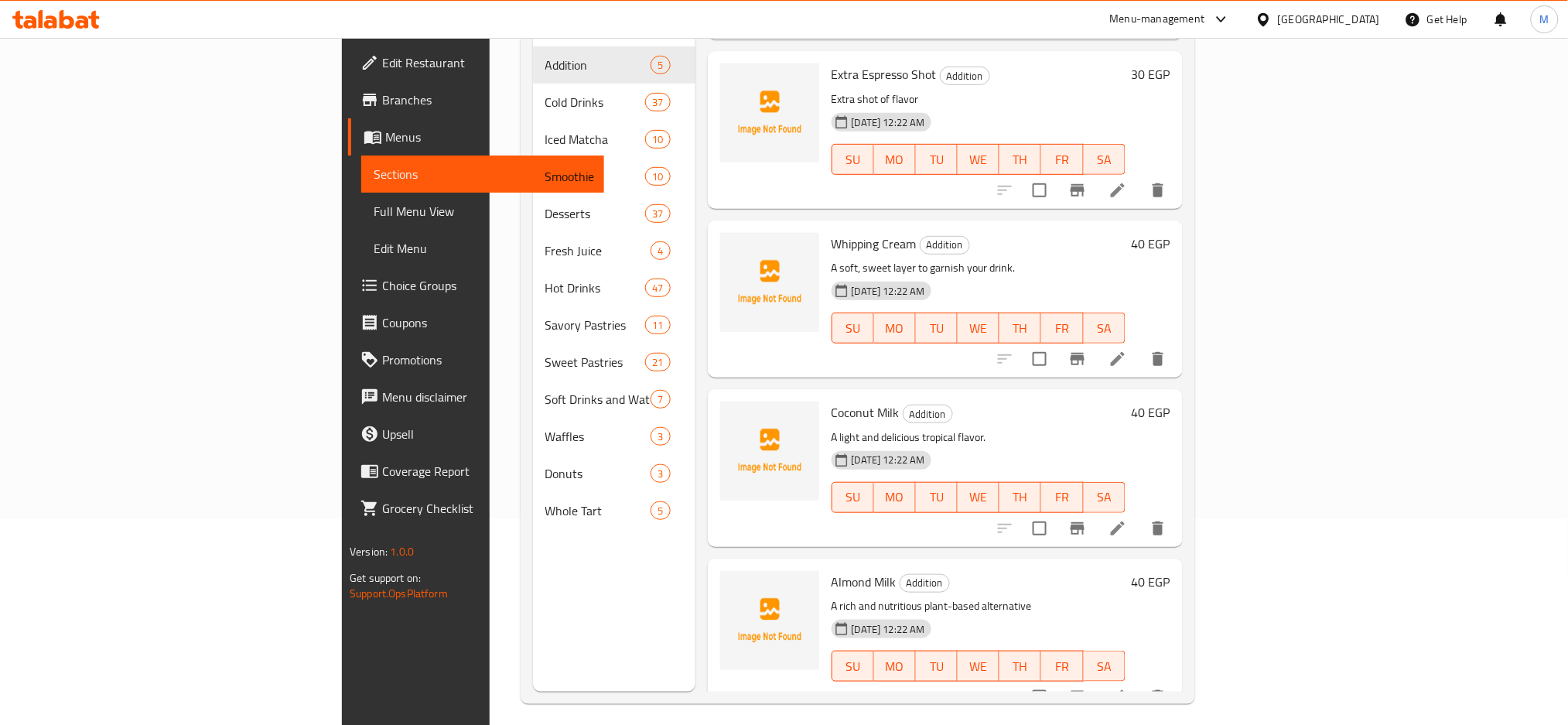
scroll to position [217, 0]
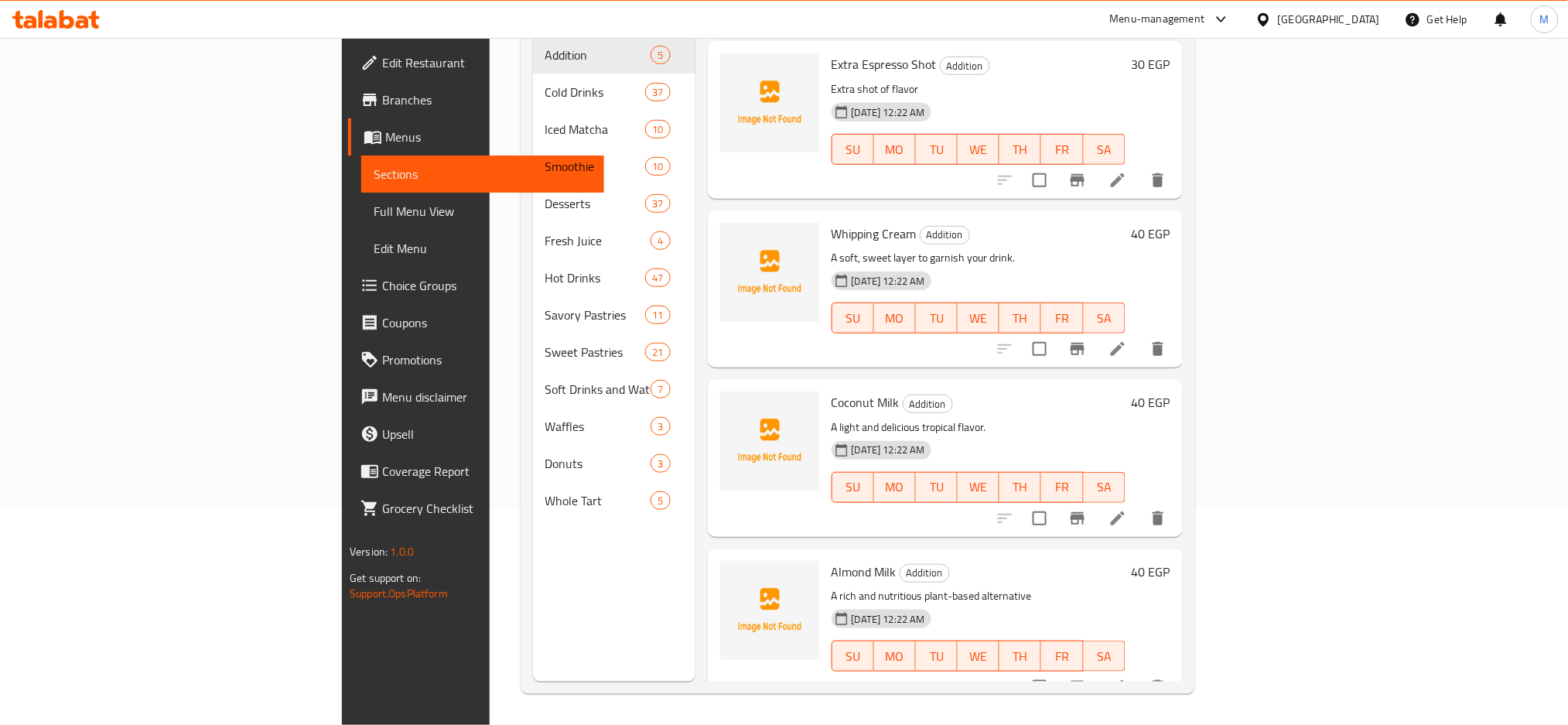
click at [1128, 510] on icon at bounding box center [1117, 518] width 18 height 18
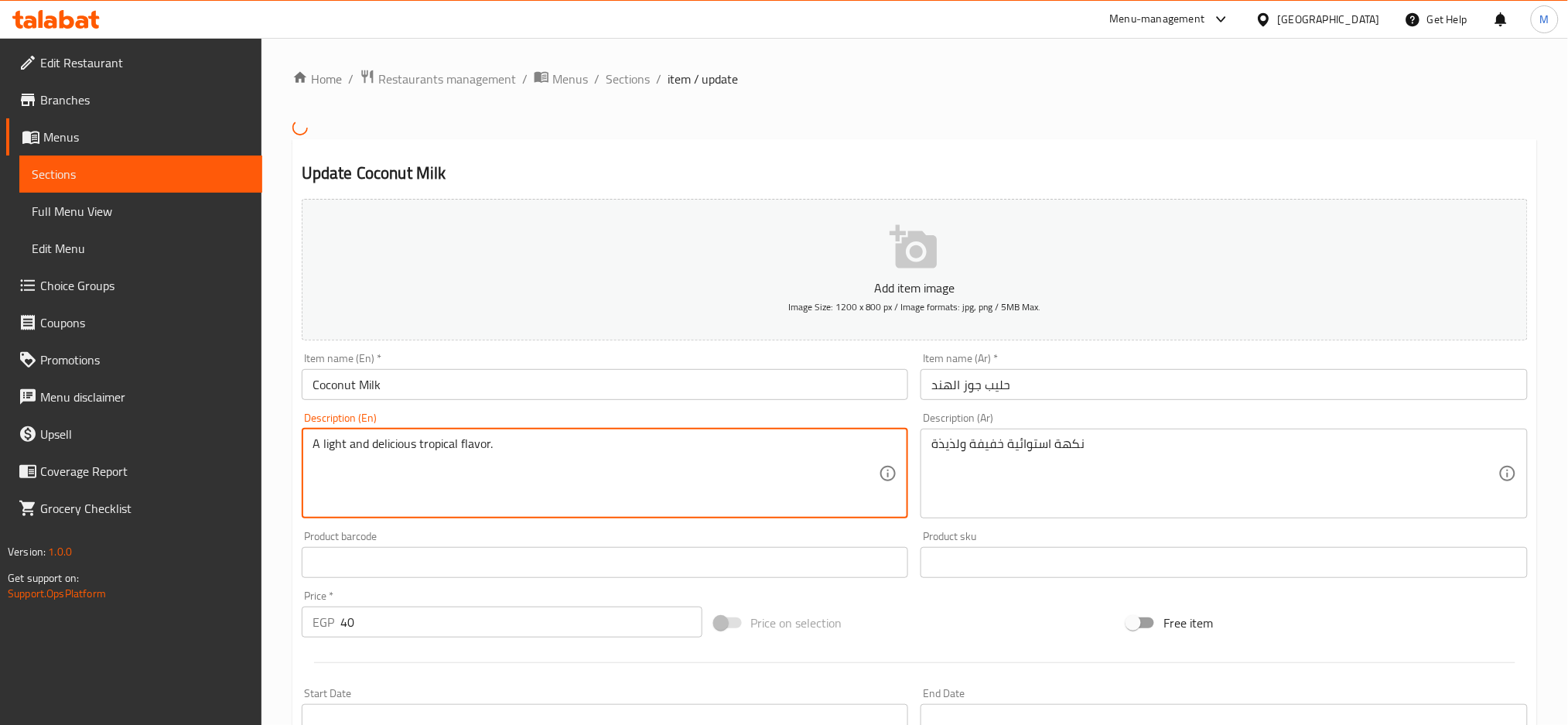
click at [394, 452] on textarea "A light and delicious tropical flavor." at bounding box center [596, 473] width 567 height 74
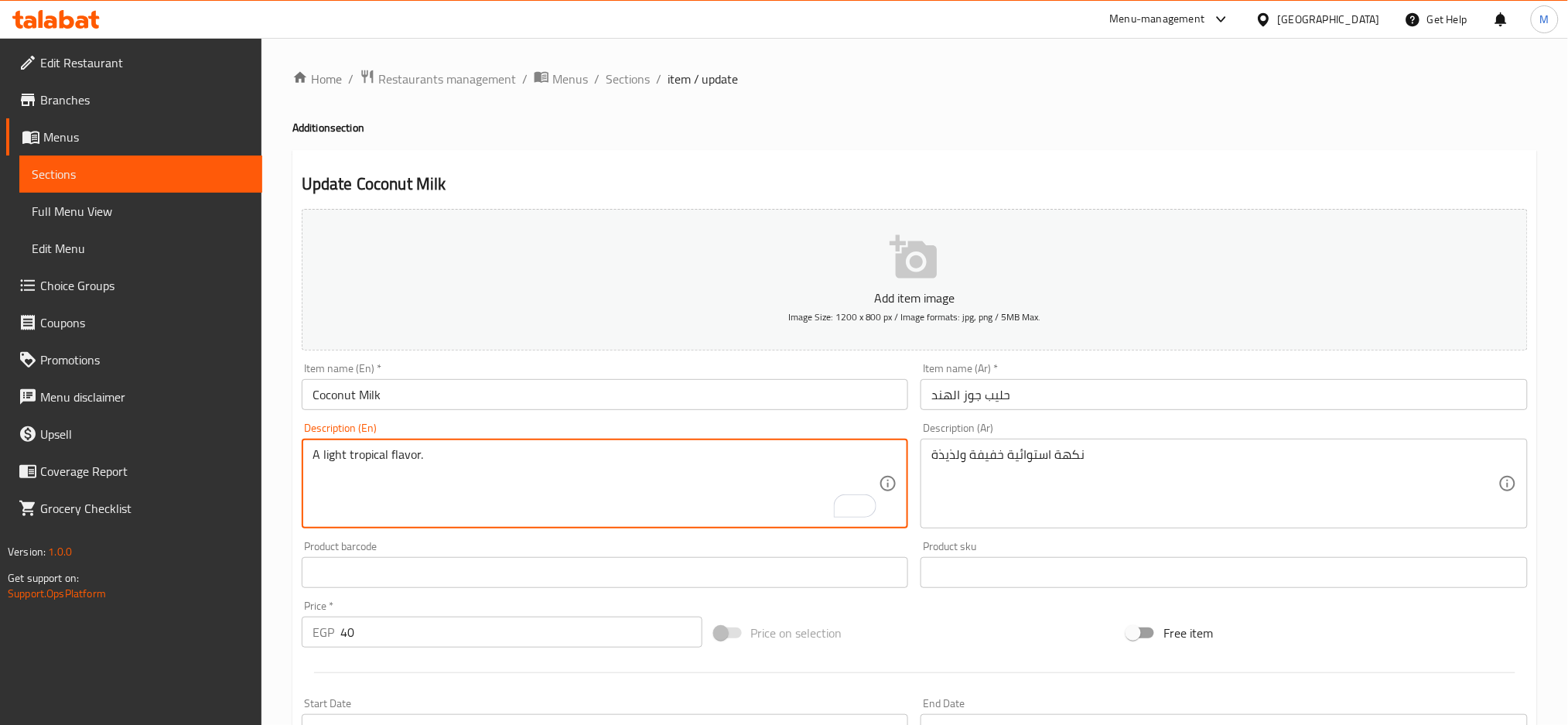
type textarea "A light tropical flavor."
click at [947, 456] on textarea "نكهة استوائية خفيفة ولذيذة" at bounding box center [1215, 484] width 567 height 74
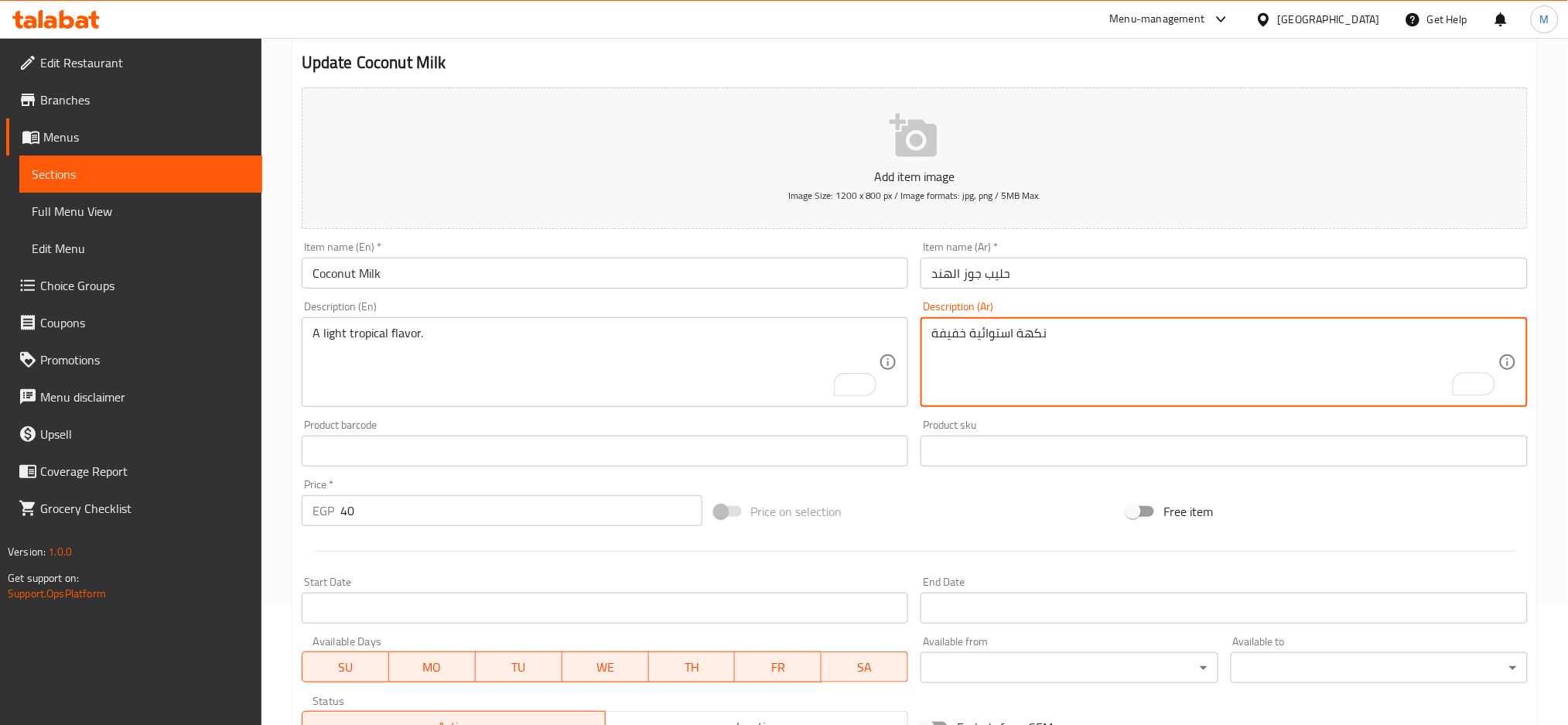
scroll to position [365, 0]
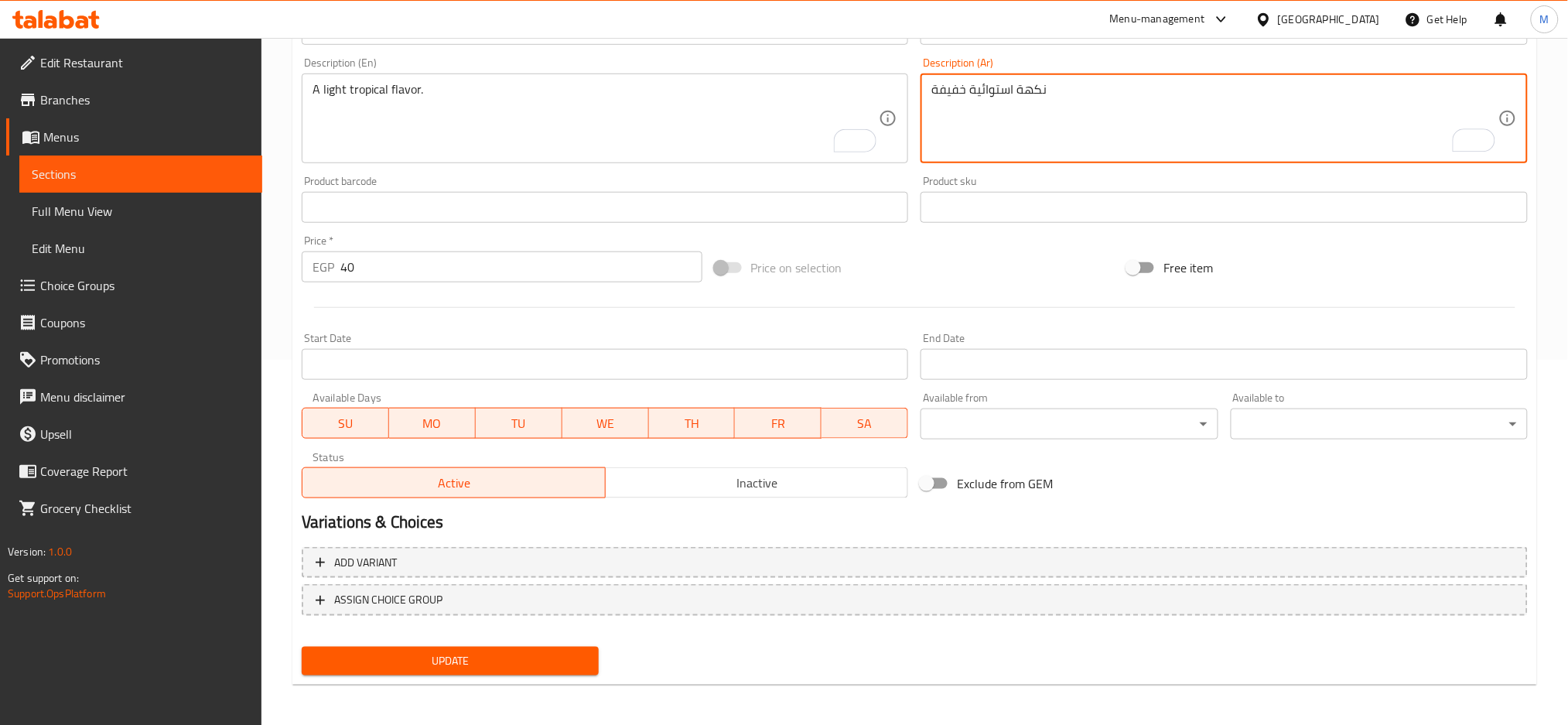
type textarea "نكهة استوائية خفيفة"
click at [448, 667] on span "Update" at bounding box center [450, 661] width 272 height 19
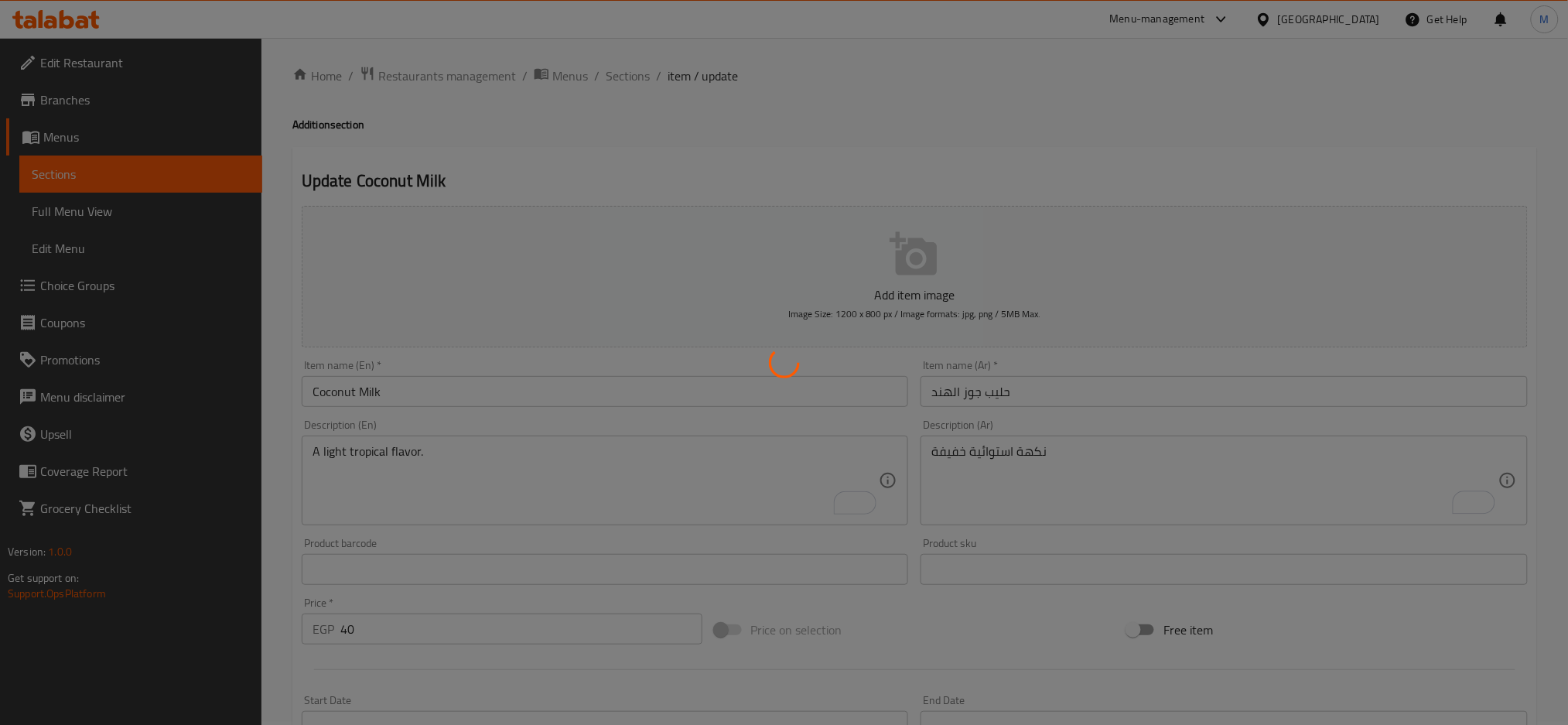
scroll to position [0, 0]
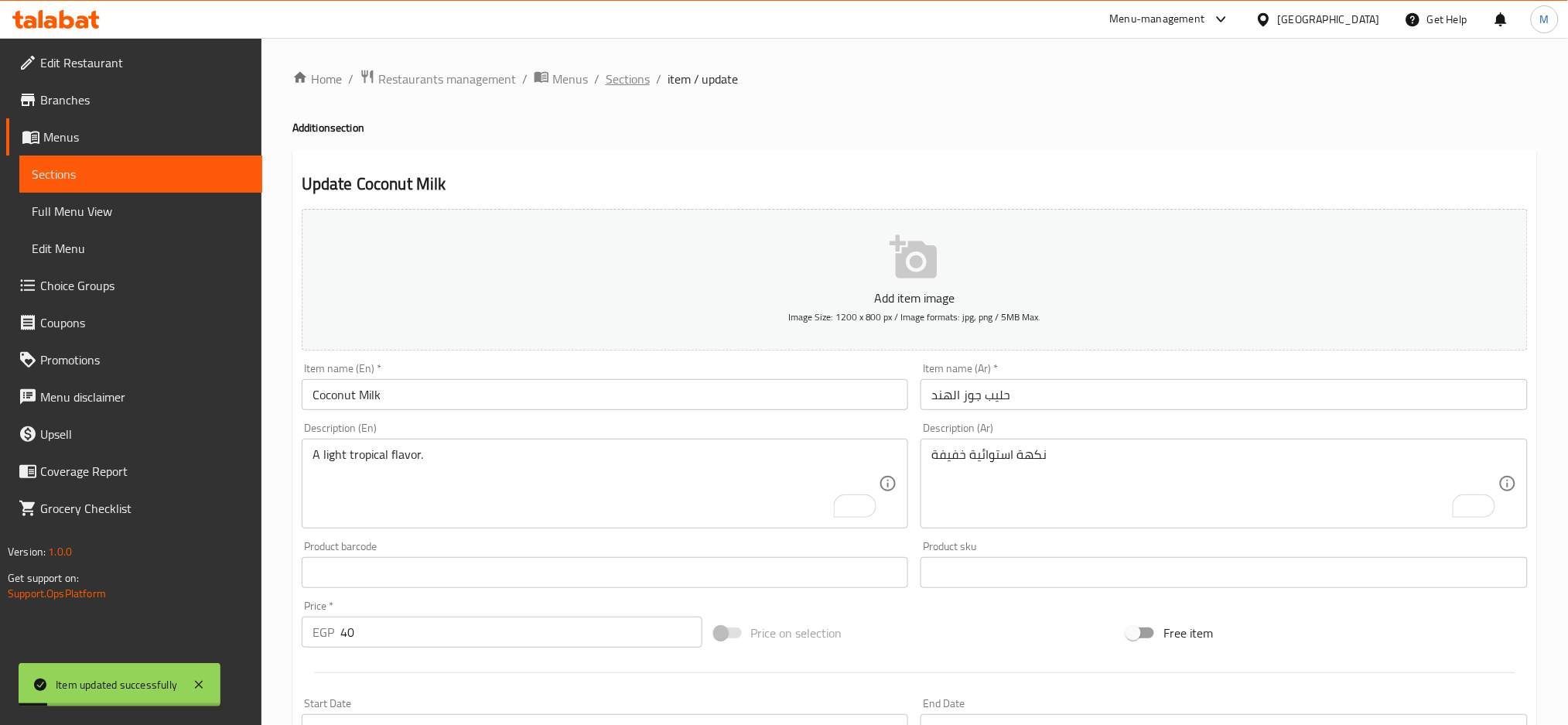
click at [615, 71] on span "Sections" at bounding box center [627, 79] width 44 height 18
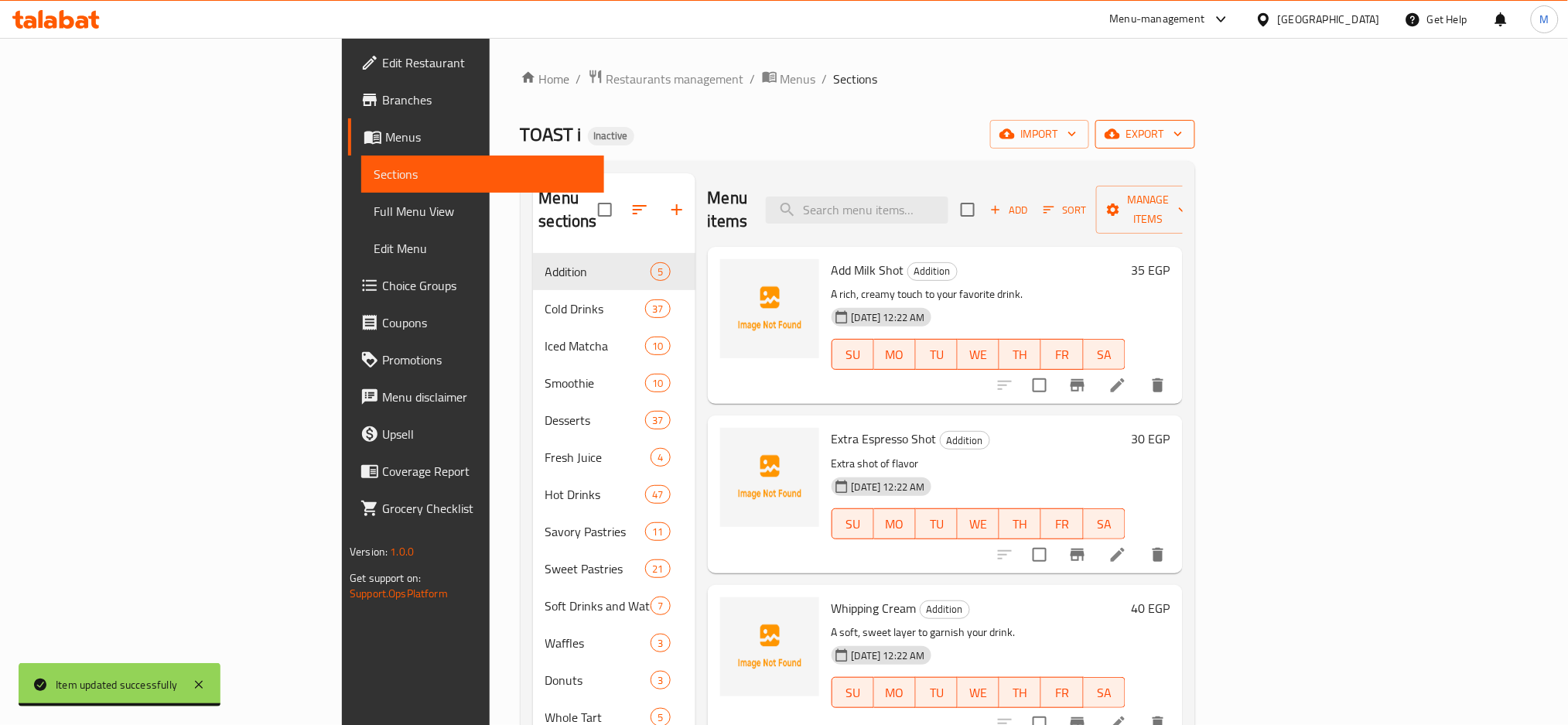
click at [1196, 146] on button "export" at bounding box center [1145, 135] width 100 height 29
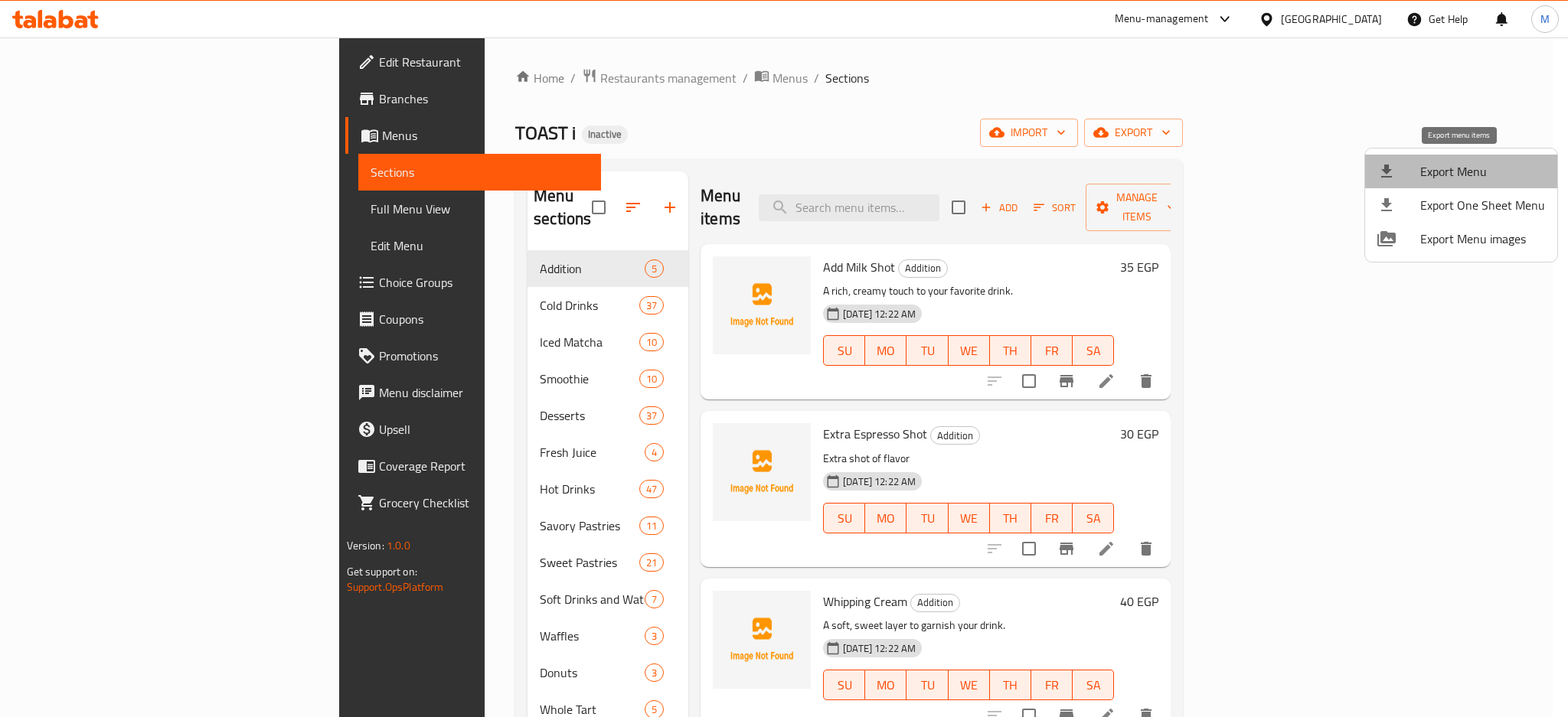
click at [1467, 168] on span "Export Menu" at bounding box center [1482, 171] width 124 height 18
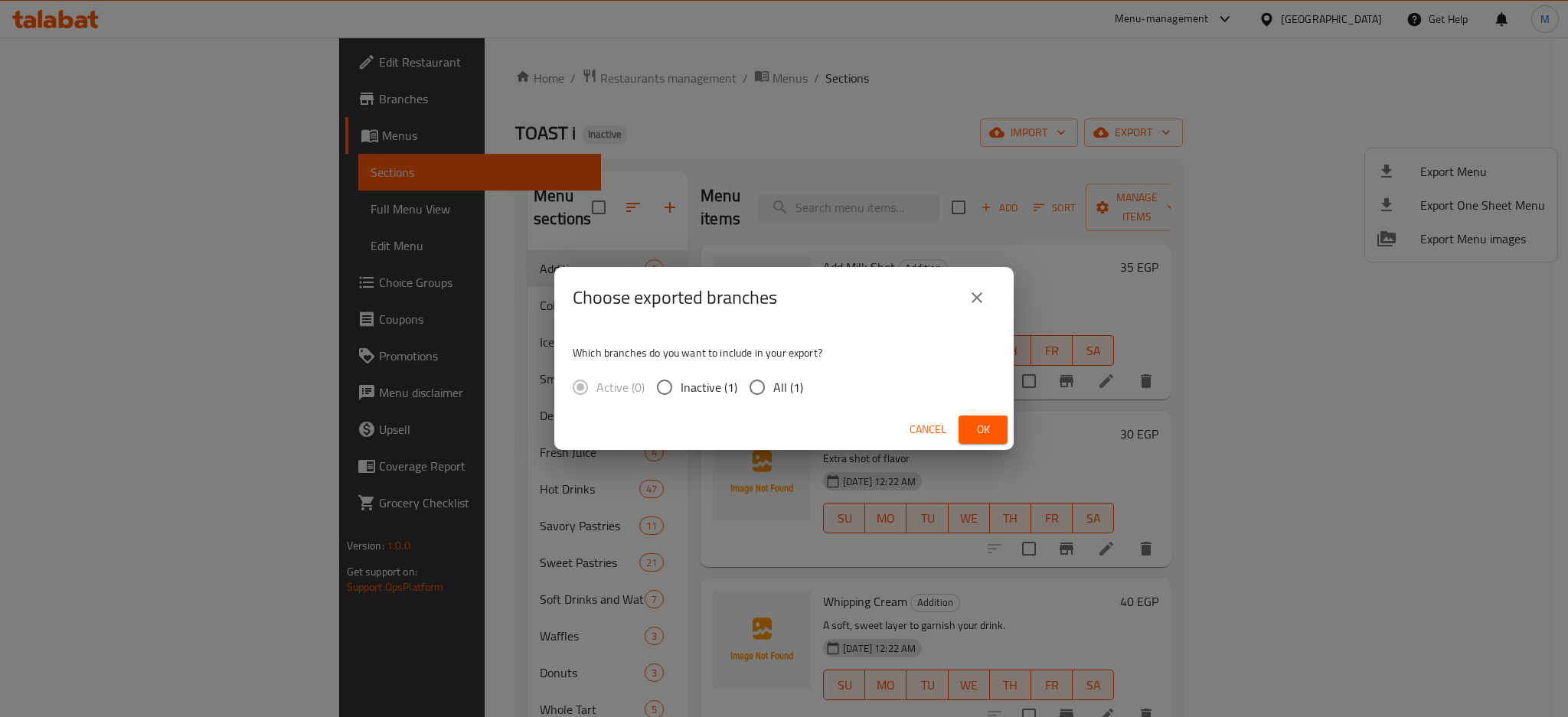
click at [772, 388] on input "All (1)" at bounding box center [757, 387] width 32 height 32
radio input "true"
click at [994, 418] on button "Ok" at bounding box center [983, 430] width 49 height 29
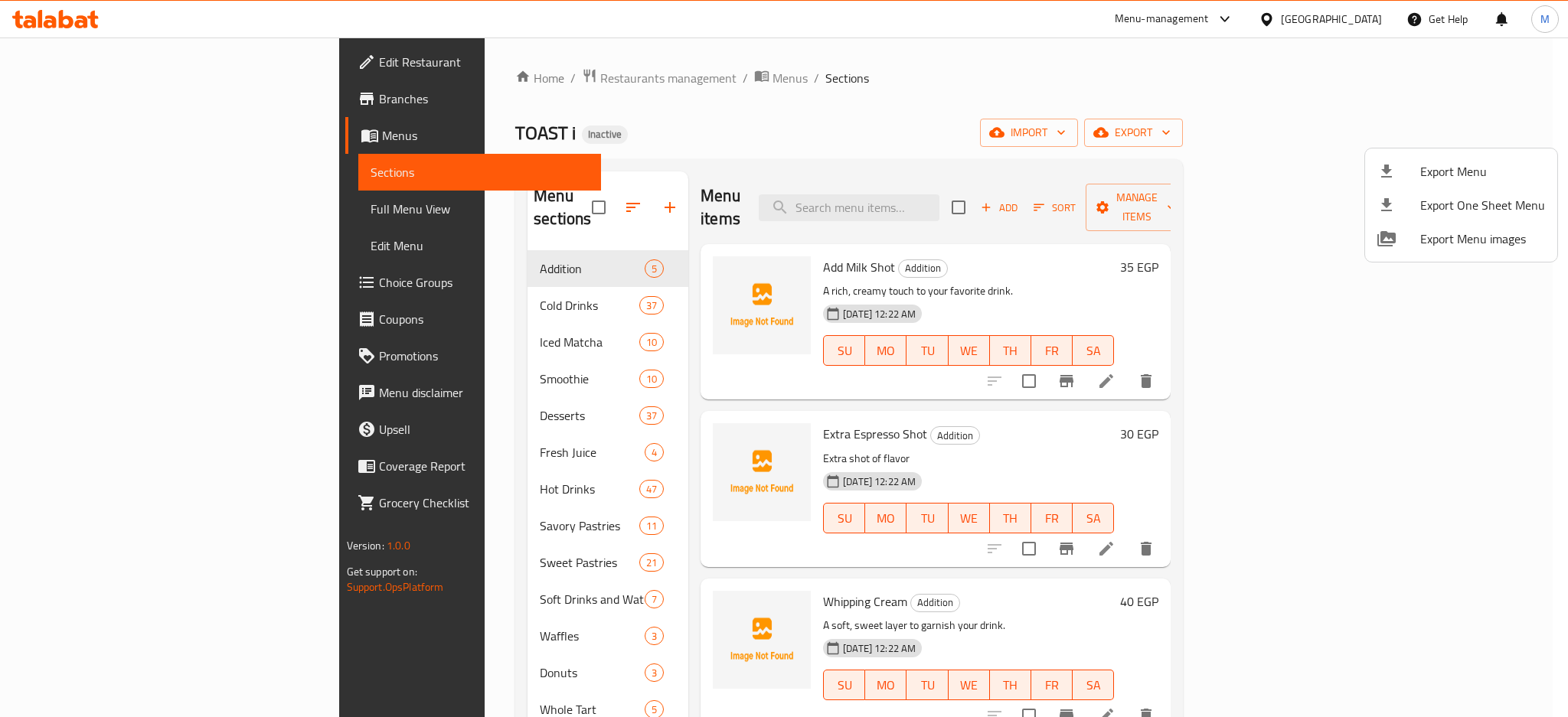
click at [137, 75] on div at bounding box center [784, 358] width 1568 height 717
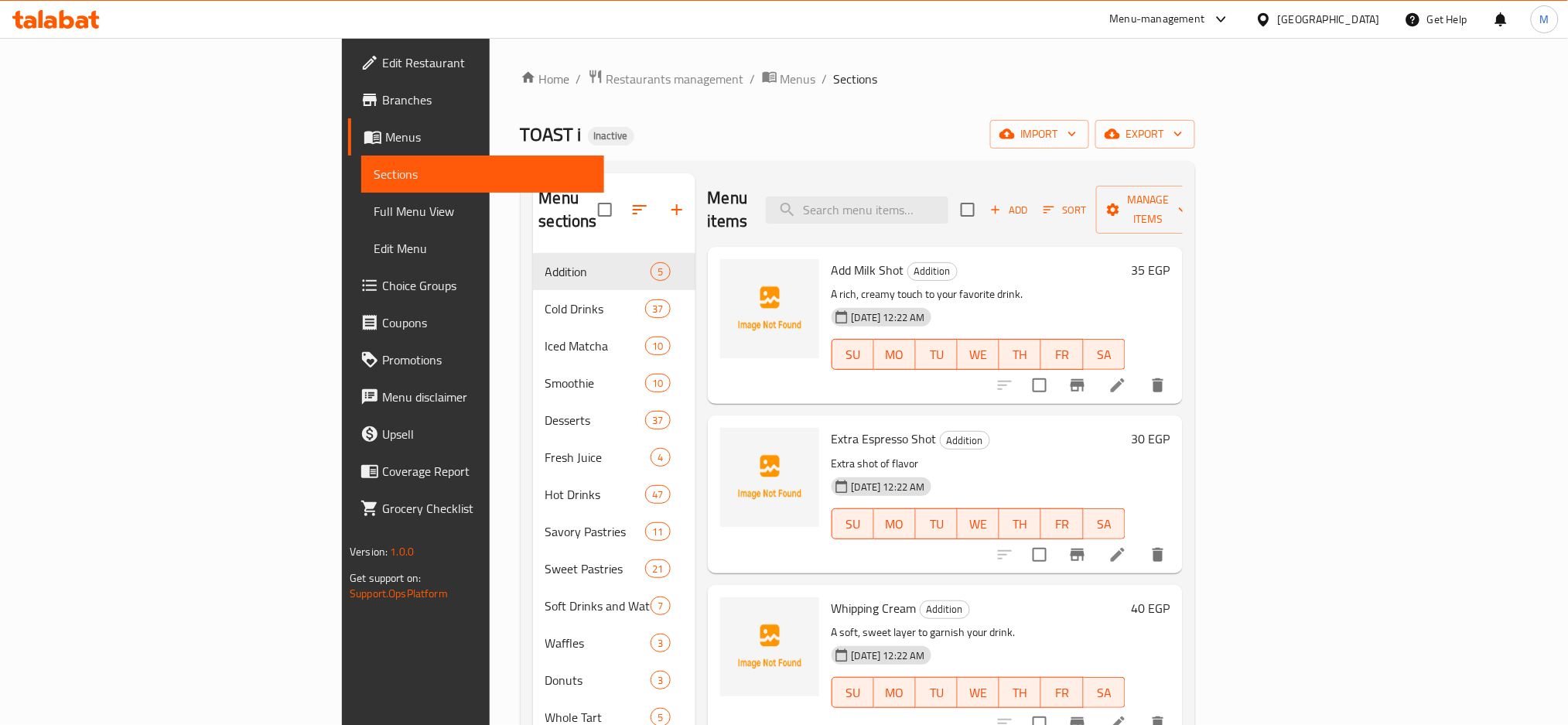
click at [382, 67] on span "Edit Restaurant" at bounding box center [487, 62] width 210 height 18
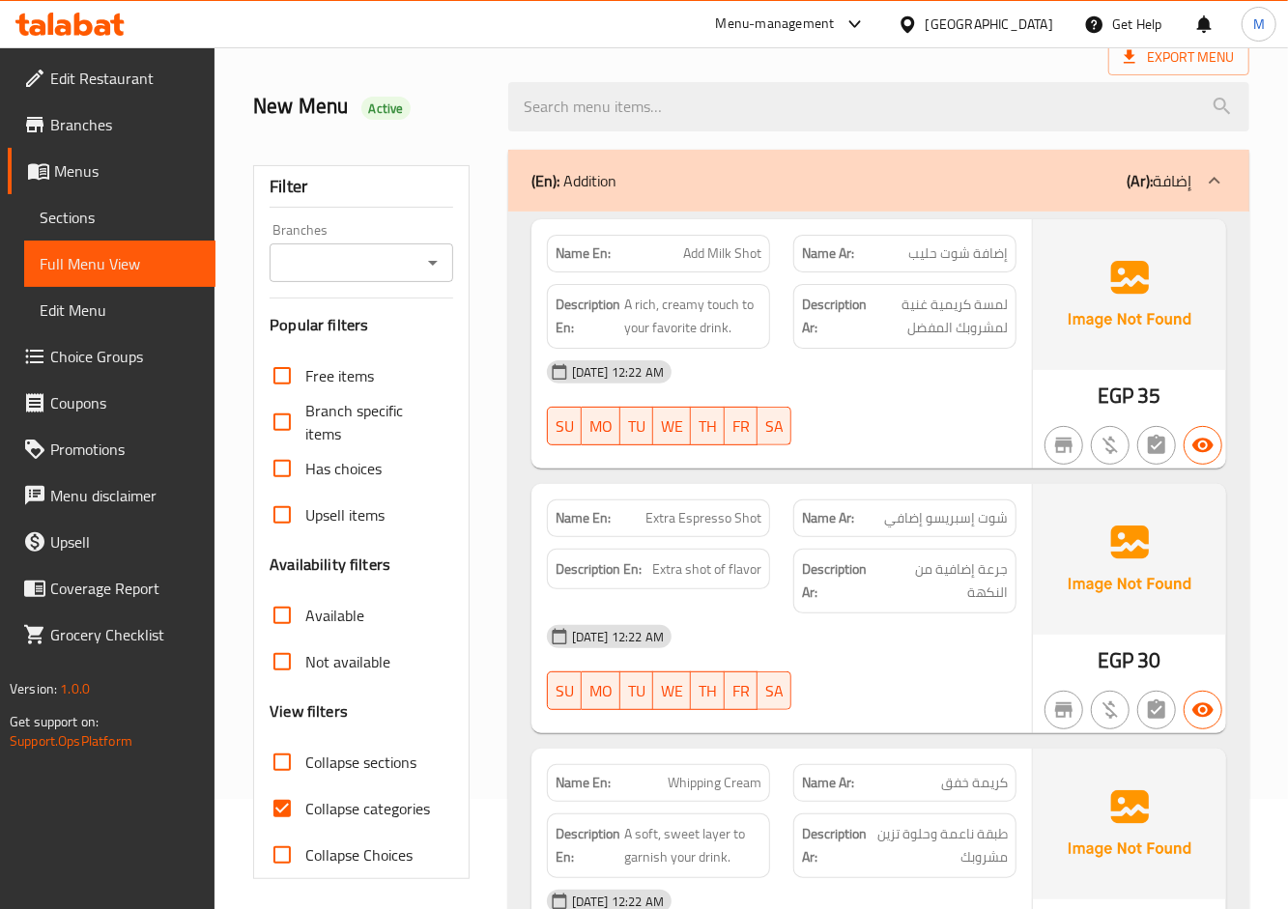
scroll to position [119, 0]
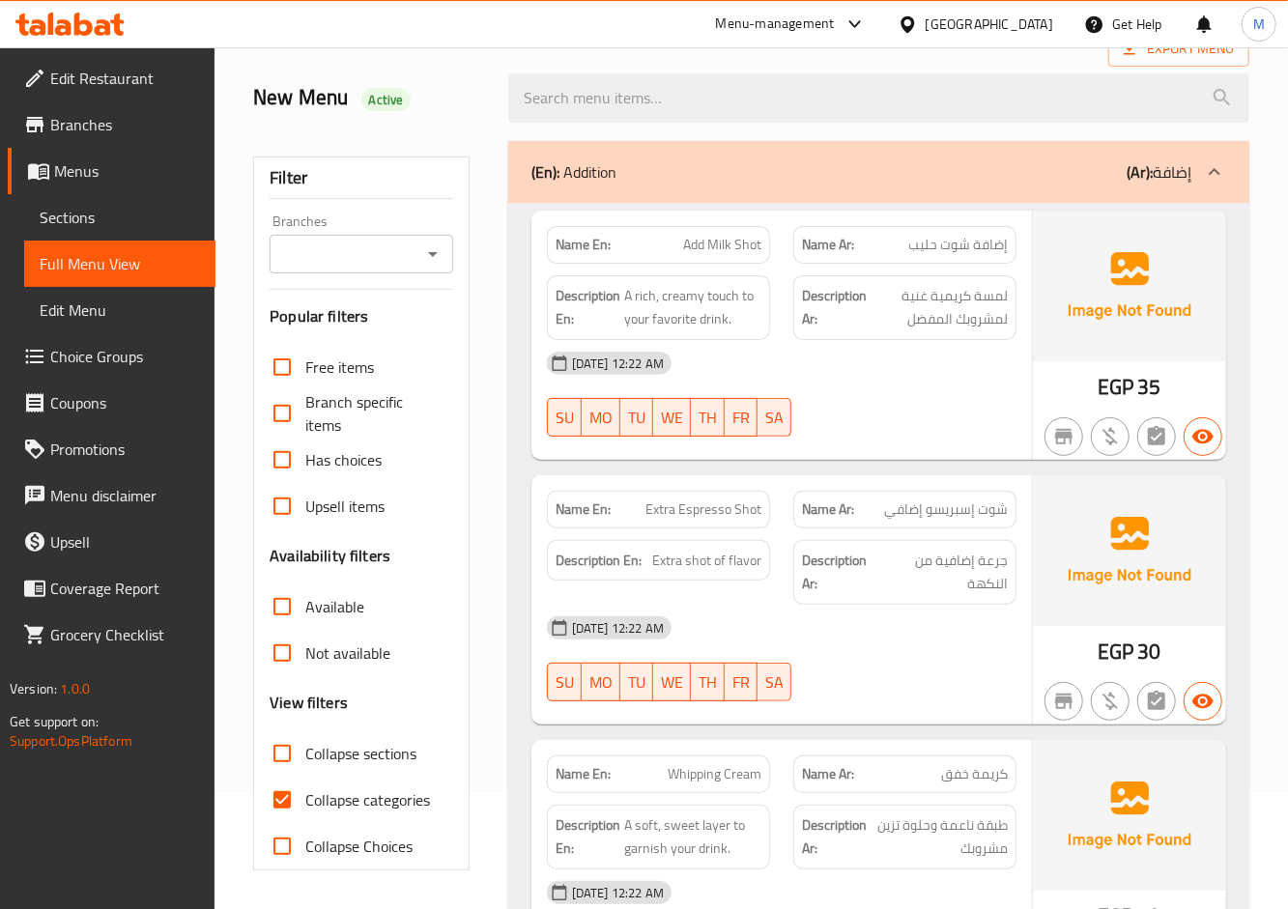
click at [312, 801] on span "Collapse categories" at bounding box center [367, 799] width 125 height 23
click at [305, 801] on input "Collapse categories" at bounding box center [282, 800] width 46 height 46
checkbox input "false"
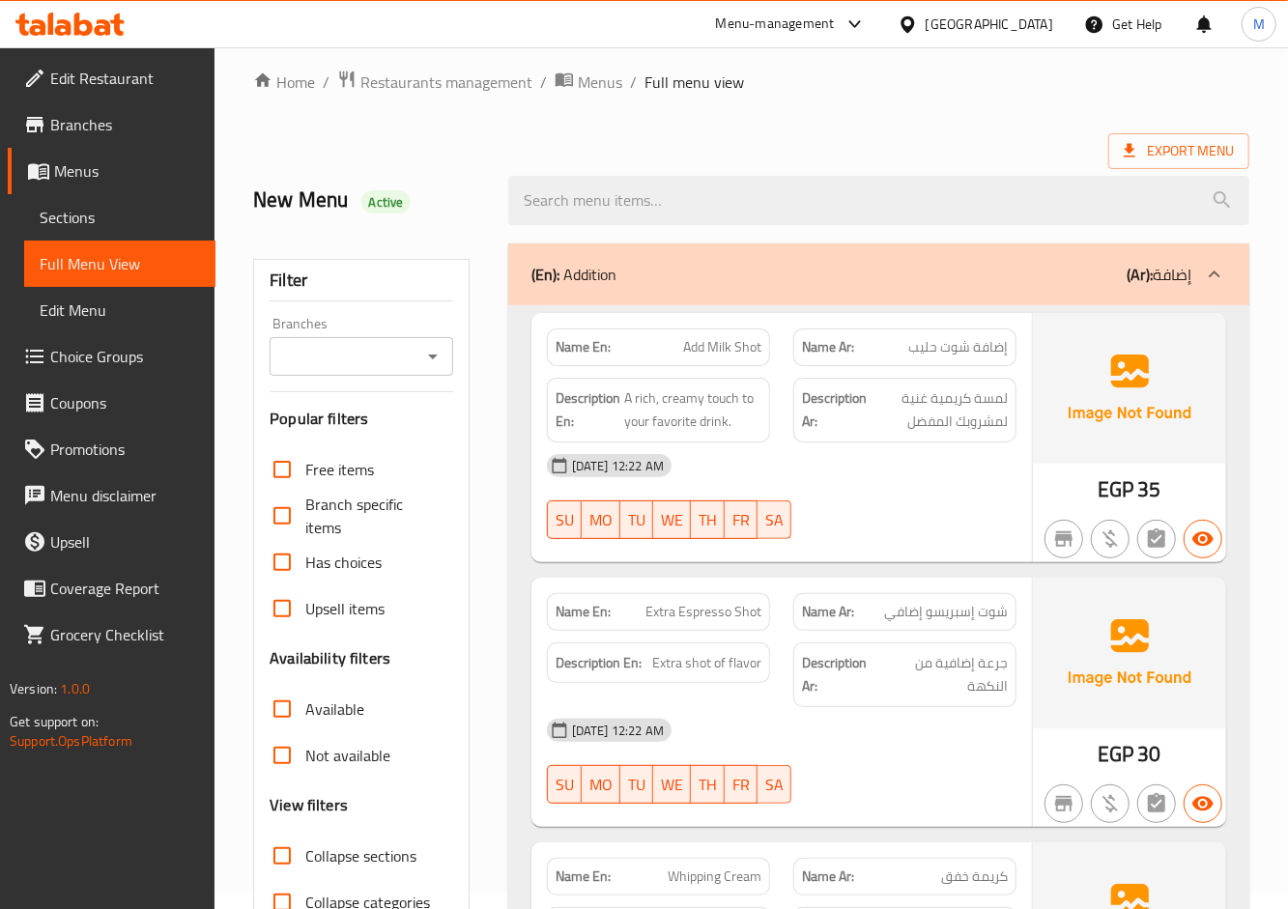
scroll to position [0, 0]
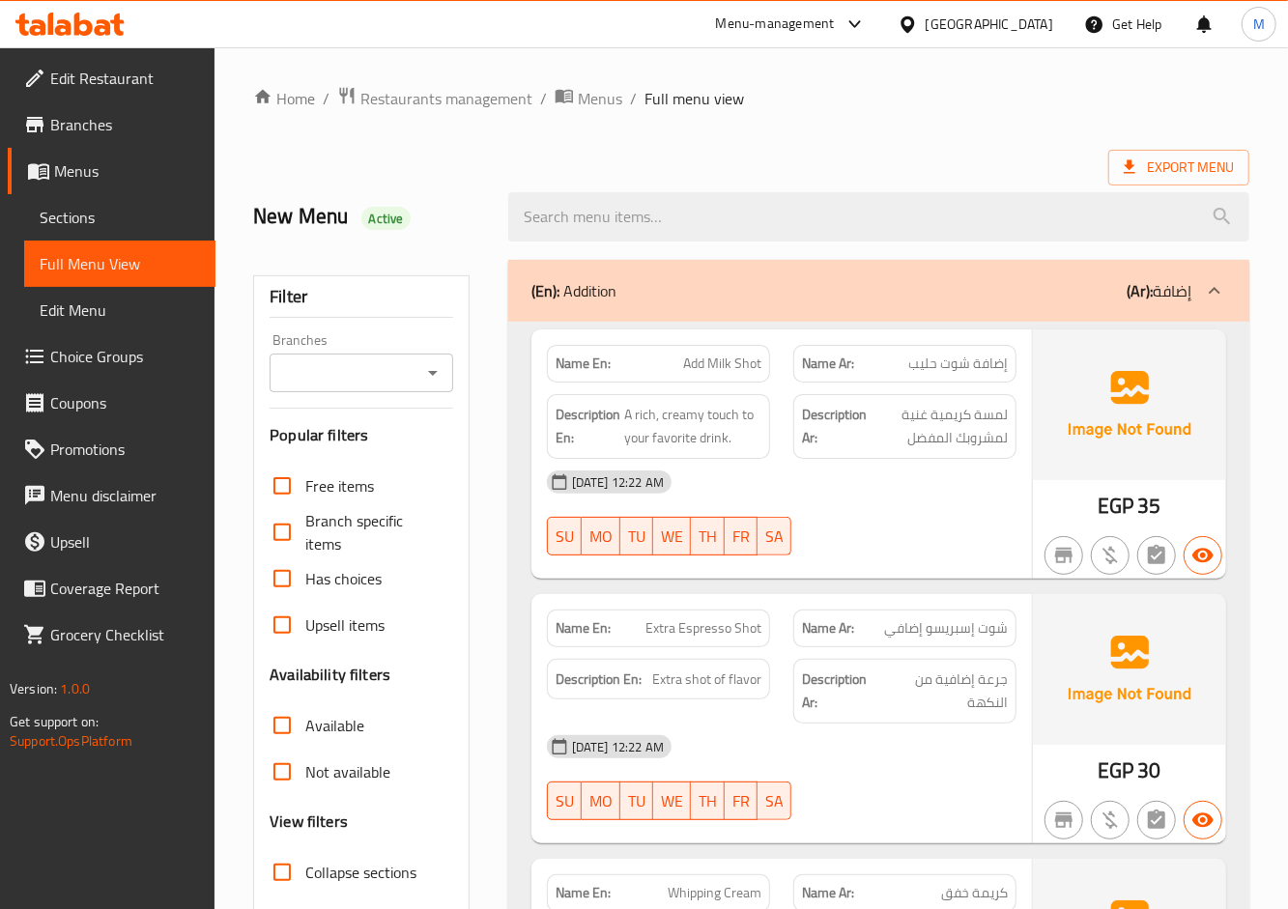
drag, startPoint x: 828, startPoint y: 136, endPoint x: 861, endPoint y: 95, distance: 53.0
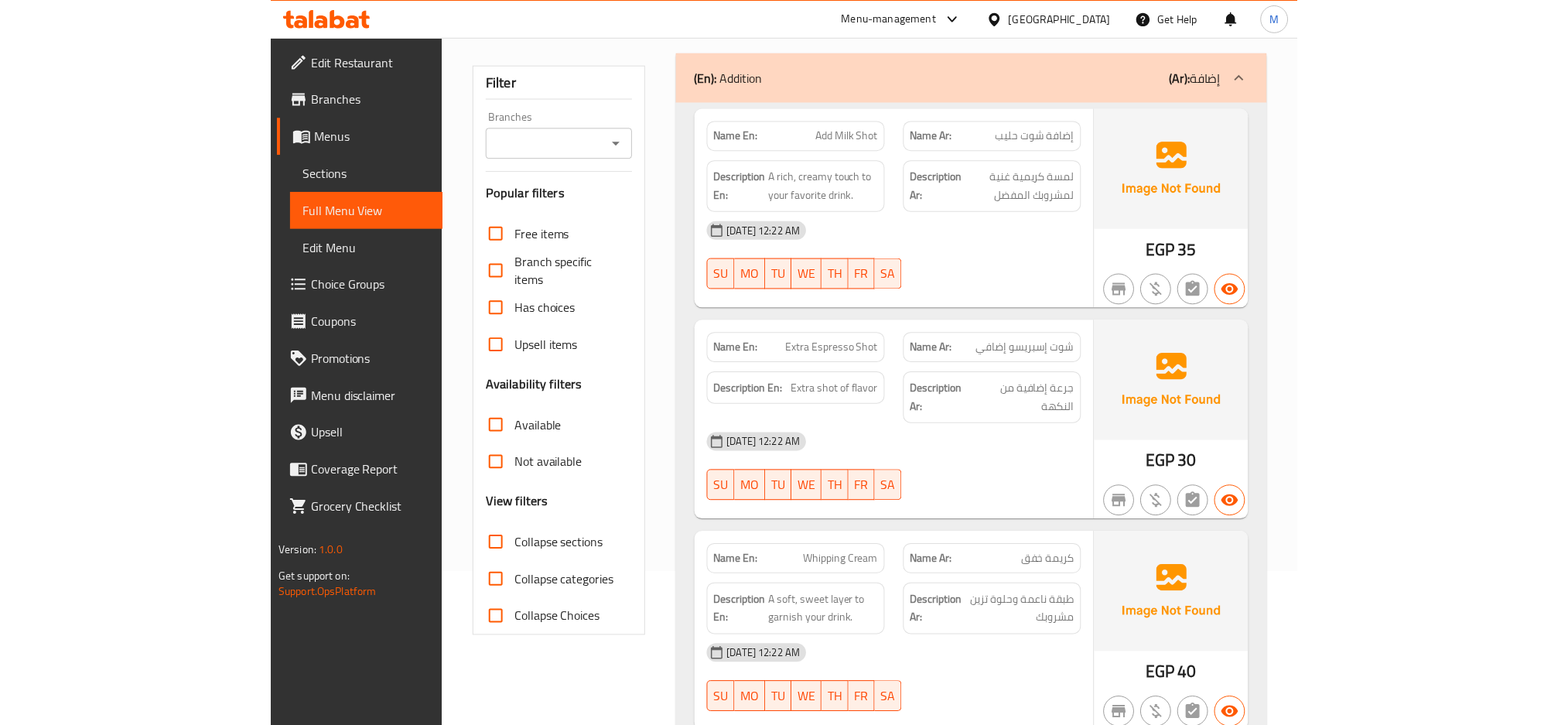
scroll to position [206, 0]
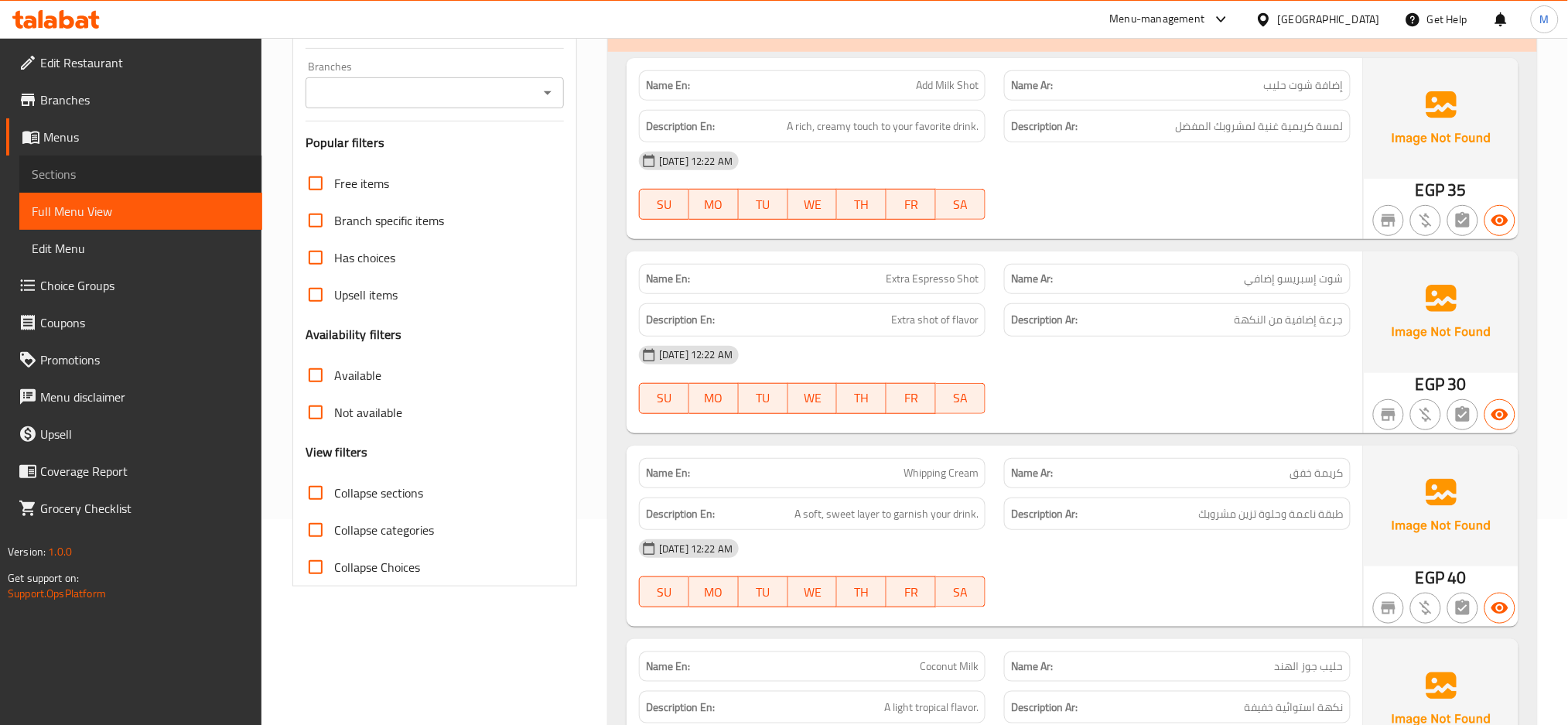
click at [67, 179] on span "Sections" at bounding box center [141, 174] width 218 height 18
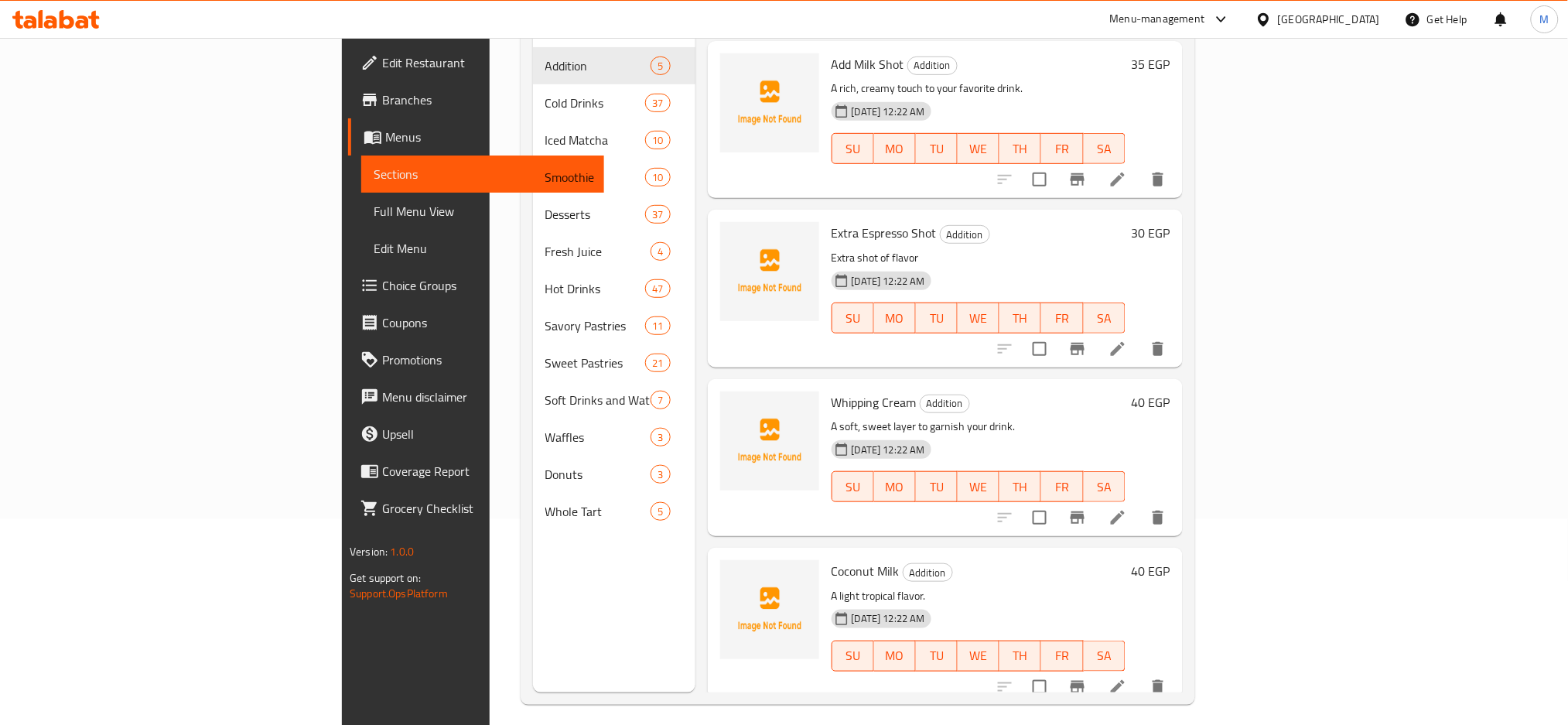
click at [1031, 335] on li at bounding box center [1118, 348] width 43 height 28
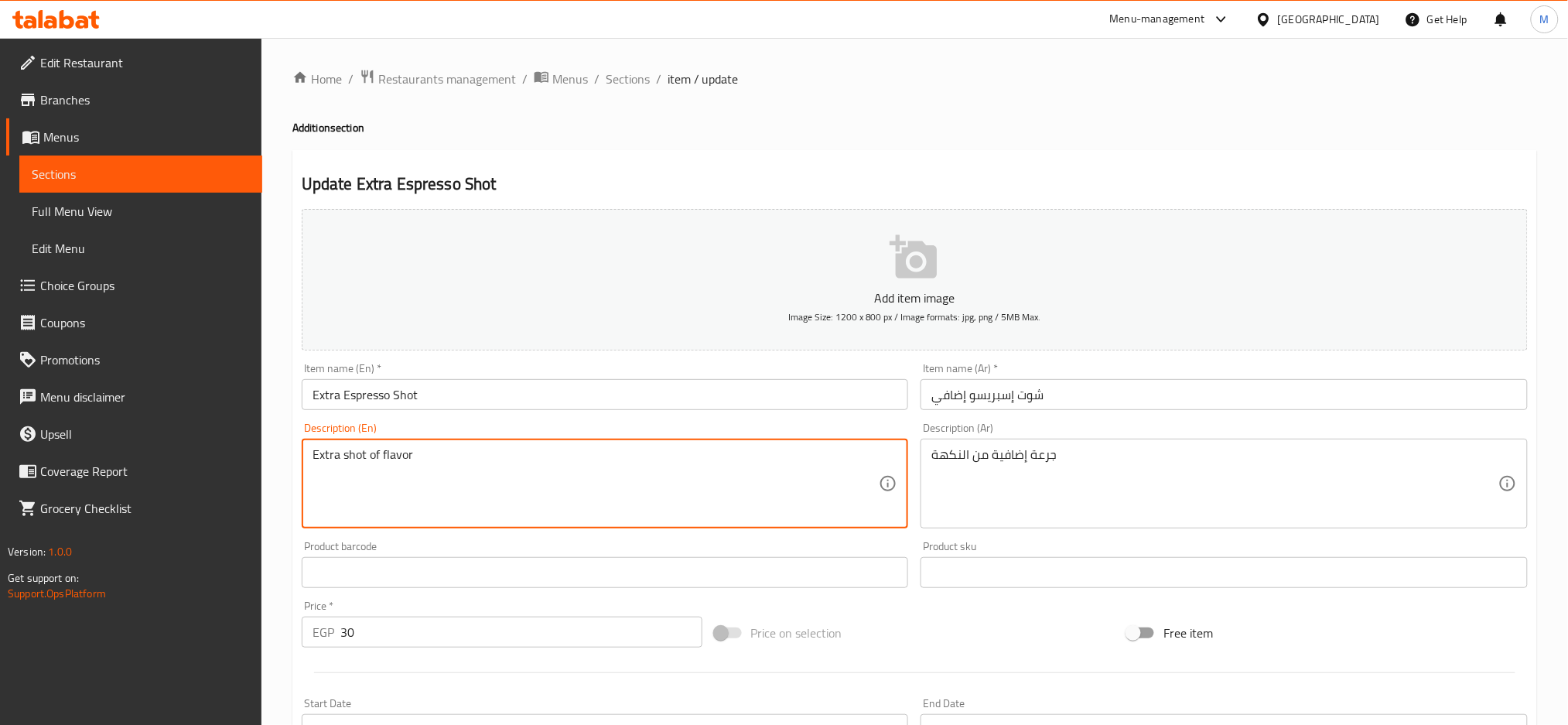
drag, startPoint x: 430, startPoint y: 454, endPoint x: 192, endPoint y: 419, distance: 240.6
paste textarea "Single espresso shot."
type textarea "Extra Single espresso shot."
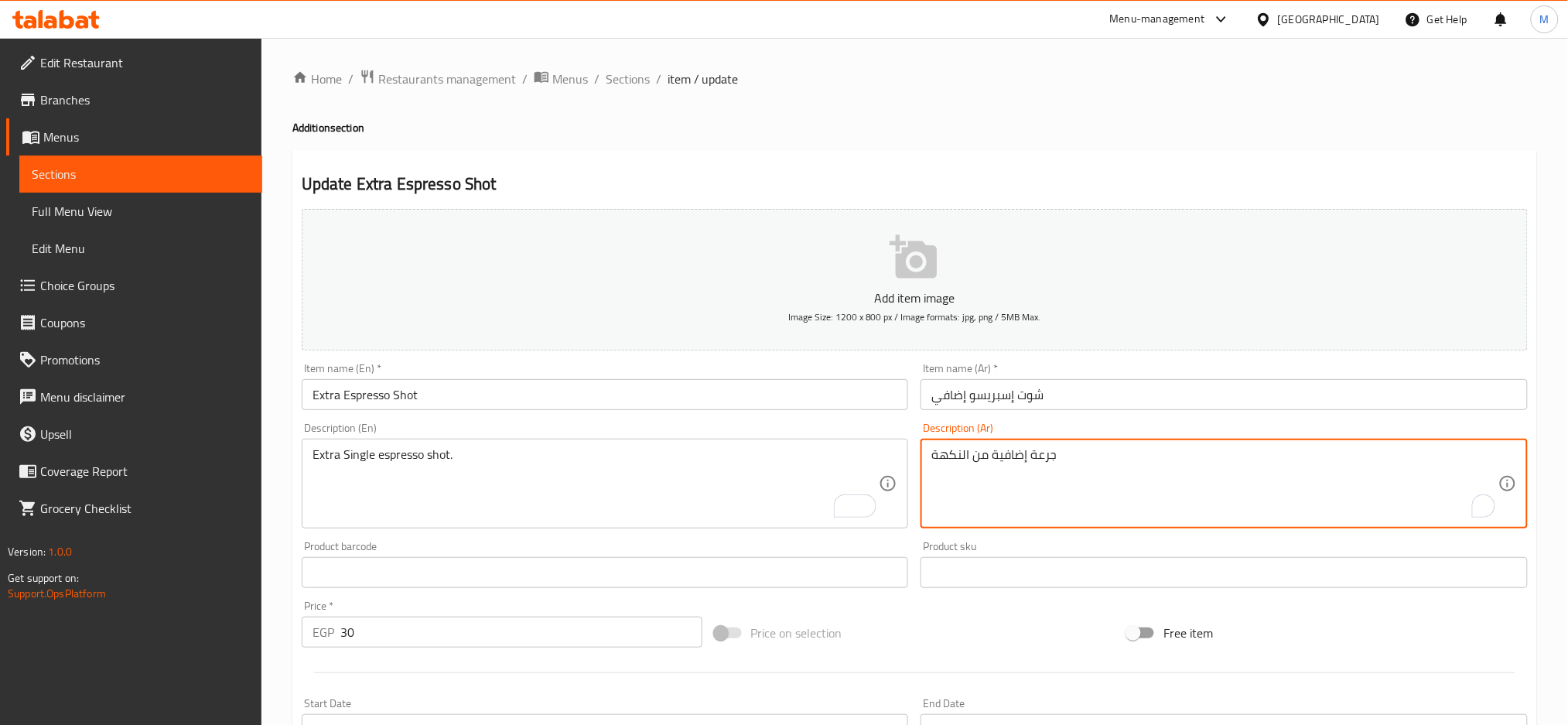
drag, startPoint x: 1065, startPoint y: 445, endPoint x: 862, endPoint y: 413, distance: 205.5
paste textarea "ضافة جرعة إسبريسو سينجل."
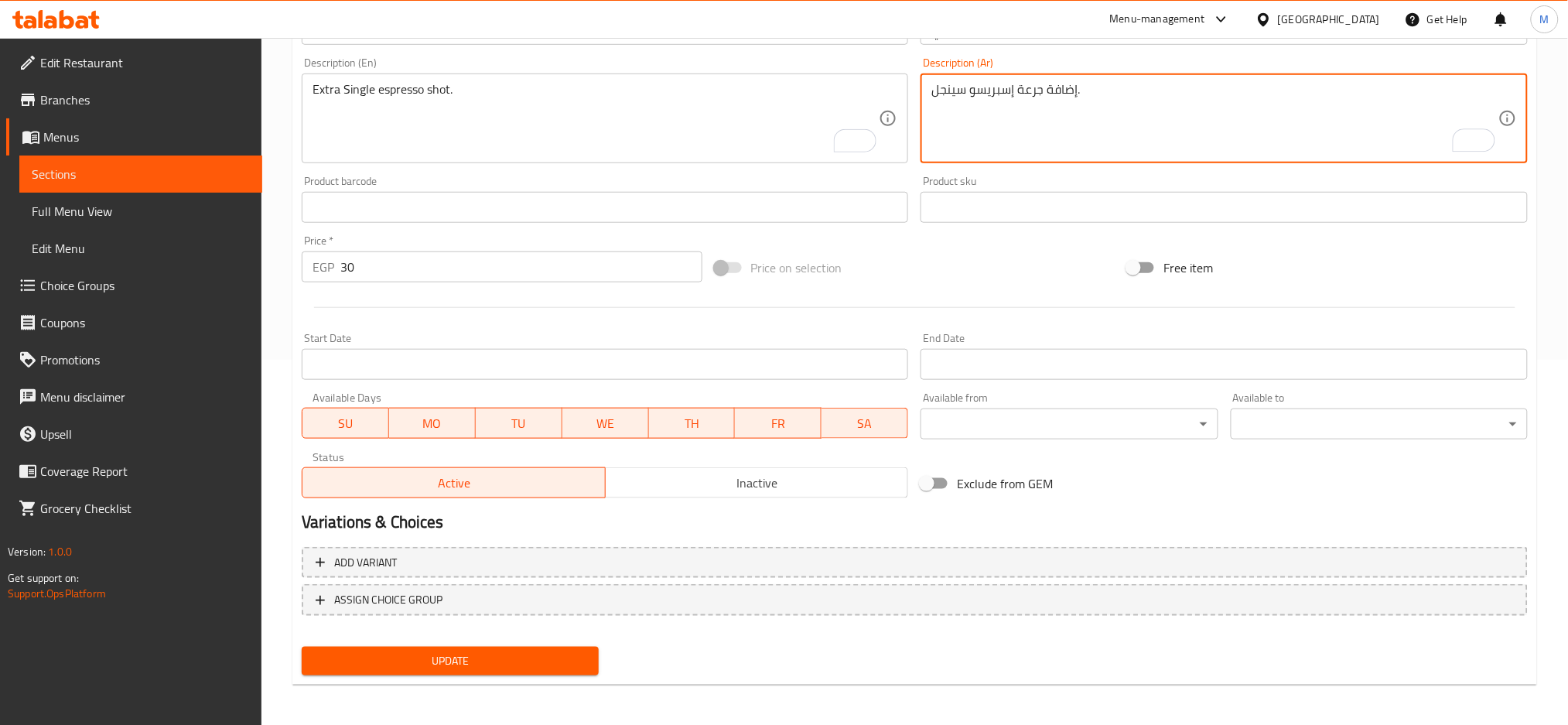
type textarea "إضافة جرعة إسبريسو سينجل."
click at [498, 665] on span "Update" at bounding box center [450, 661] width 272 height 19
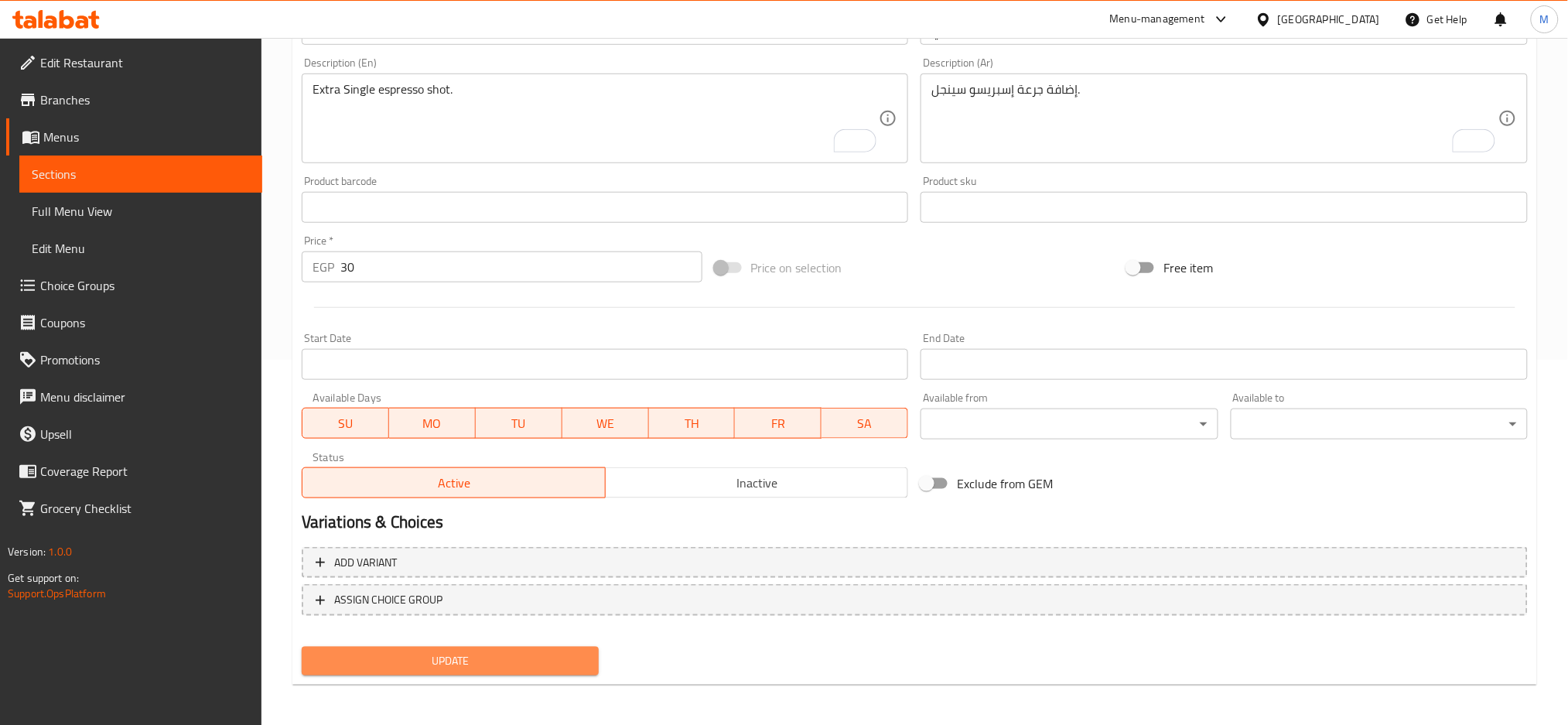
click at [506, 652] on span "Update" at bounding box center [450, 661] width 272 height 19
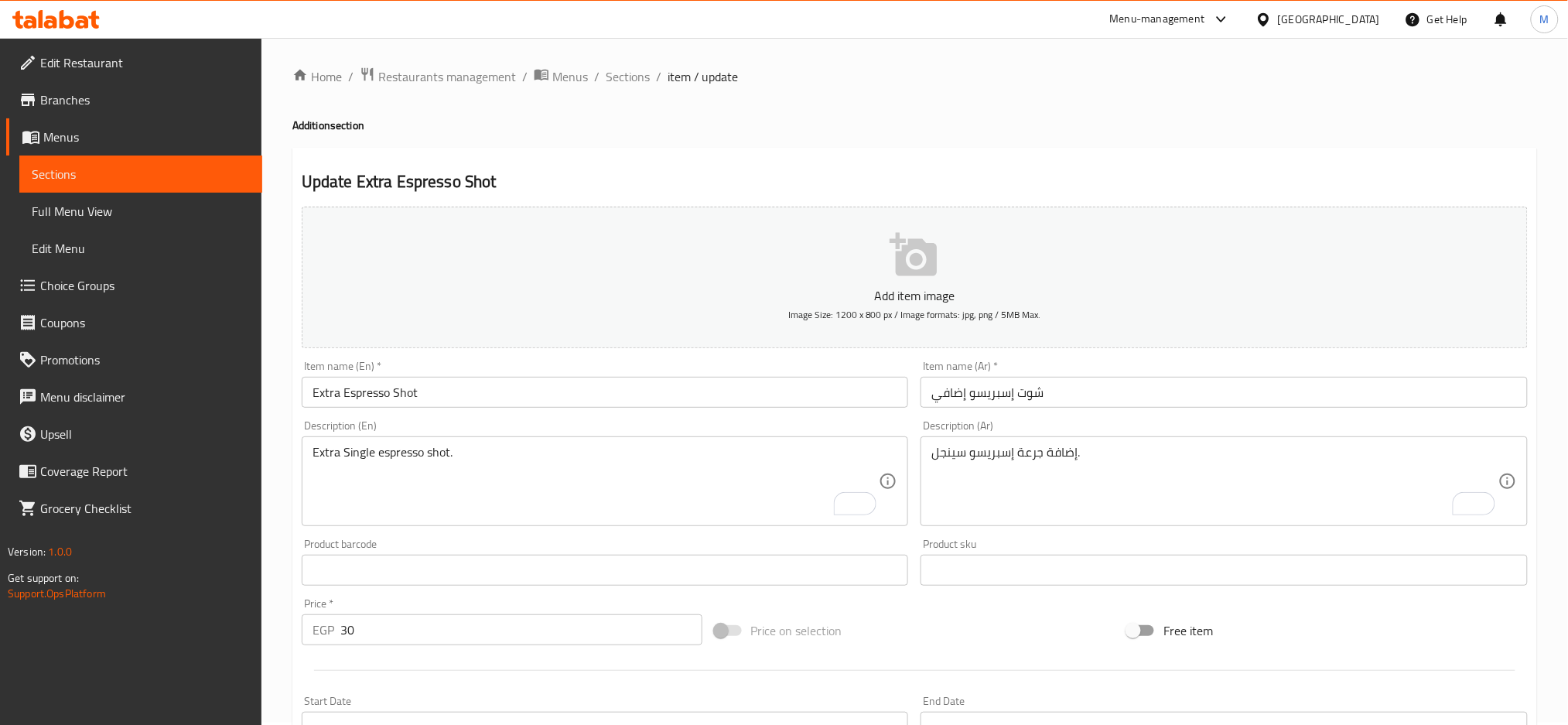
scroll to position [0, 0]
click at [622, 79] on span "Sections" at bounding box center [627, 79] width 44 height 18
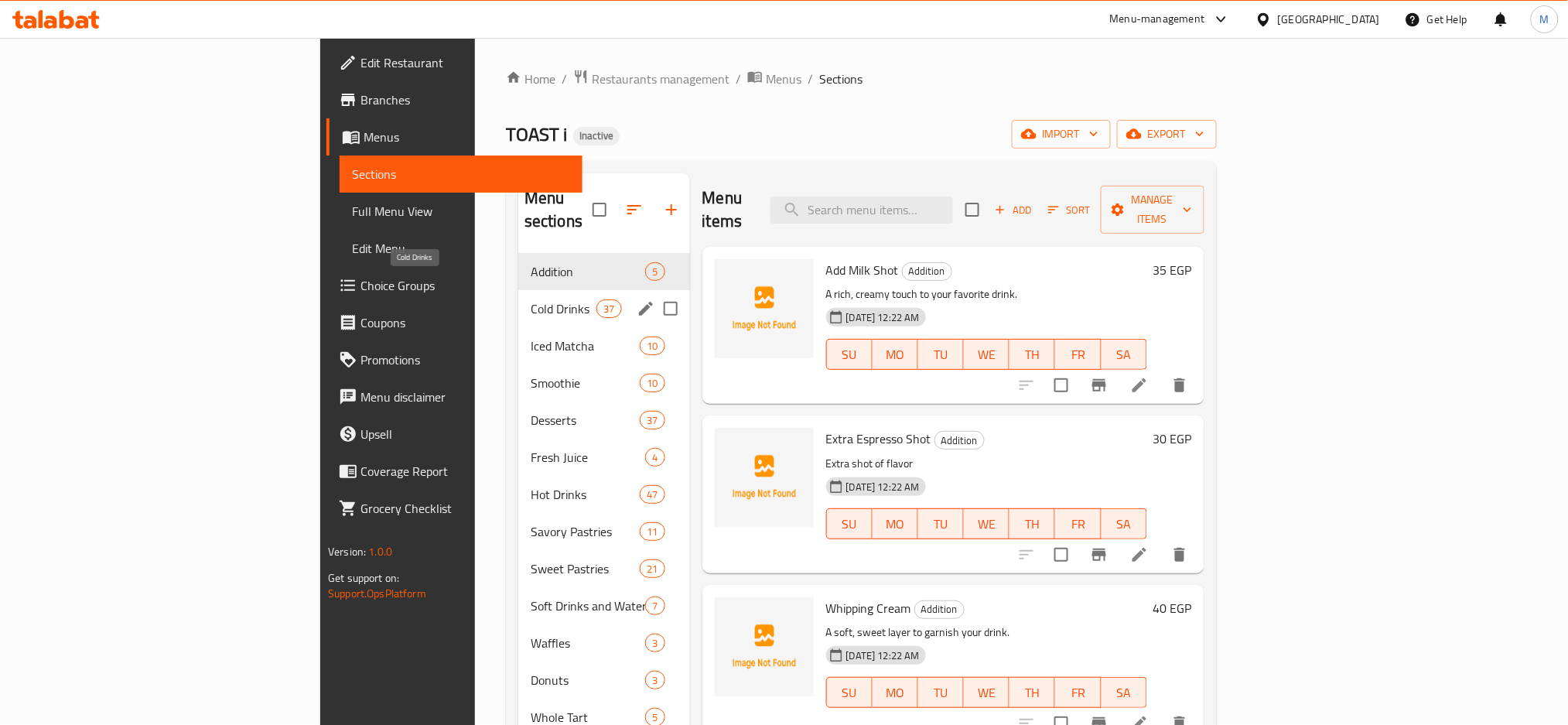
click at [531, 300] on span "Cold Drinks" at bounding box center [564, 308] width 66 height 18
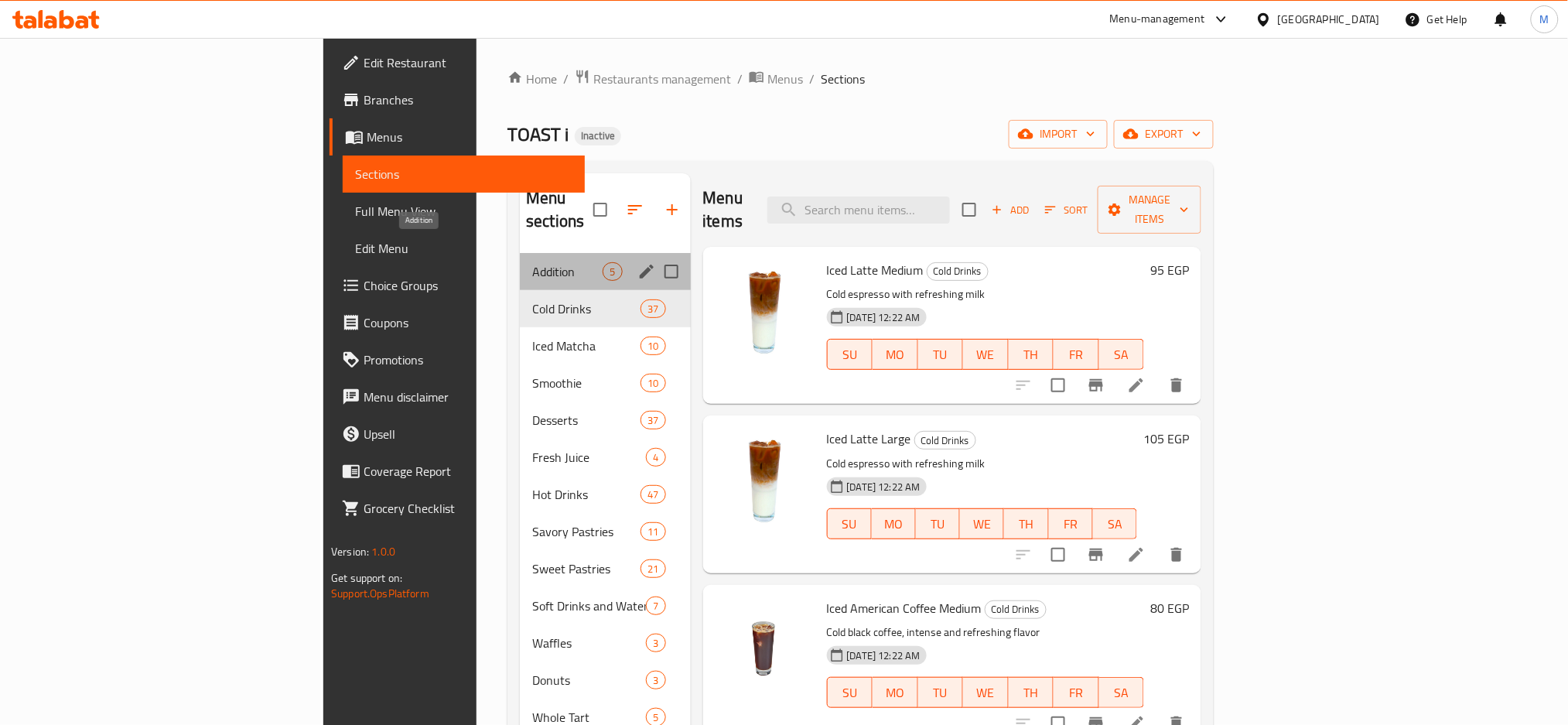
click at [533, 263] on span "Addition" at bounding box center [568, 272] width 70 height 18
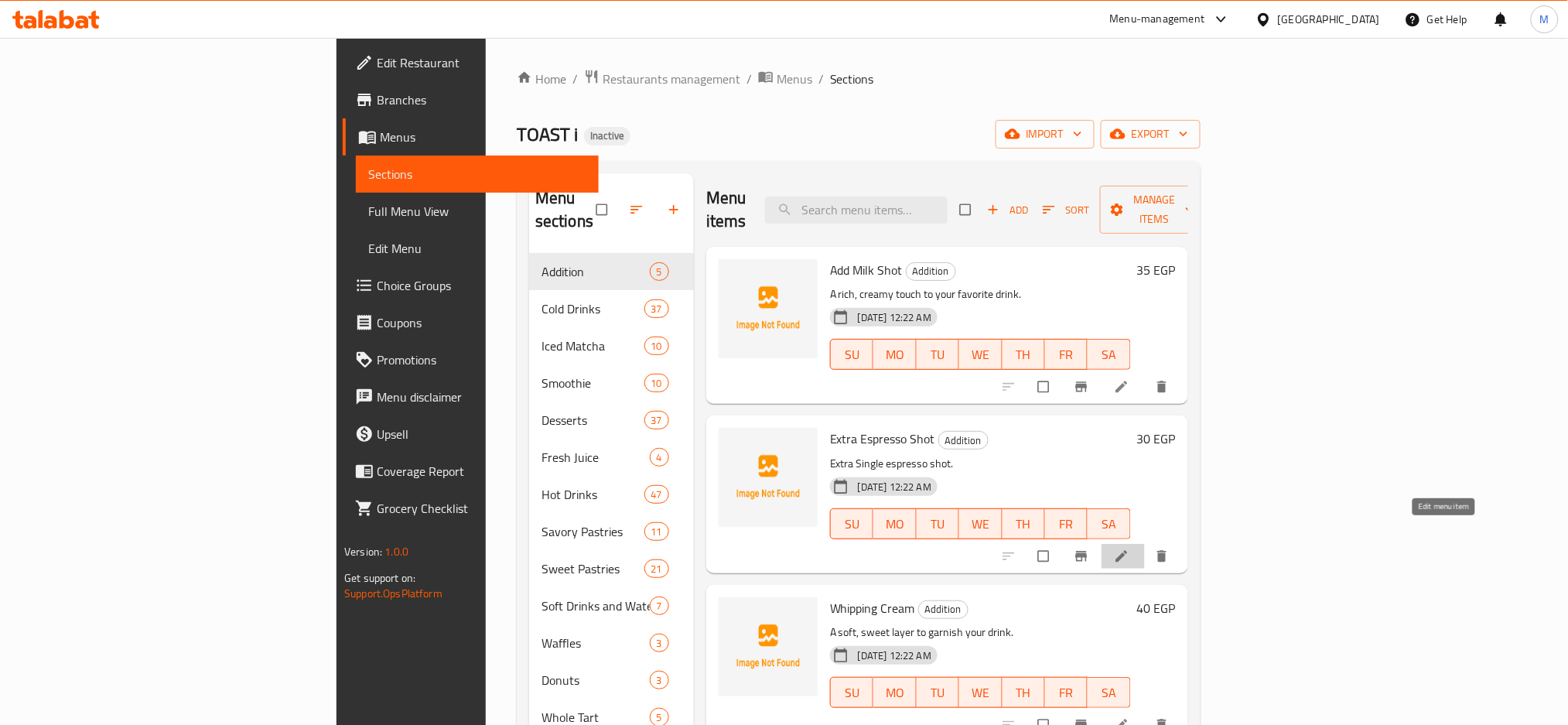
click at [1130, 549] on icon at bounding box center [1121, 556] width 15 height 15
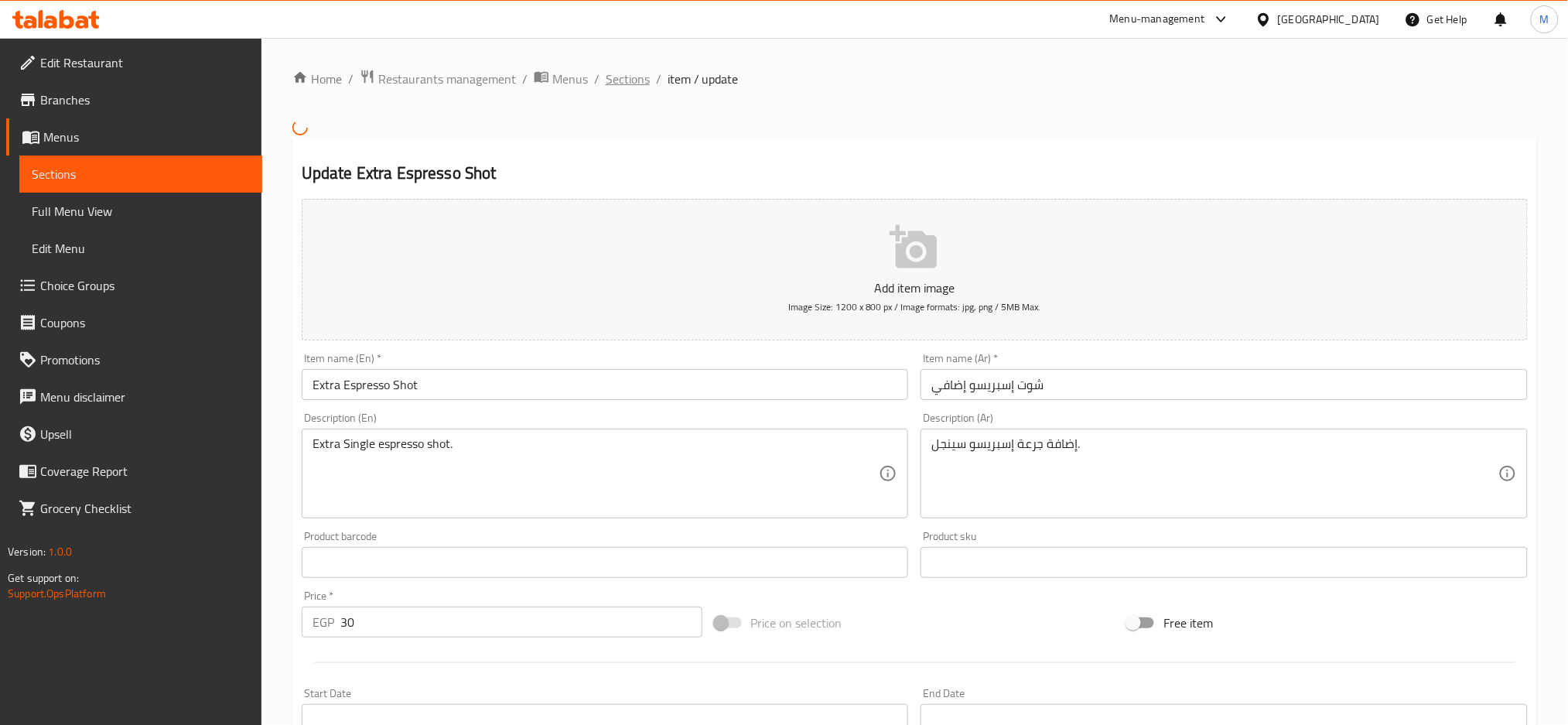
click at [613, 79] on span "Sections" at bounding box center [627, 79] width 44 height 18
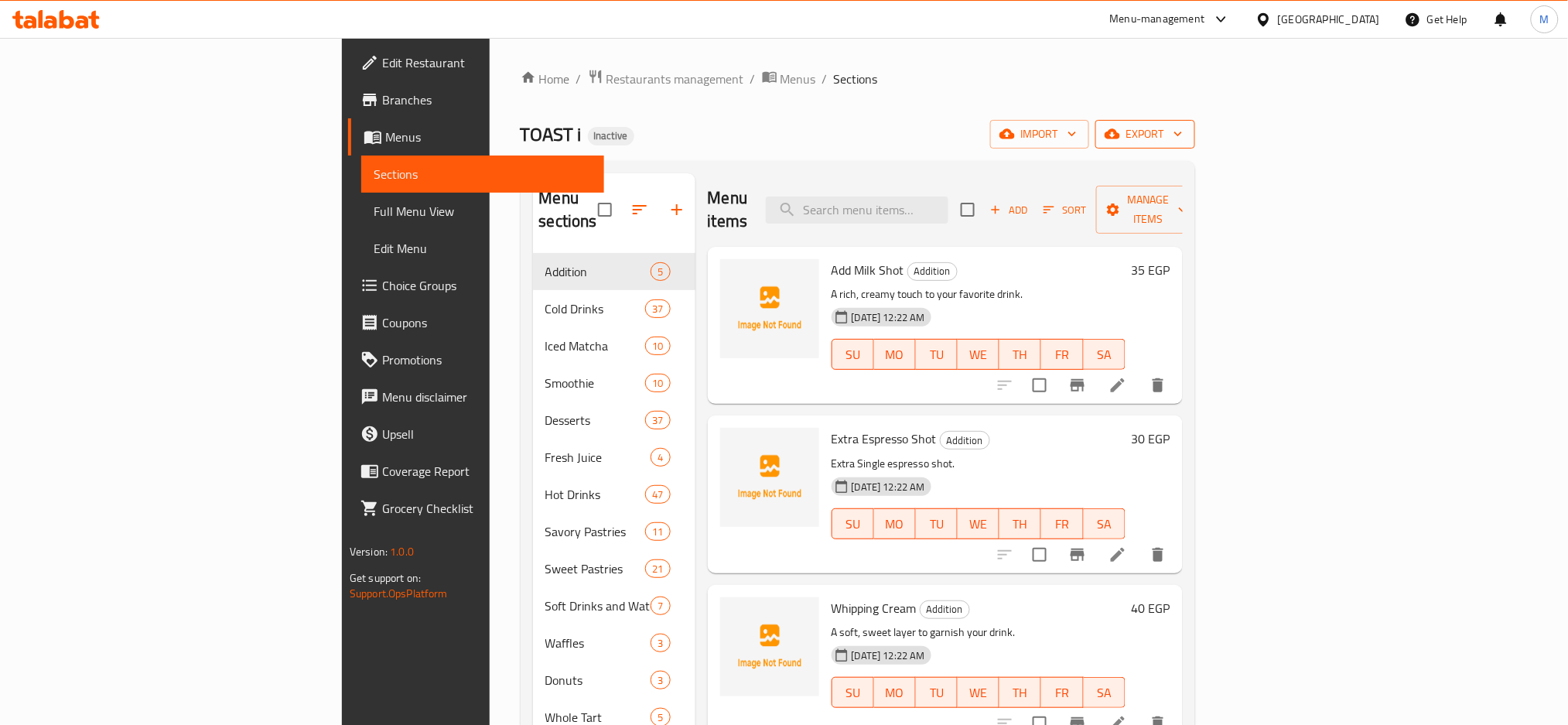
click at [1183, 127] on span "export" at bounding box center [1145, 135] width 75 height 19
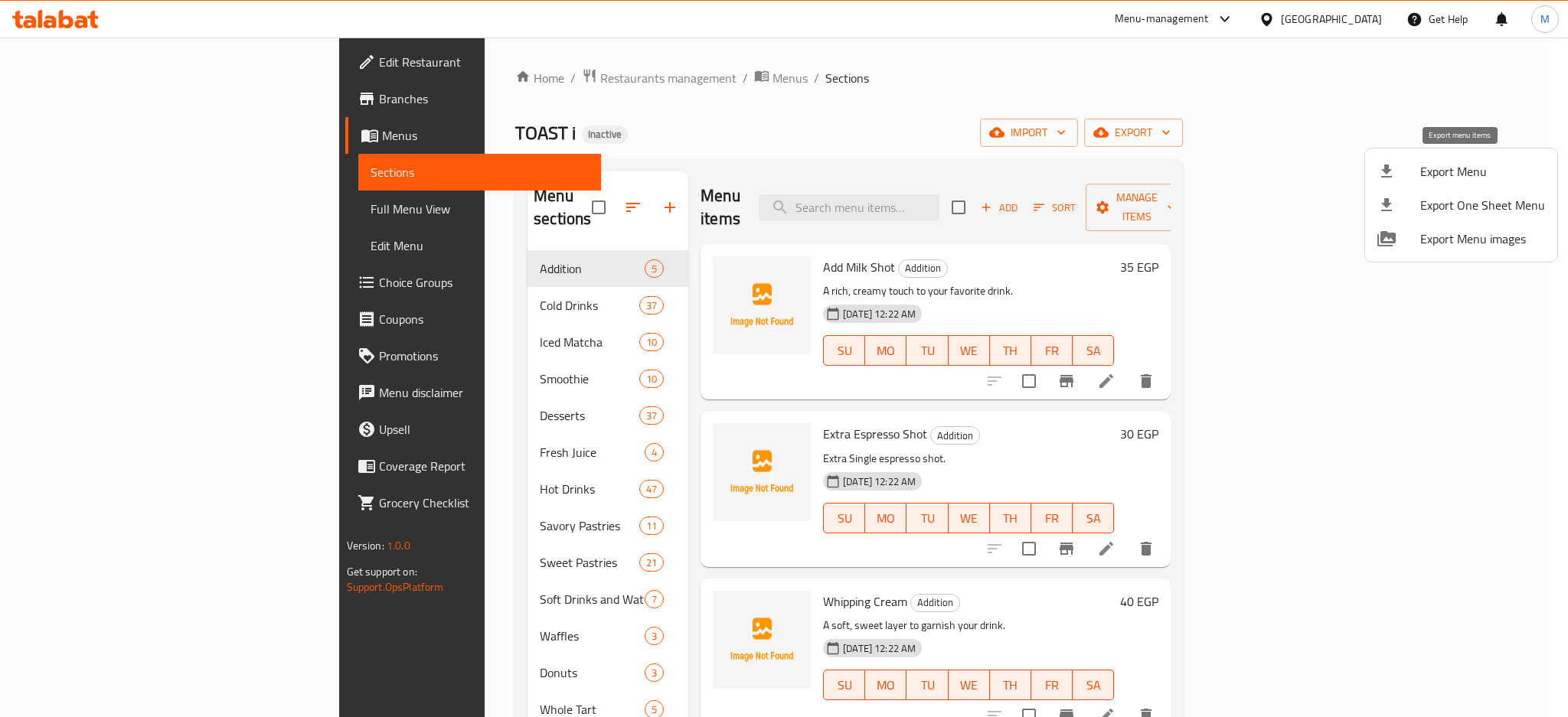
click at [1450, 167] on span "Export Menu" at bounding box center [1482, 171] width 124 height 18
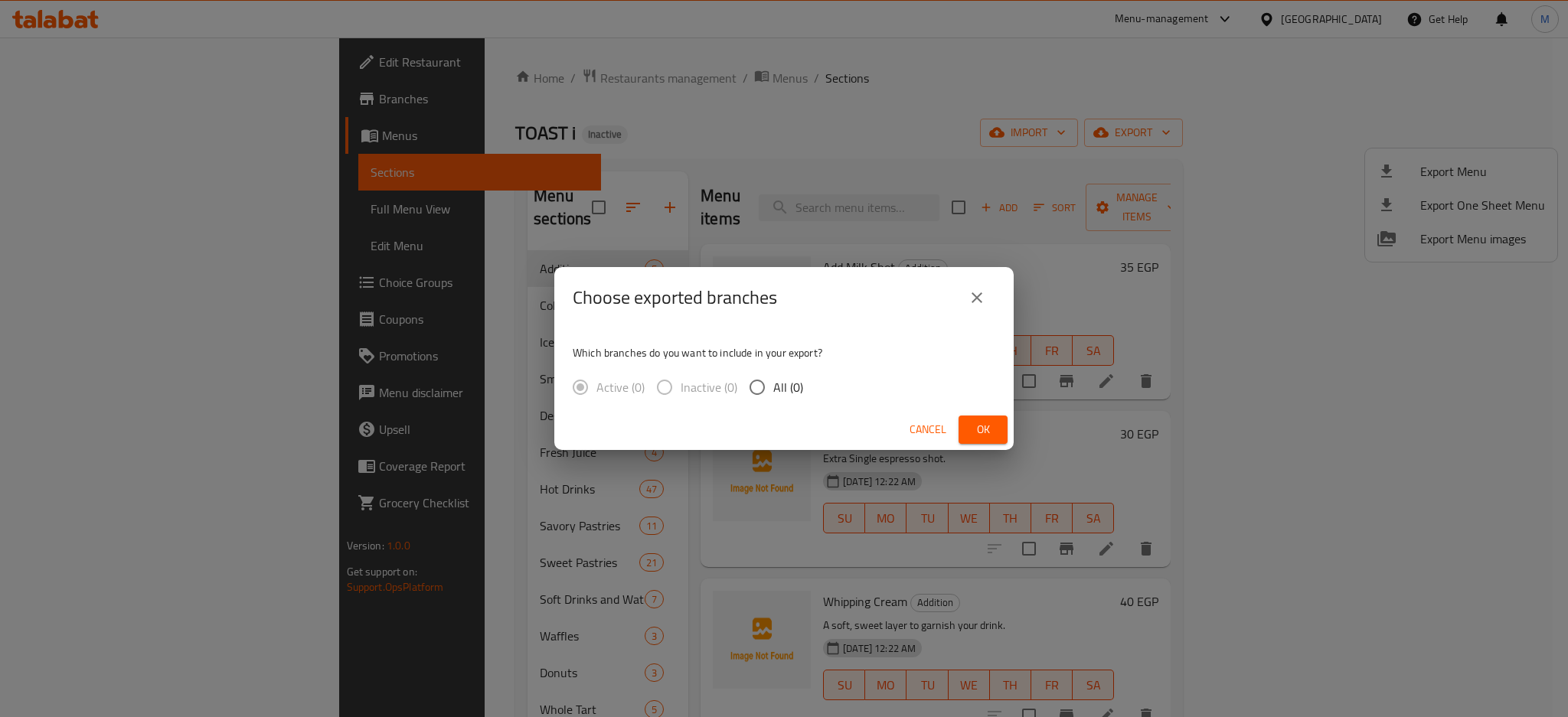
click at [777, 392] on span "All (0)" at bounding box center [788, 387] width 30 height 18
click at [773, 392] on input "All (0)" at bounding box center [757, 387] width 32 height 32
radio input "true"
click at [982, 433] on span "Ok" at bounding box center [982, 429] width 25 height 19
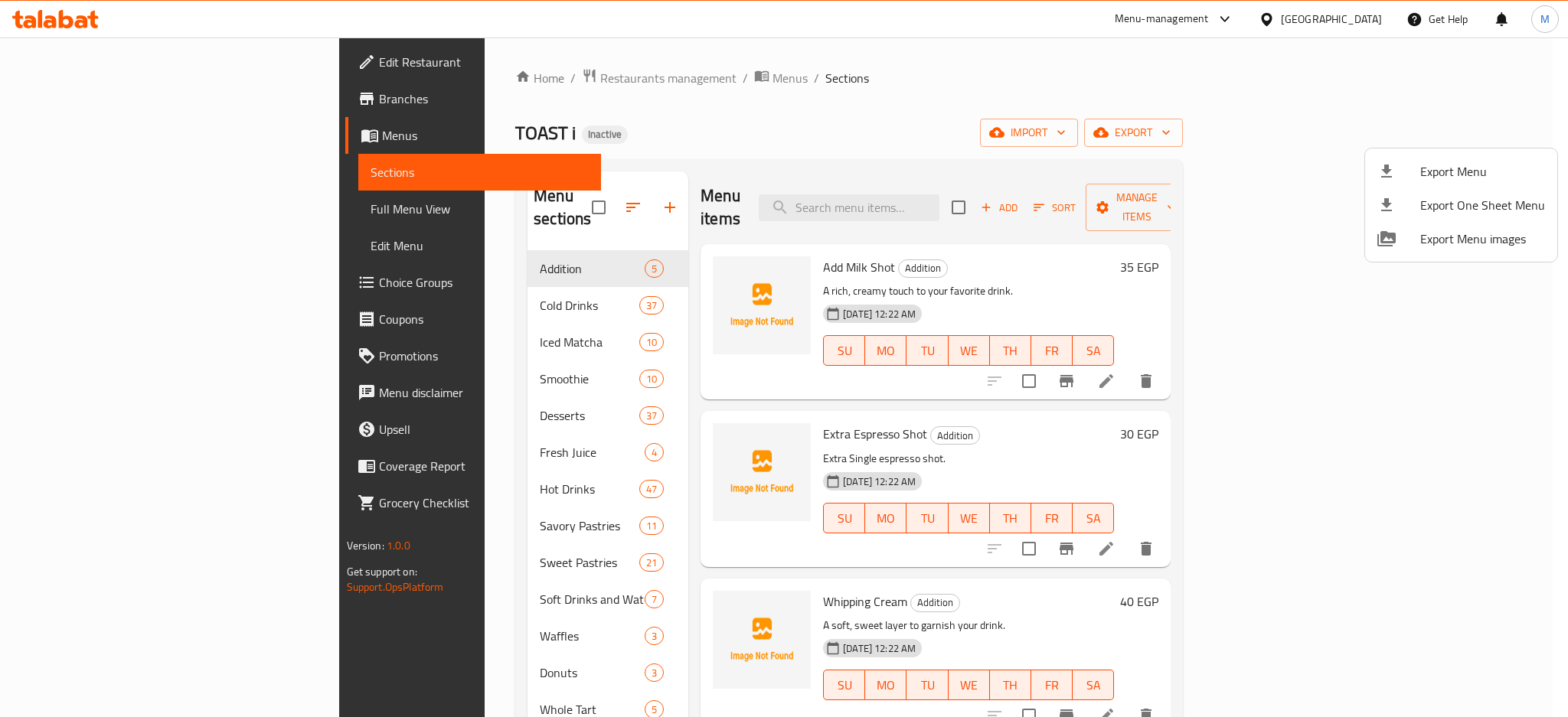
click at [781, 410] on div at bounding box center [784, 358] width 1568 height 717
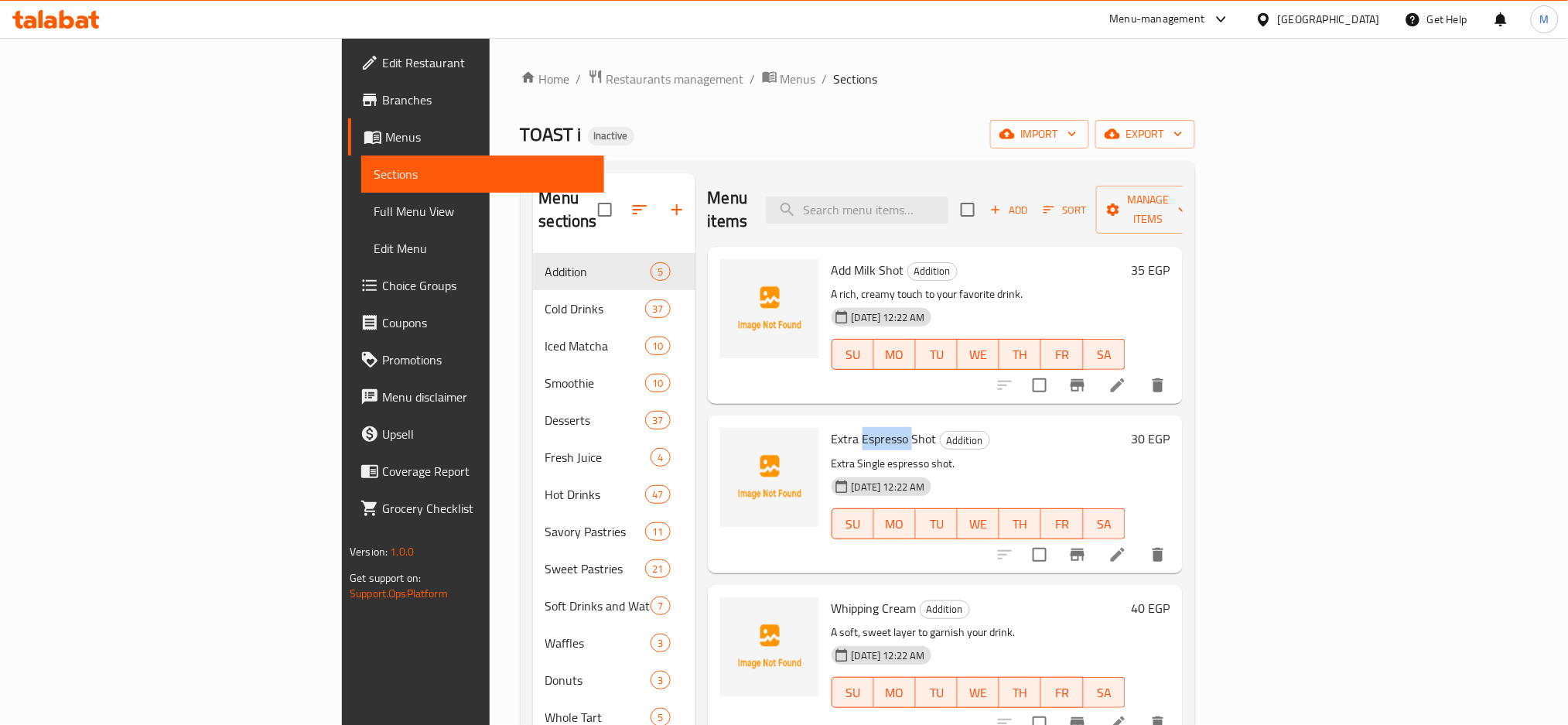
click at [832, 427] on span "Extra Espresso Shot" at bounding box center [884, 438] width 105 height 23
copy h6 "Extra Espresso Shot"
click at [374, 212] on span "Full Menu View" at bounding box center [483, 211] width 218 height 18
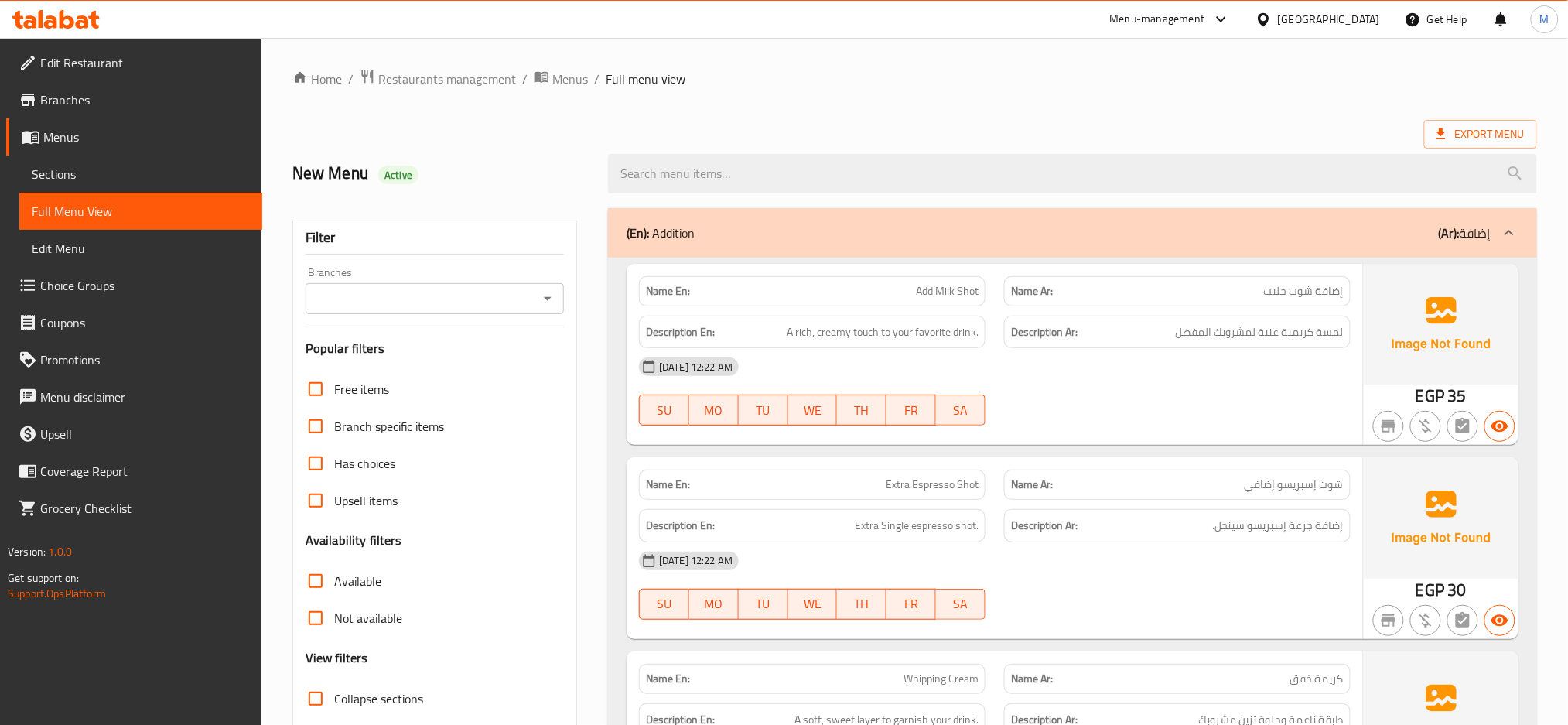
drag, startPoint x: 1230, startPoint y: 577, endPoint x: 1150, endPoint y: 514, distance: 101.8
click at [1230, 577] on div "[DATE] 12:22 AM" at bounding box center [995, 561] width 730 height 37
click at [943, 373] on div "[DATE] 12:22 AM" at bounding box center [995, 367] width 730 height 37
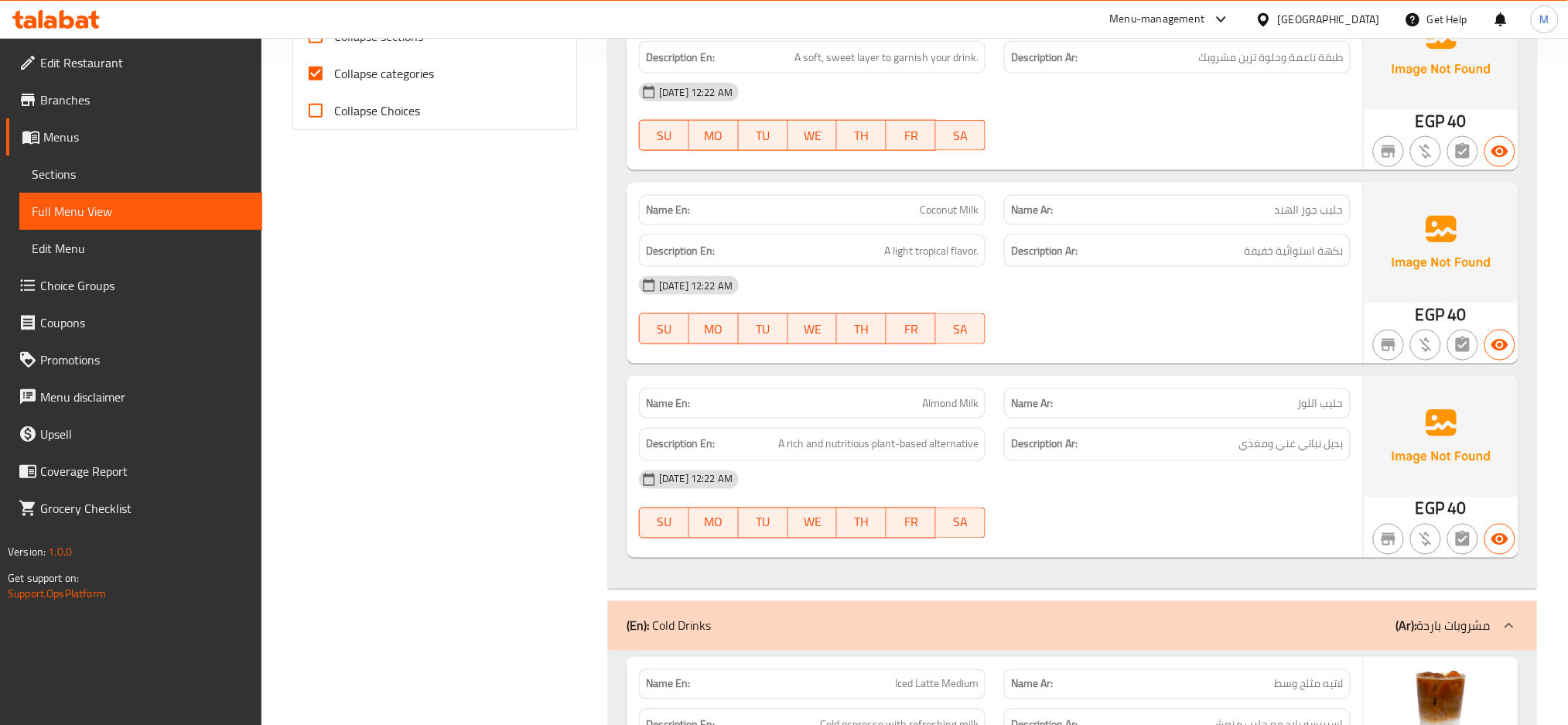
scroll to position [825, 0]
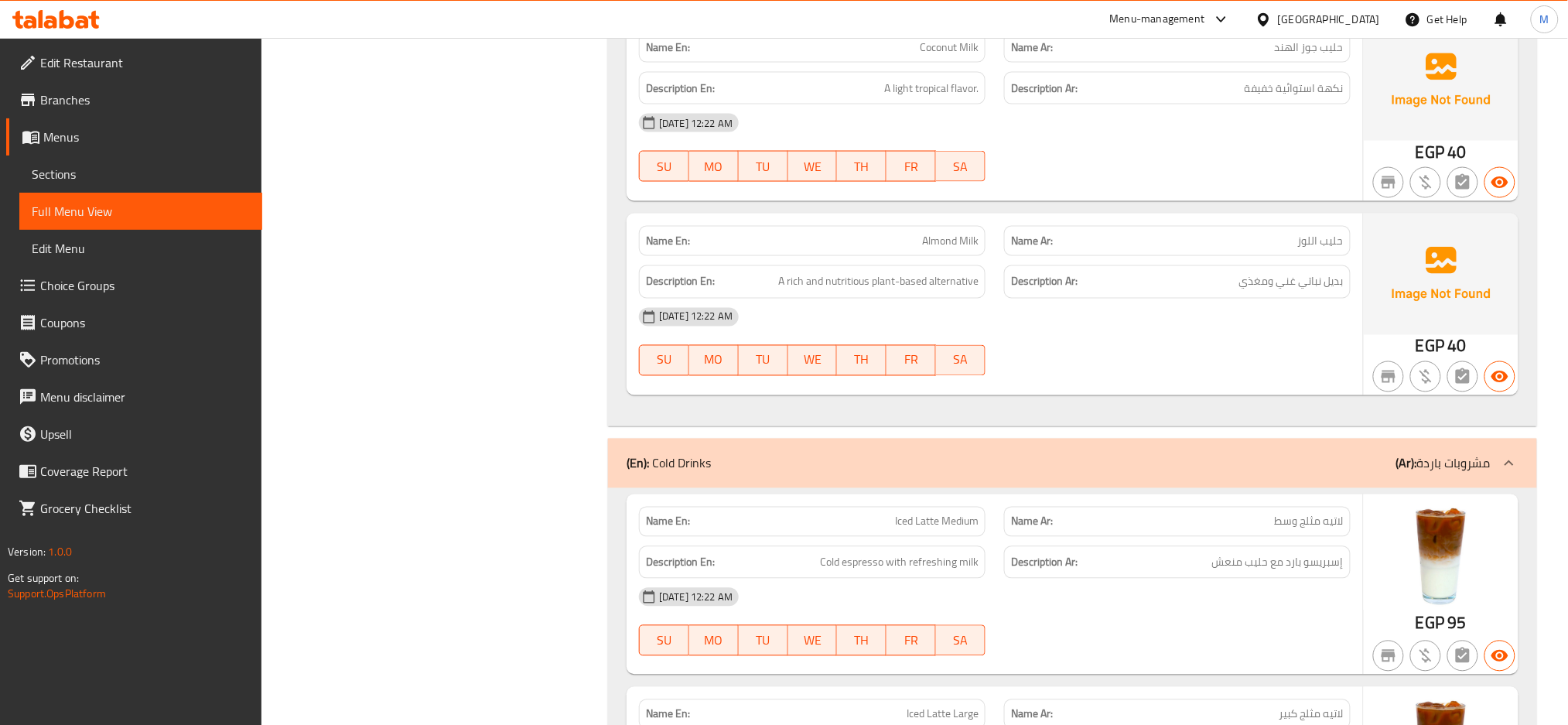
click at [1137, 340] on div "[DATE] 12:22 AM SU MO TU WE TH FR SA" at bounding box center [995, 342] width 730 height 87
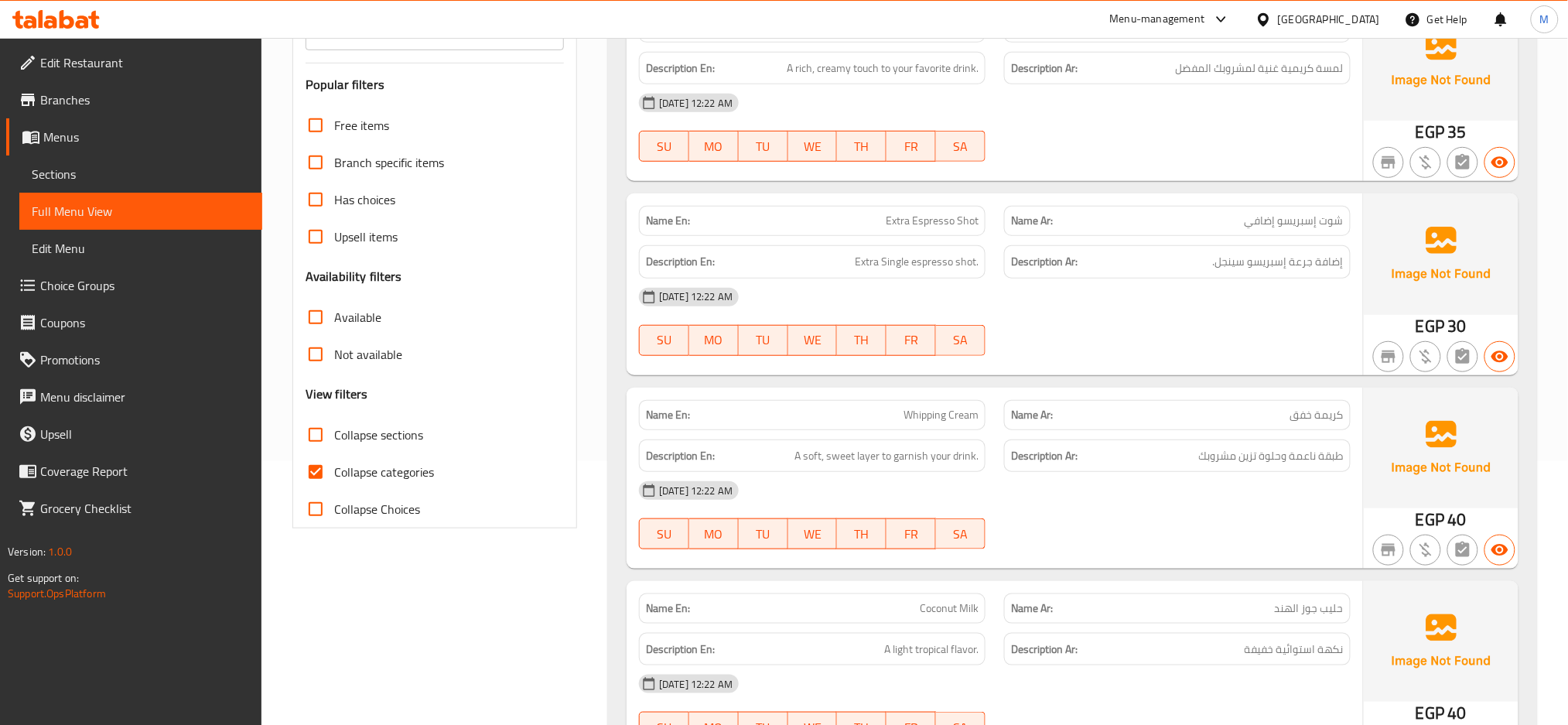
scroll to position [0, 0]
